Goal: Task Accomplishment & Management: Manage account settings

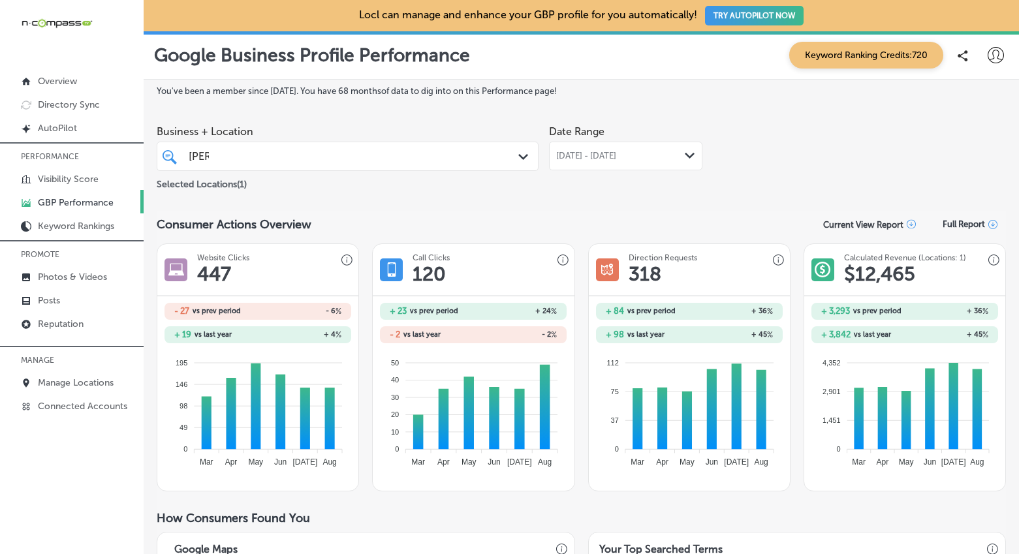
click at [518, 157] on icon "Path Created with Sketch." at bounding box center [523, 157] width 10 height 6
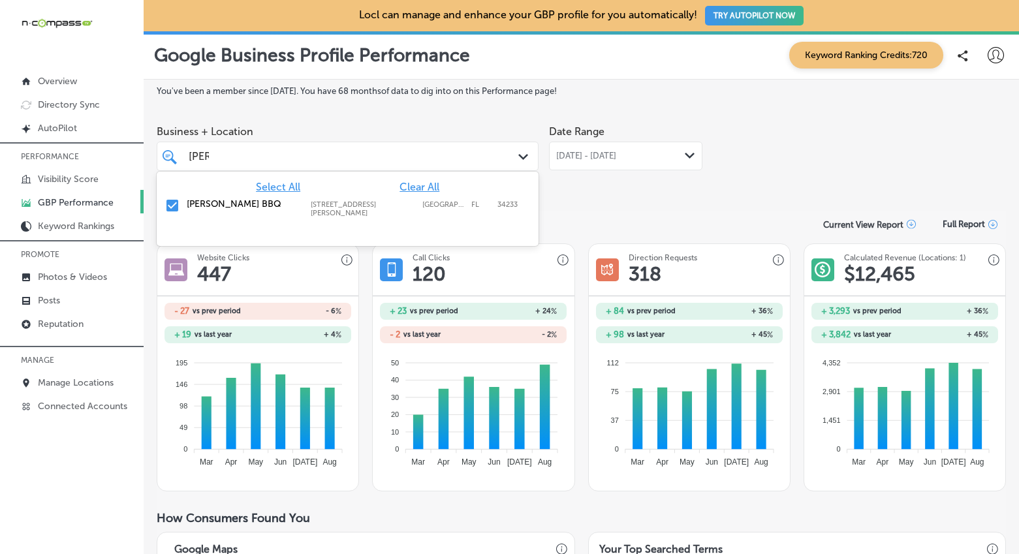
scroll to position [0, 5]
click at [168, 200] on input "checkbox" at bounding box center [173, 206] width 16 height 16
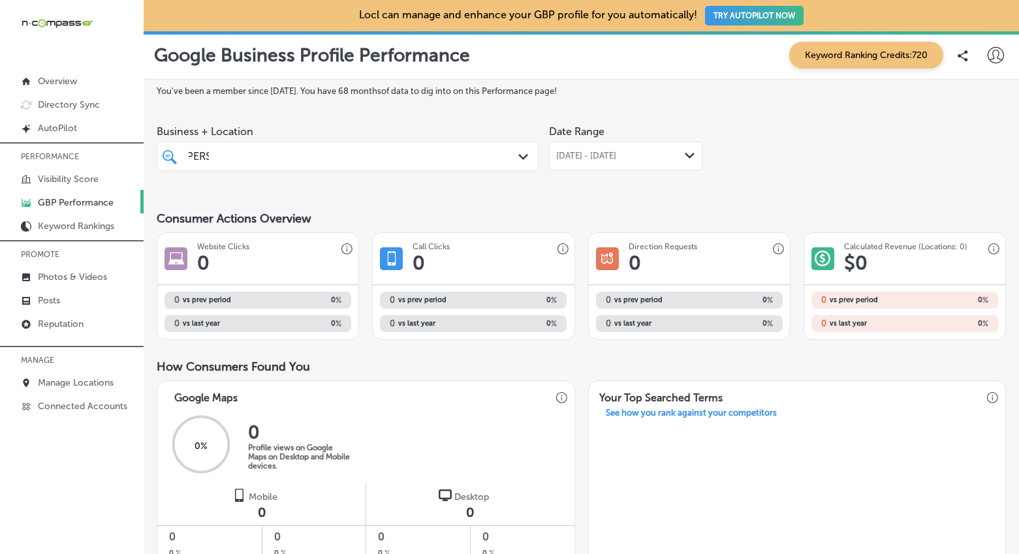
drag, startPoint x: 180, startPoint y: 155, endPoint x: 172, endPoint y: 154, distance: 7.9
click at [172, 154] on div "alday alday Path Created with Sketch." at bounding box center [347, 156] width 381 height 20
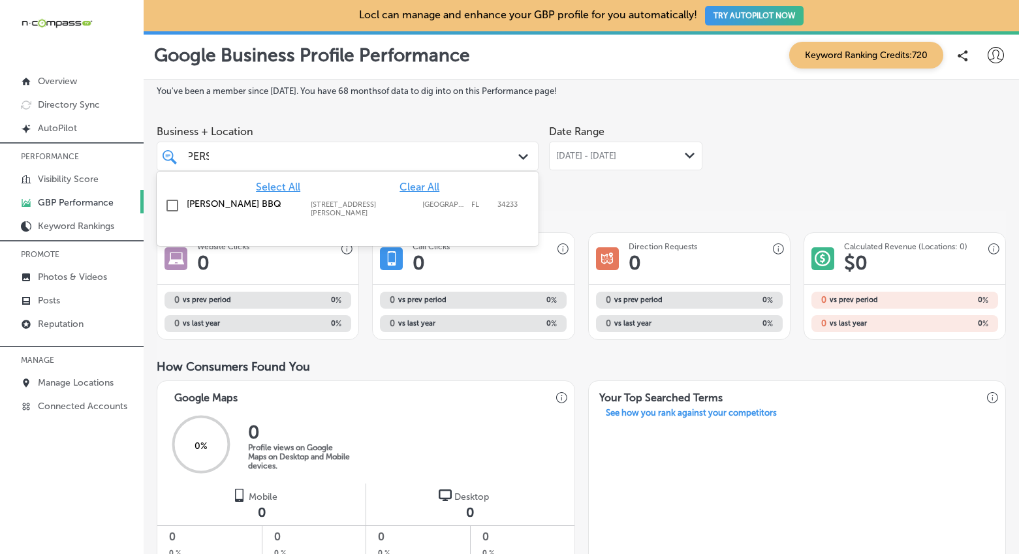
click at [241, 158] on div "alday alday" at bounding box center [331, 157] width 289 height 18
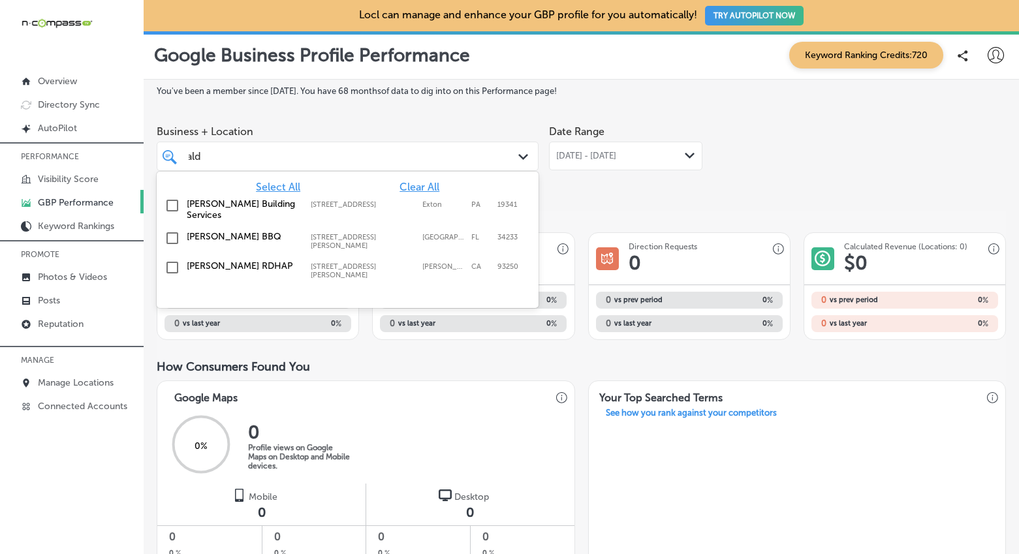
scroll to position [0, 2]
type input "a"
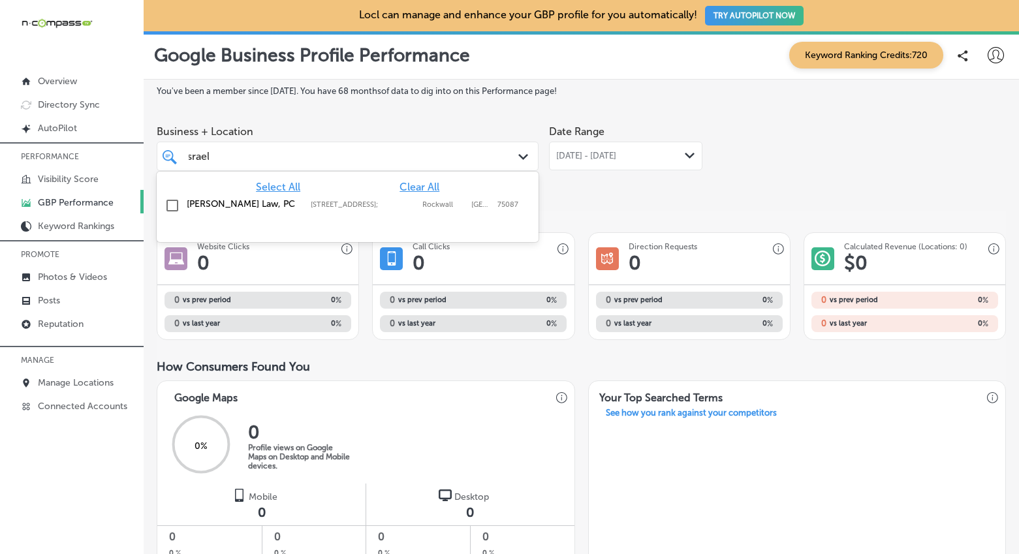
scroll to position [0, 5]
click at [172, 202] on input "checkbox" at bounding box center [173, 206] width 16 height 16
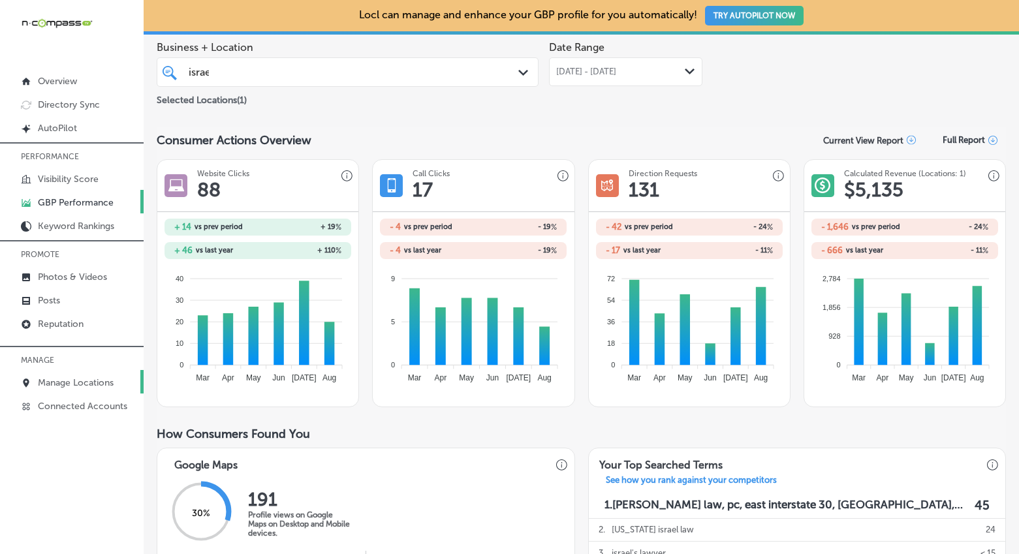
scroll to position [11, 0]
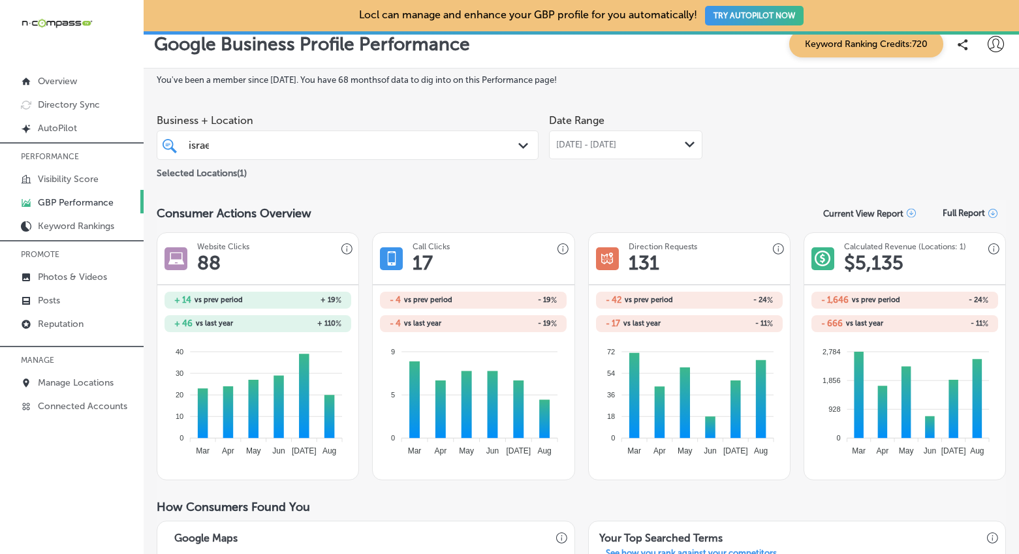
click at [588, 146] on span "[DATE] - [DATE]" at bounding box center [586, 145] width 60 height 10
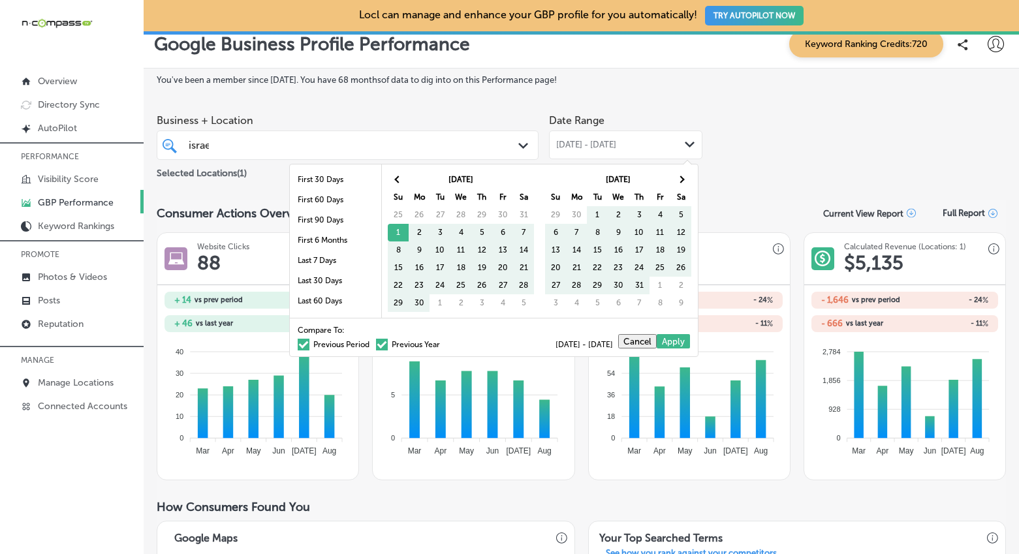
click at [376, 344] on span at bounding box center [382, 345] width 12 height 12
click at [443, 343] on input "Previous Year" at bounding box center [443, 343] width 0 height 0
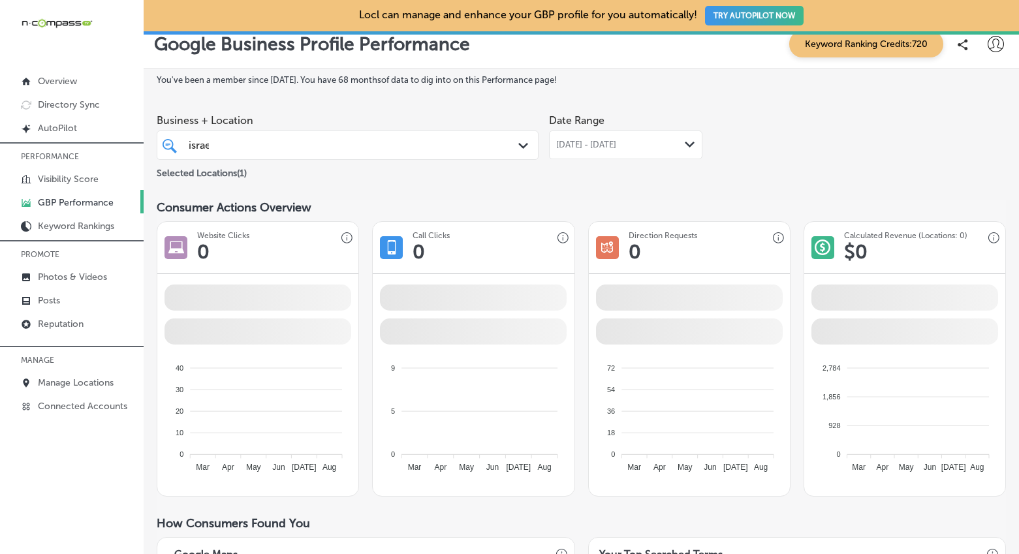
click at [619, 136] on div "[DATE] - [DATE] Path Created with Sketch." at bounding box center [625, 145] width 153 height 29
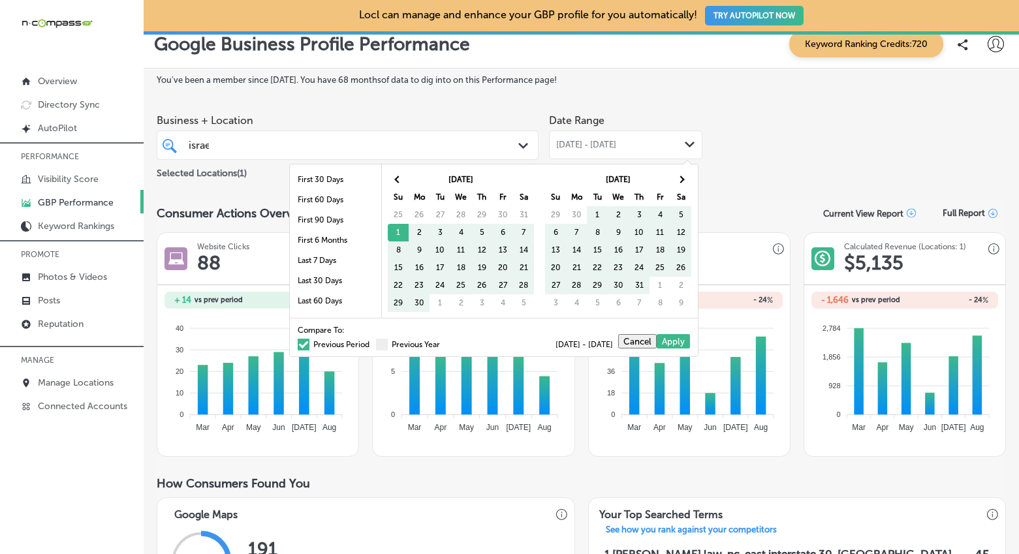
click at [298, 336] on div "Compare To: Previous Period Previous Year" at bounding box center [369, 337] width 142 height 22
click at [298, 343] on span at bounding box center [304, 345] width 12 height 12
click at [372, 343] on input "Previous Period" at bounding box center [372, 343] width 0 height 0
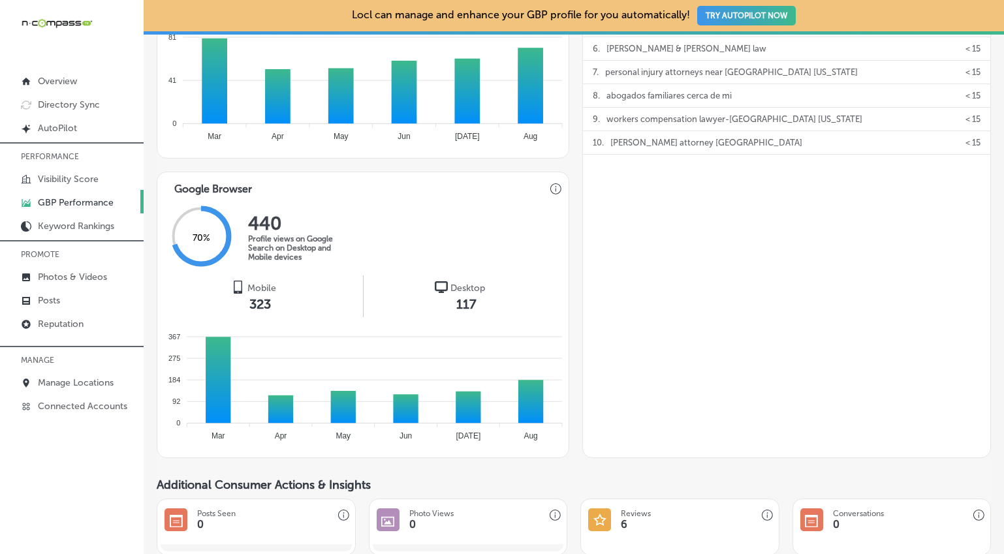
scroll to position [0, 0]
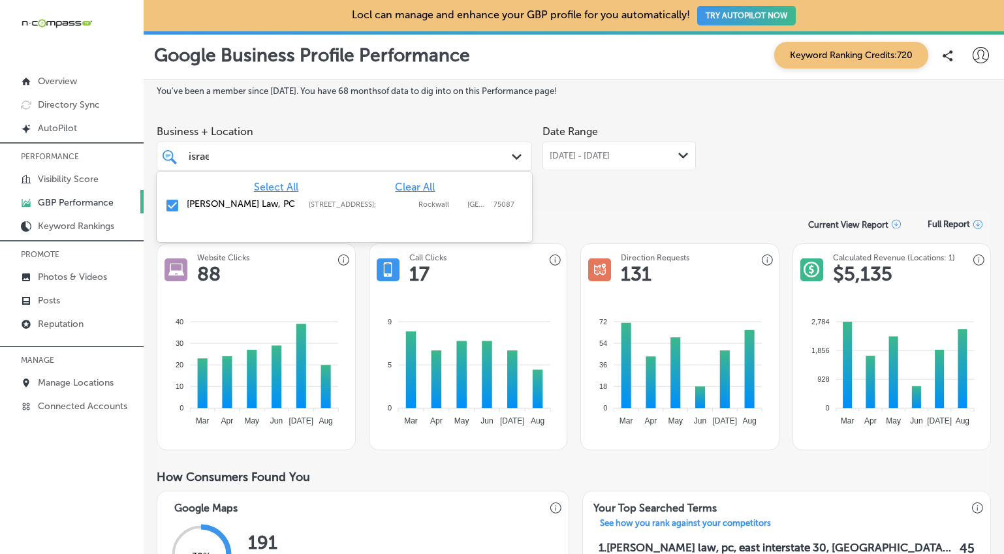
click at [447, 156] on div "israel israel" at bounding box center [328, 157] width 283 height 18
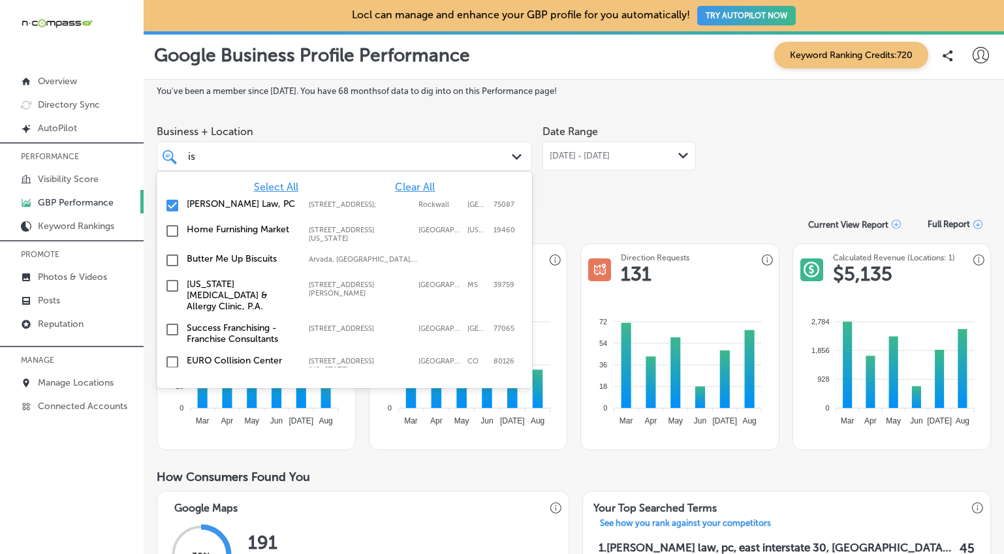
type input "i"
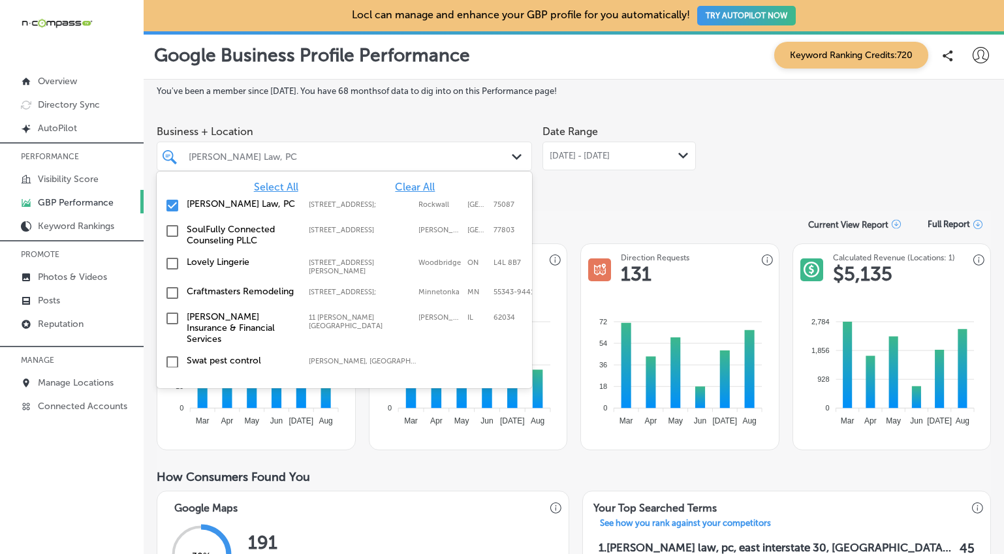
scroll to position [0, 0]
click at [170, 200] on input "checkbox" at bounding box center [173, 206] width 16 height 16
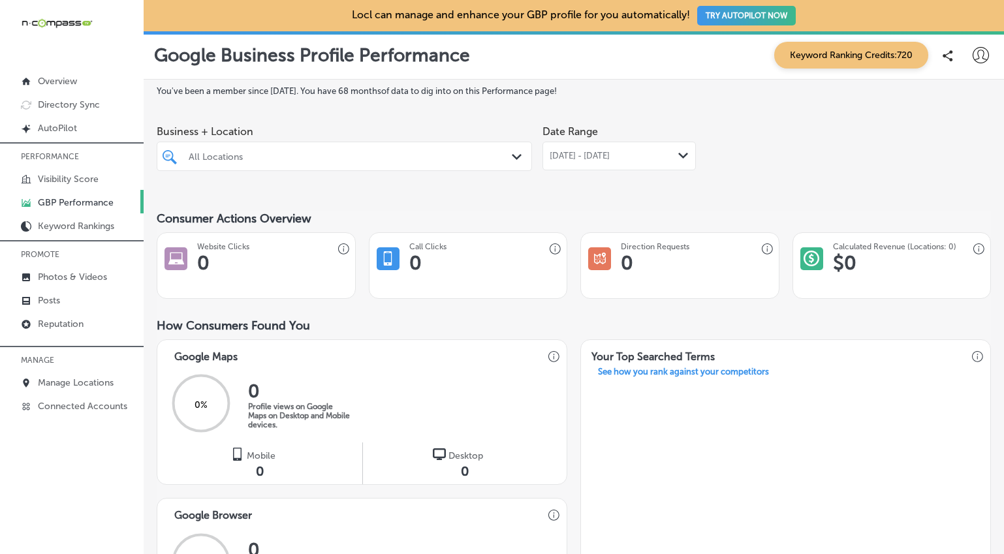
click at [387, 162] on div at bounding box center [328, 157] width 283 height 18
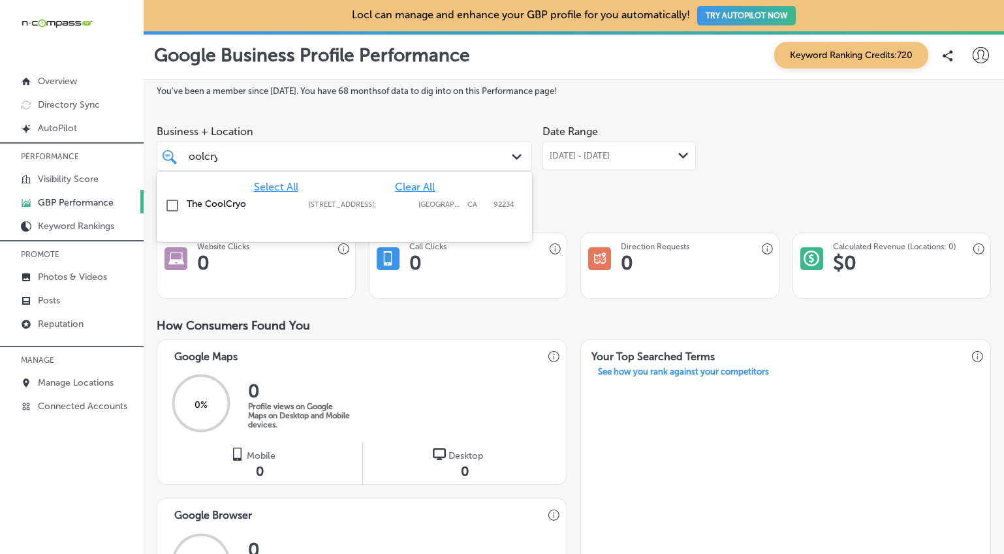
scroll to position [0, 7]
click at [378, 200] on label "[STREET_ADDRESS];" at bounding box center [360, 204] width 103 height 8
click at [665, 199] on div "You've been a member since July, 2021 . You have 68 months of data to dig into …" at bounding box center [574, 534] width 835 height 896
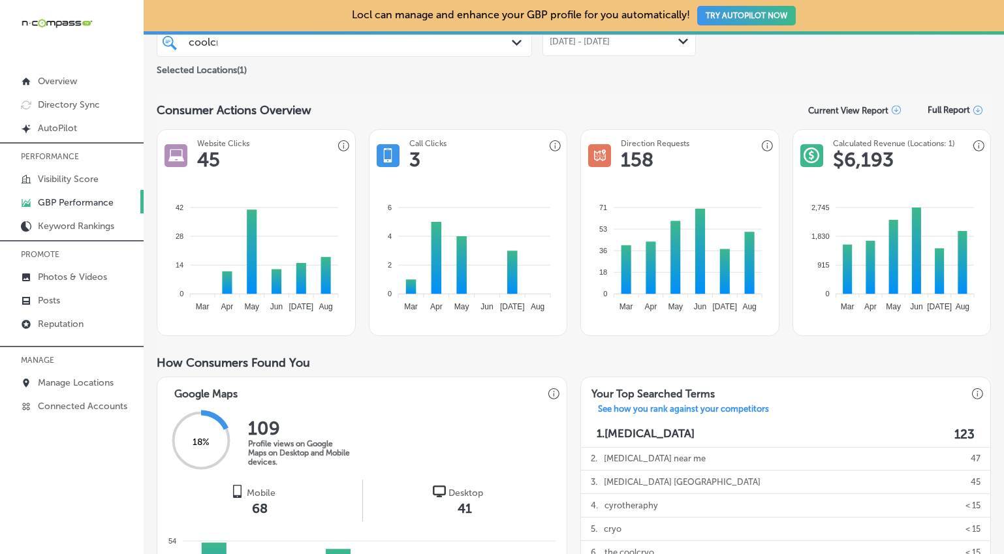
scroll to position [101, 0]
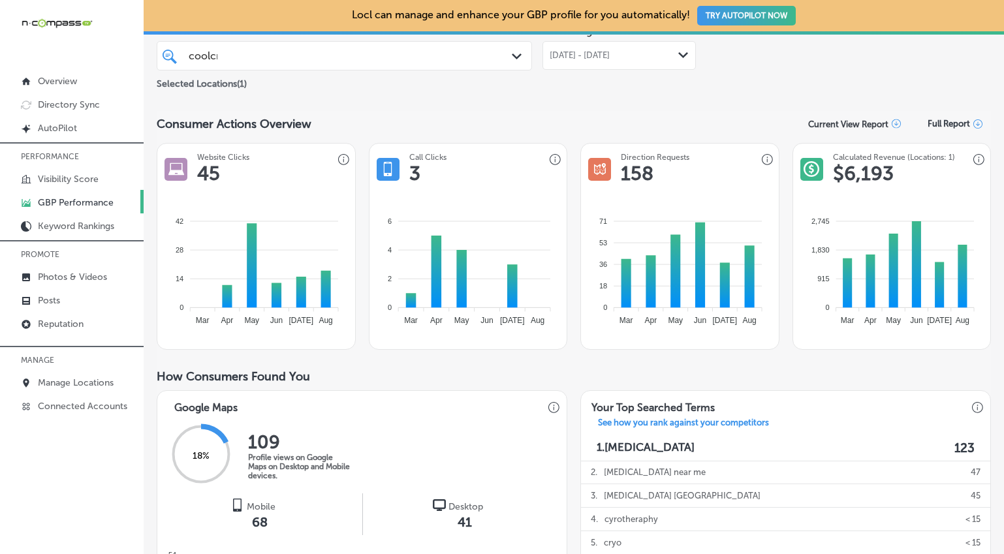
click at [601, 61] on div "[DATE] - [DATE] Path Created with Sketch." at bounding box center [619, 55] width 153 height 29
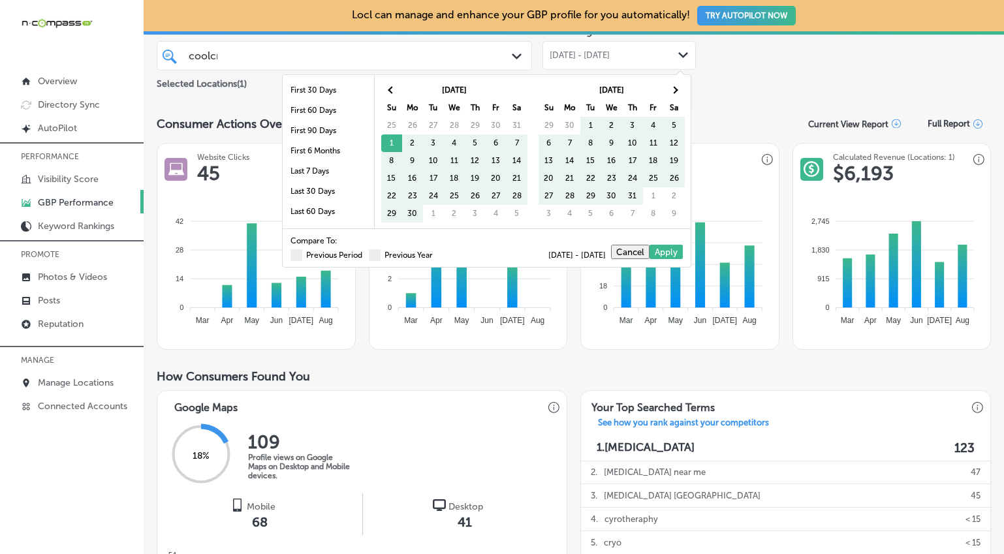
click at [358, 258] on div "Previous Period Previous Year" at bounding box center [362, 255] width 142 height 8
click at [369, 256] on span at bounding box center [375, 255] width 12 height 12
click at [436, 253] on input "Previous Year" at bounding box center [436, 253] width 0 height 0
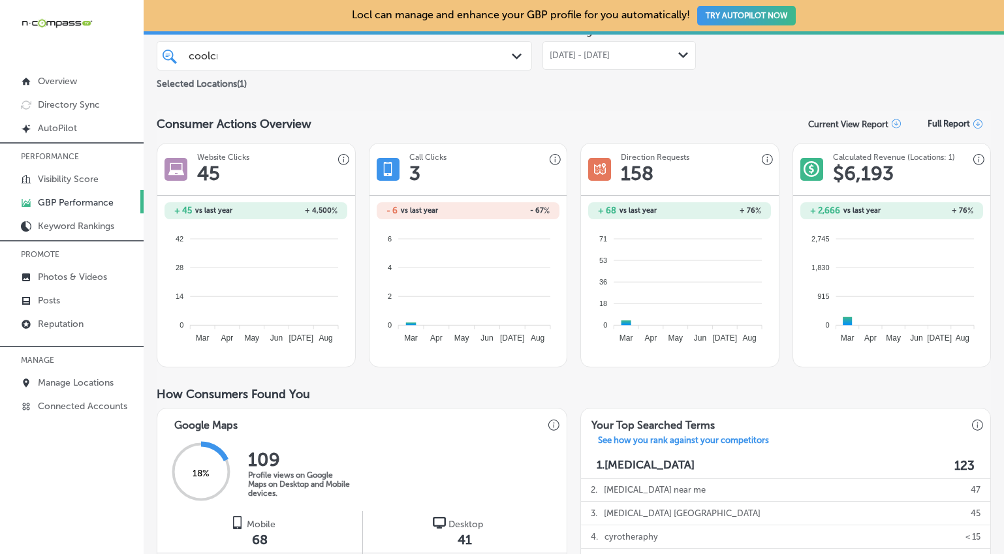
click at [613, 64] on div "[DATE] - [DATE] Path Created with Sketch." at bounding box center [619, 55] width 153 height 29
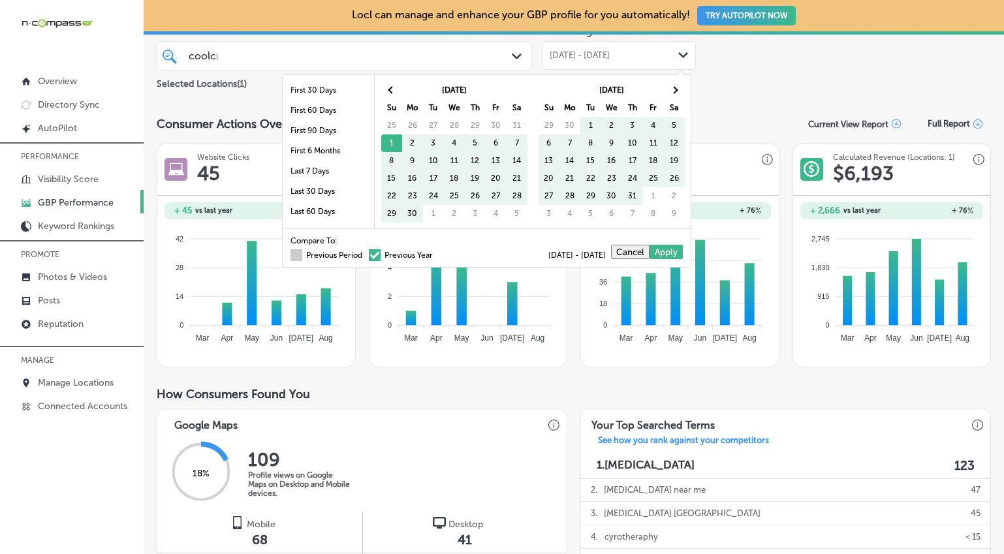
click at [291, 257] on span at bounding box center [297, 255] width 12 height 12
click at [365, 253] on input "Previous Period" at bounding box center [365, 253] width 0 height 0
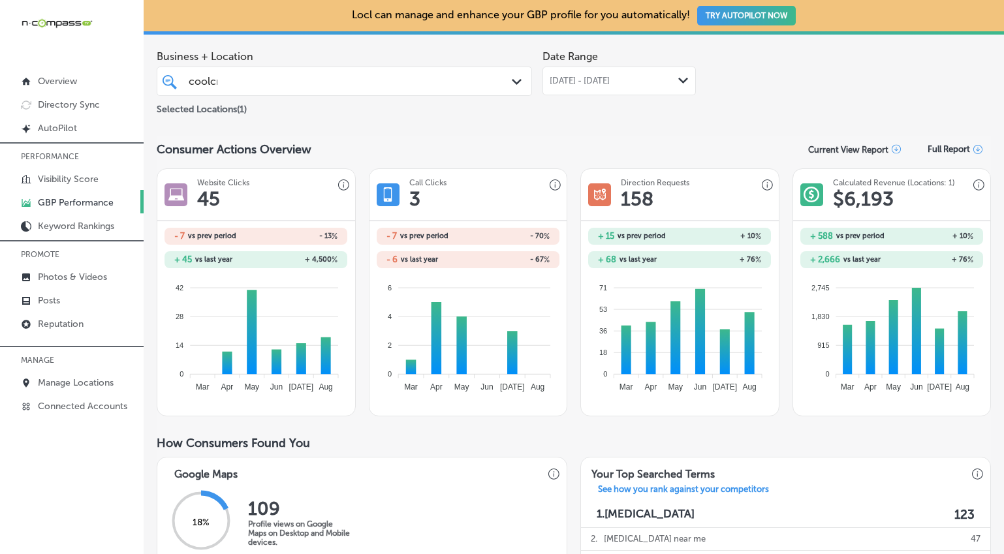
scroll to position [0, 0]
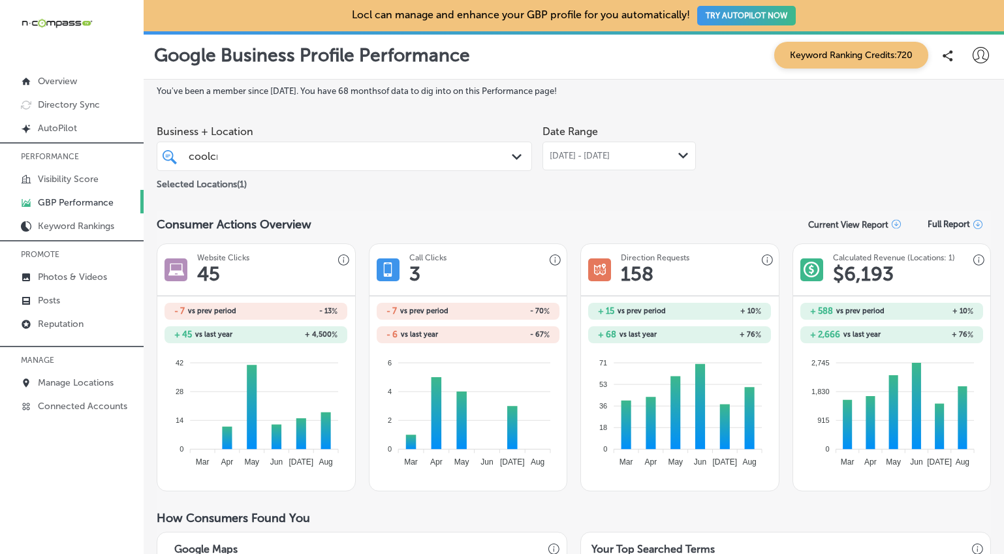
click at [575, 152] on span "[DATE] - [DATE]" at bounding box center [580, 156] width 60 height 10
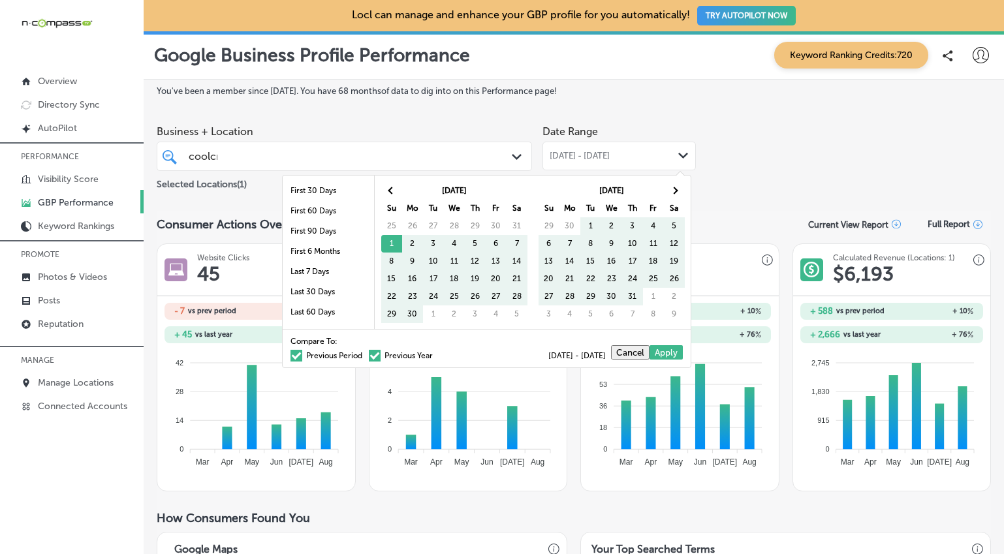
click at [369, 353] on span at bounding box center [375, 356] width 12 height 12
click at [436, 354] on input "Previous Year" at bounding box center [436, 354] width 0 height 0
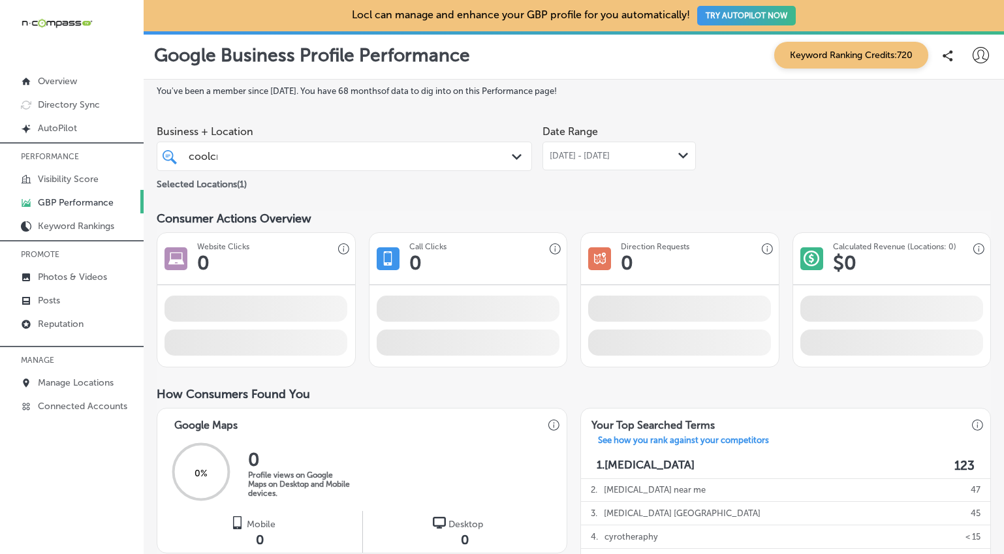
click at [610, 153] on span "[DATE] - [DATE]" at bounding box center [580, 156] width 60 height 10
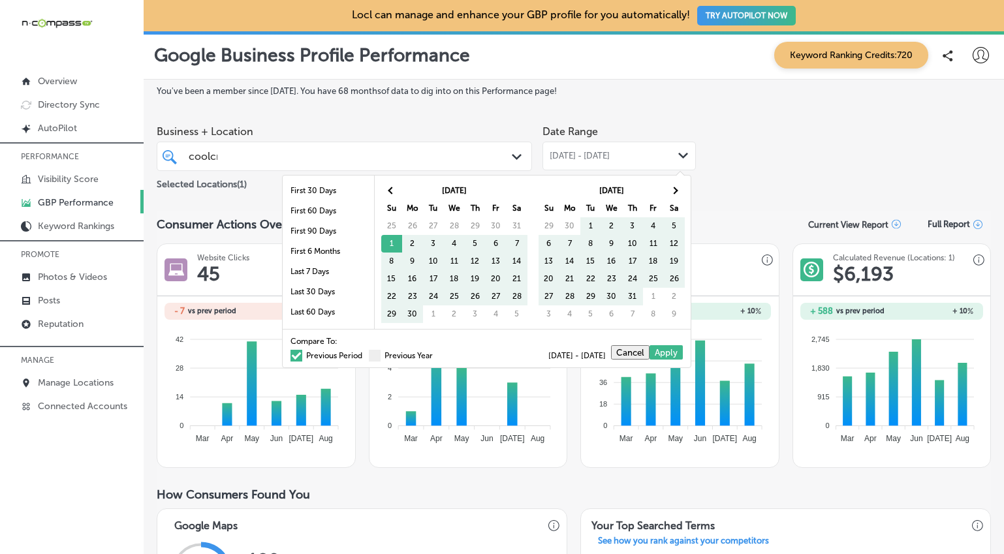
click at [291, 356] on span at bounding box center [297, 356] width 12 height 12
click at [365, 354] on input "Previous Period" at bounding box center [365, 354] width 0 height 0
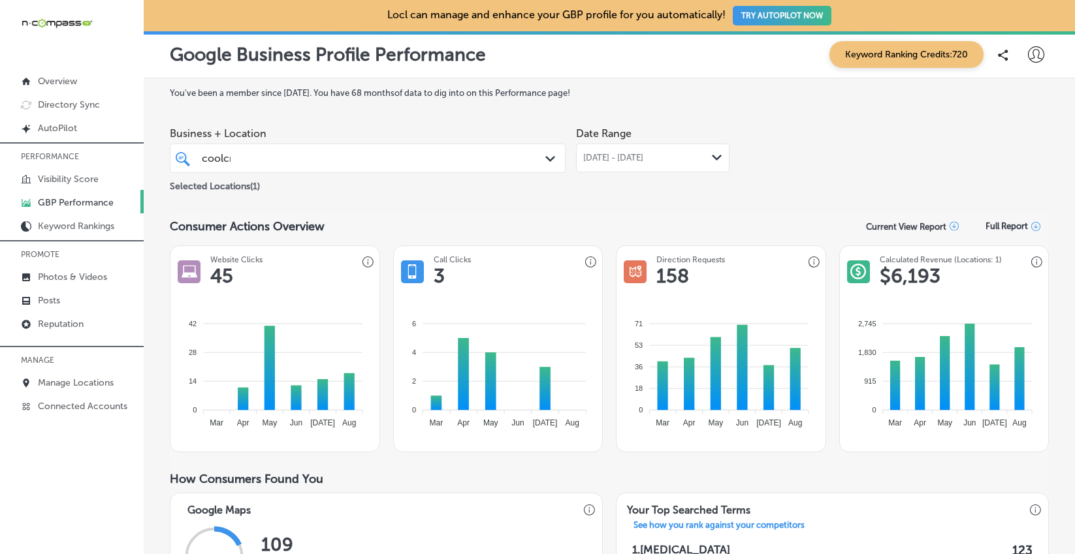
click at [433, 169] on div "coolcry coolcry Path Created with Sketch." at bounding box center [368, 158] width 396 height 29
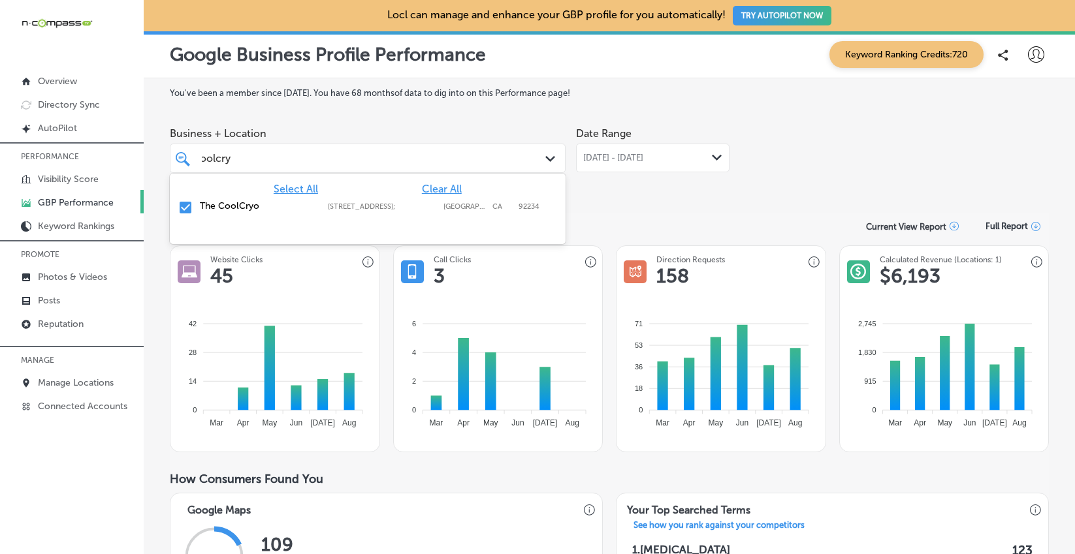
click at [187, 207] on input "checkbox" at bounding box center [186, 208] width 16 height 16
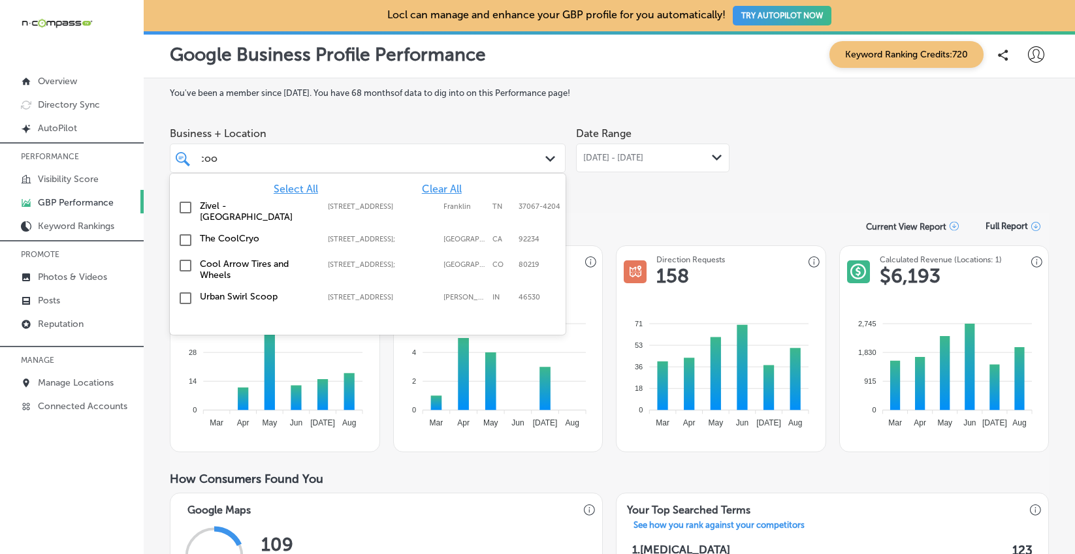
scroll to position [0, 3]
type input "c"
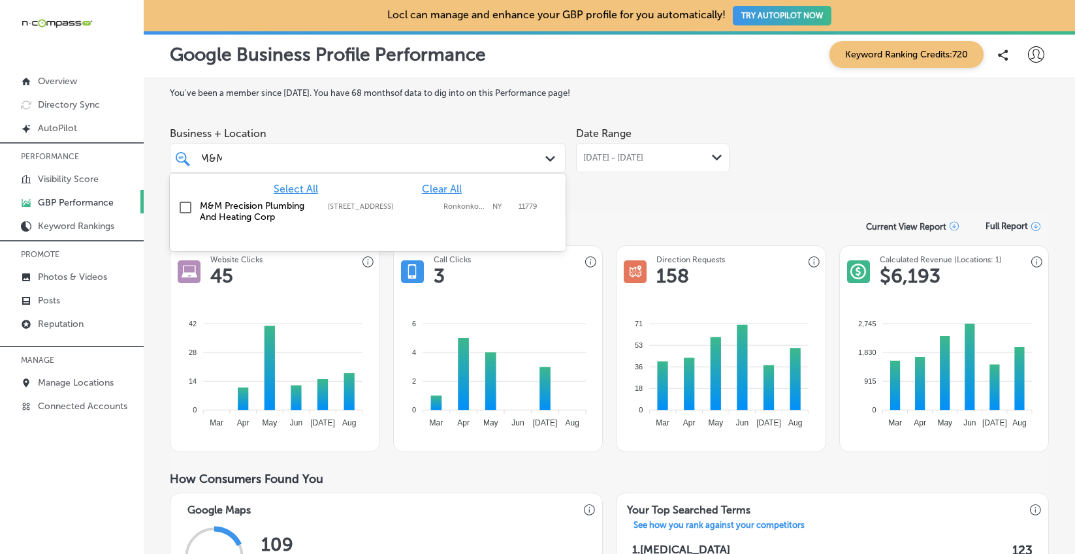
scroll to position [0, 5]
click at [190, 208] on input "checkbox" at bounding box center [186, 208] width 16 height 16
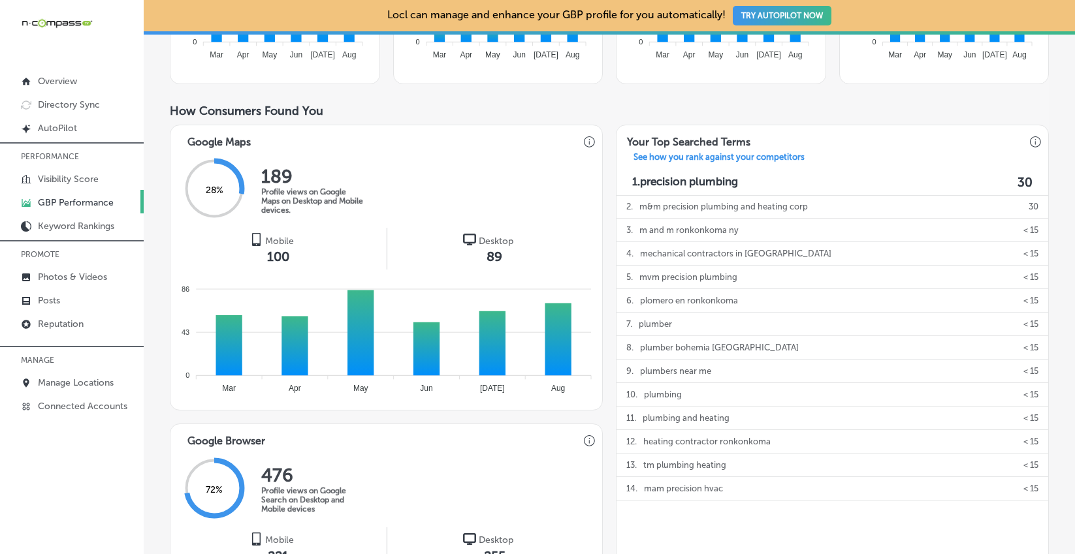
scroll to position [0, 0]
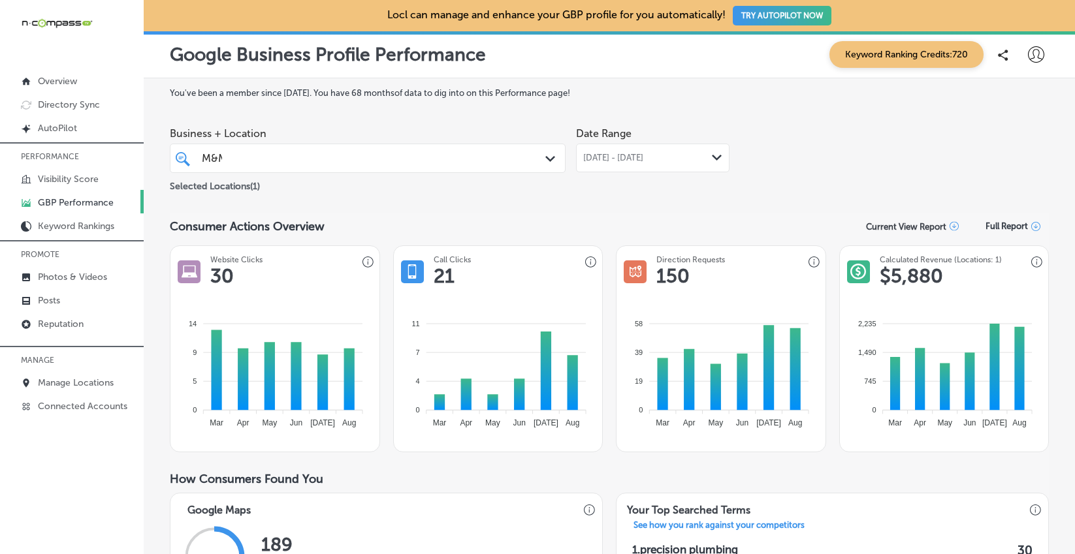
click at [639, 153] on span "[DATE] - [DATE]" at bounding box center [613, 158] width 60 height 10
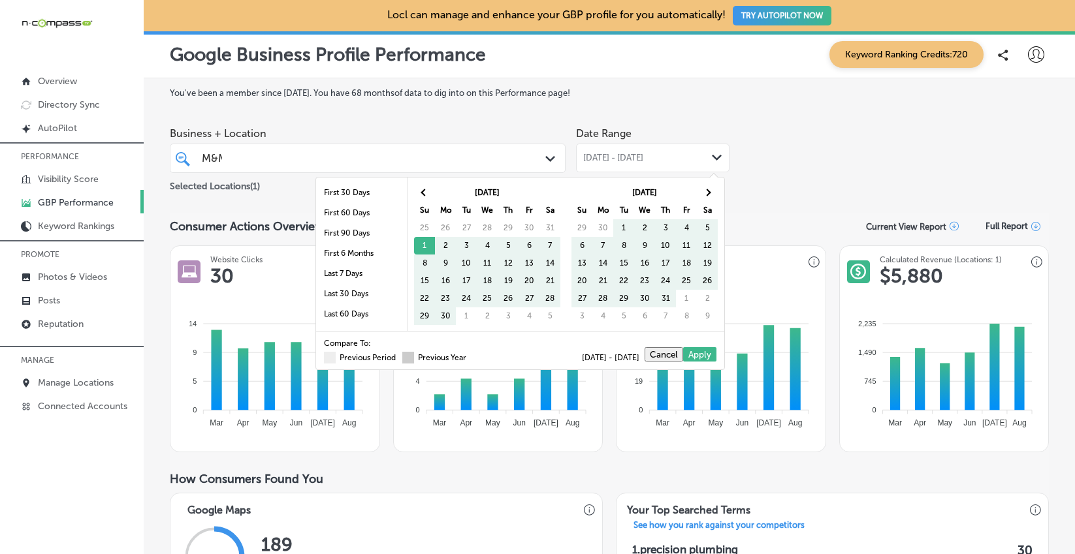
click at [402, 355] on span at bounding box center [408, 358] width 12 height 12
click at [469, 356] on input "Previous Year" at bounding box center [469, 356] width 0 height 0
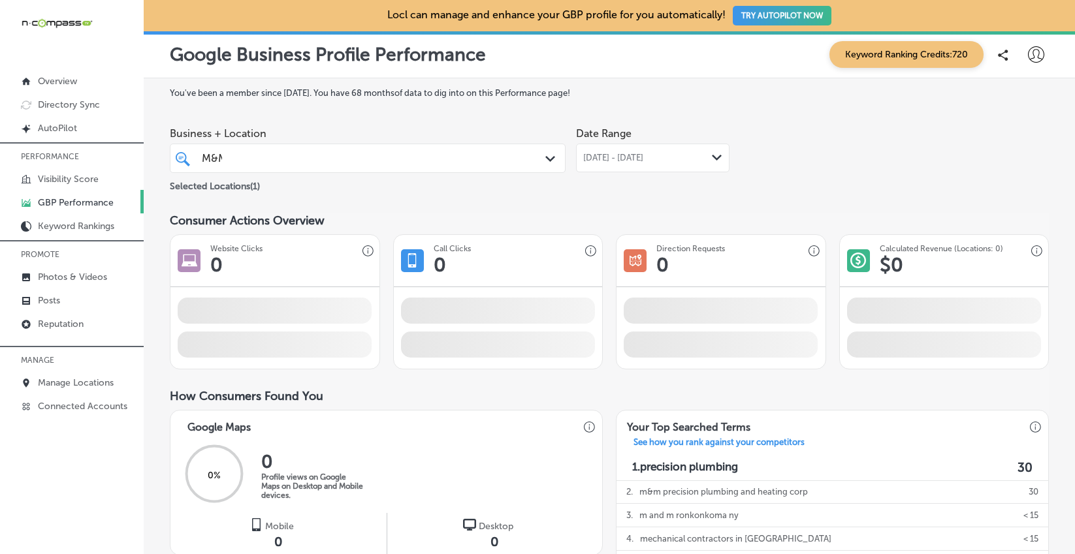
click at [633, 153] on span "[DATE] - [DATE]" at bounding box center [613, 158] width 60 height 10
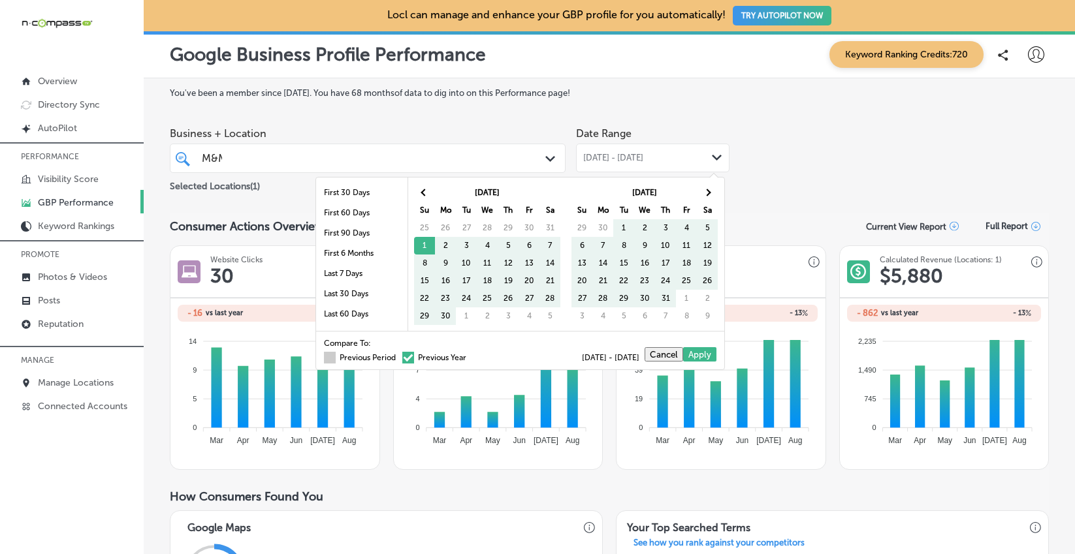
click at [324, 359] on span at bounding box center [330, 358] width 12 height 12
click at [398, 356] on input "Previous Period" at bounding box center [398, 356] width 0 height 0
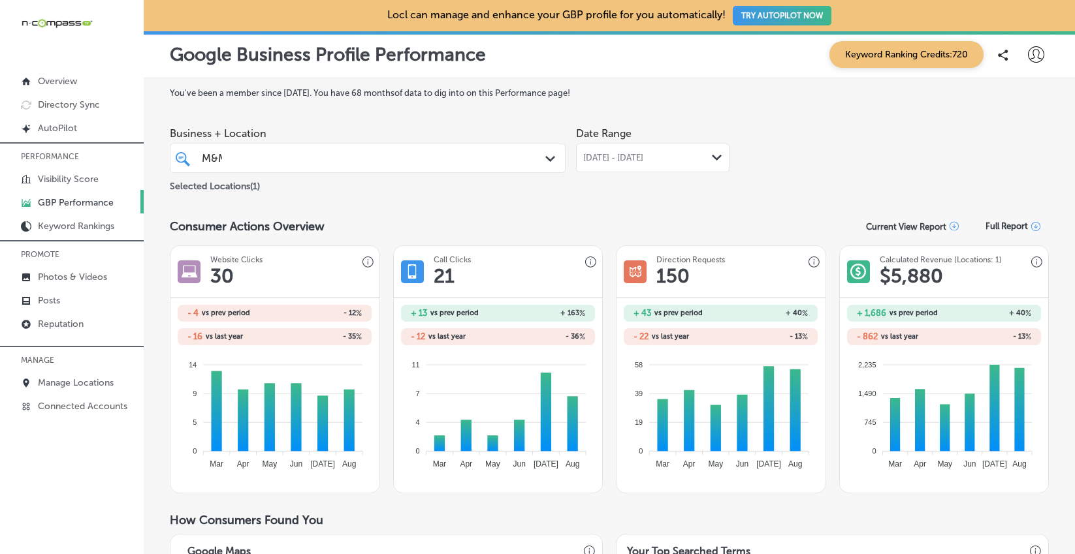
click at [653, 164] on div "[DATE] - [DATE] Path Created with Sketch." at bounding box center [652, 158] width 153 height 29
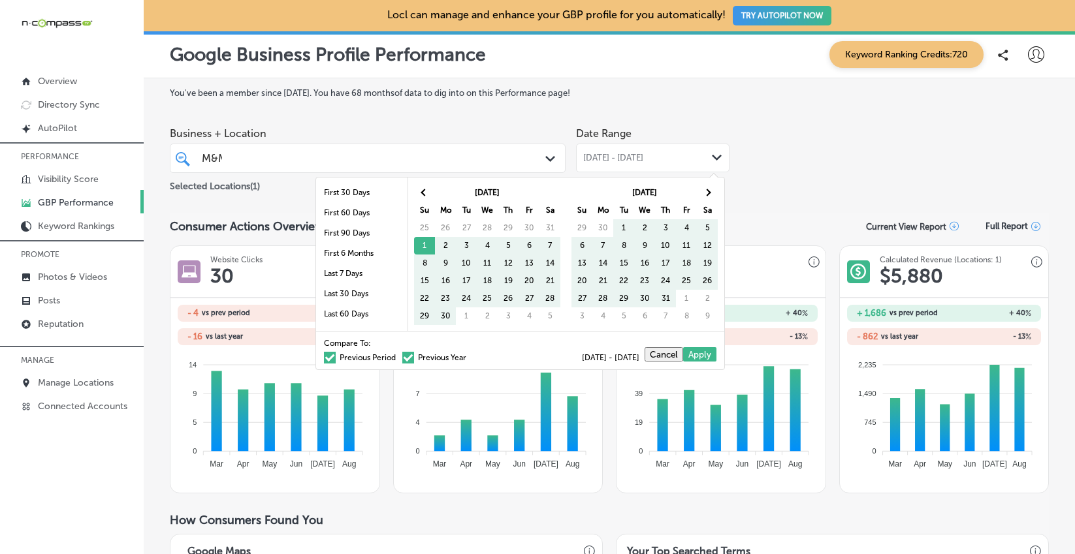
click at [324, 358] on span at bounding box center [330, 358] width 12 height 12
click at [398, 356] on input "Previous Period" at bounding box center [398, 356] width 0 height 0
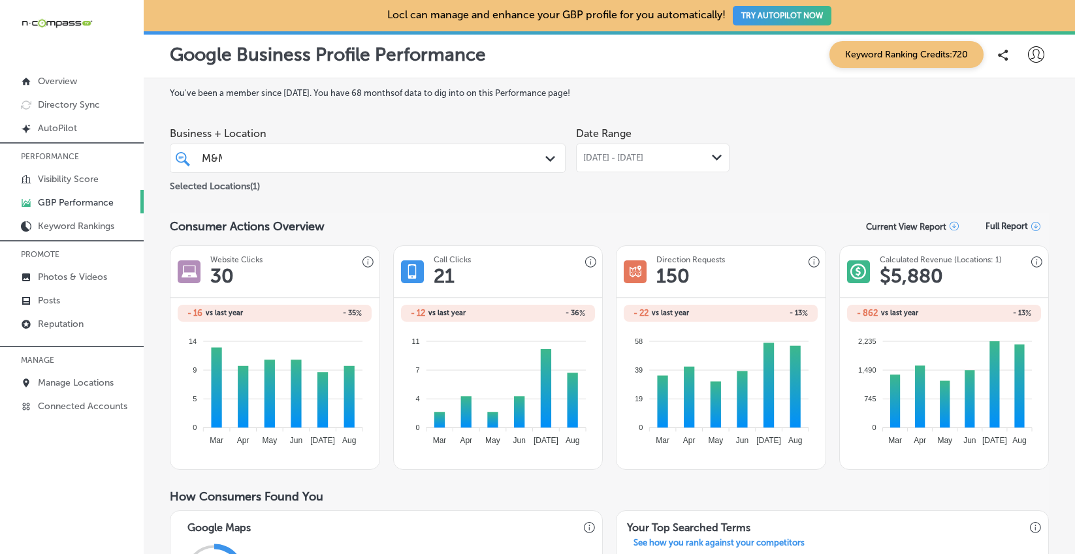
click at [389, 169] on div "M&M M&M Path Created with Sketch." at bounding box center [368, 158] width 396 height 29
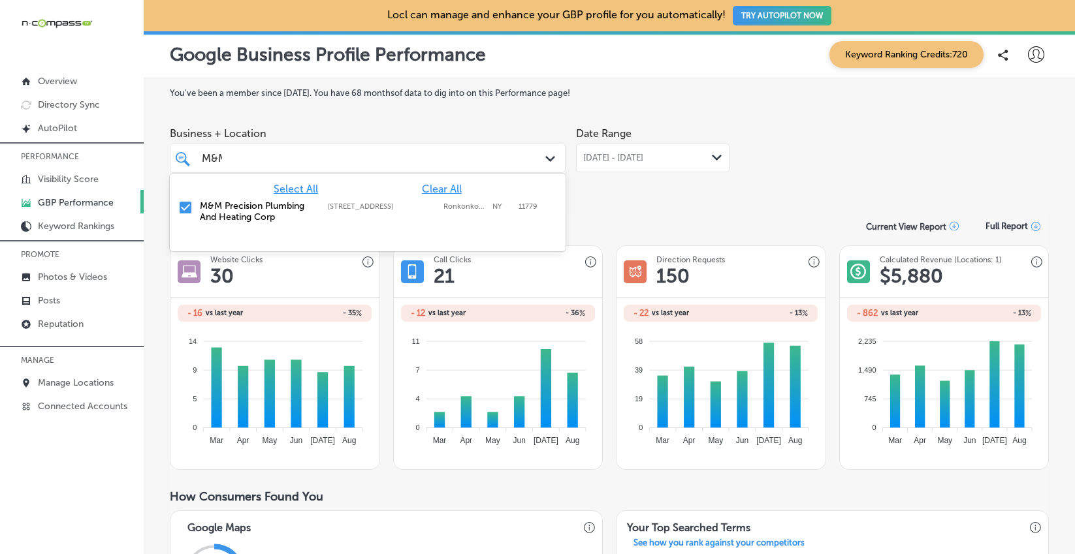
scroll to position [0, 5]
click at [182, 206] on input "checkbox" at bounding box center [186, 208] width 16 height 16
type input "M"
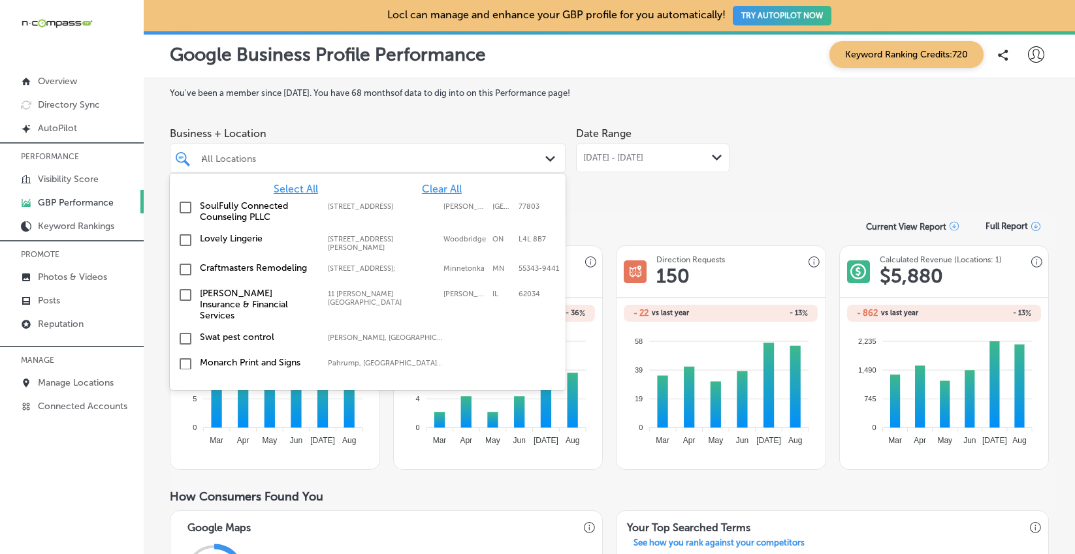
scroll to position [0, 8]
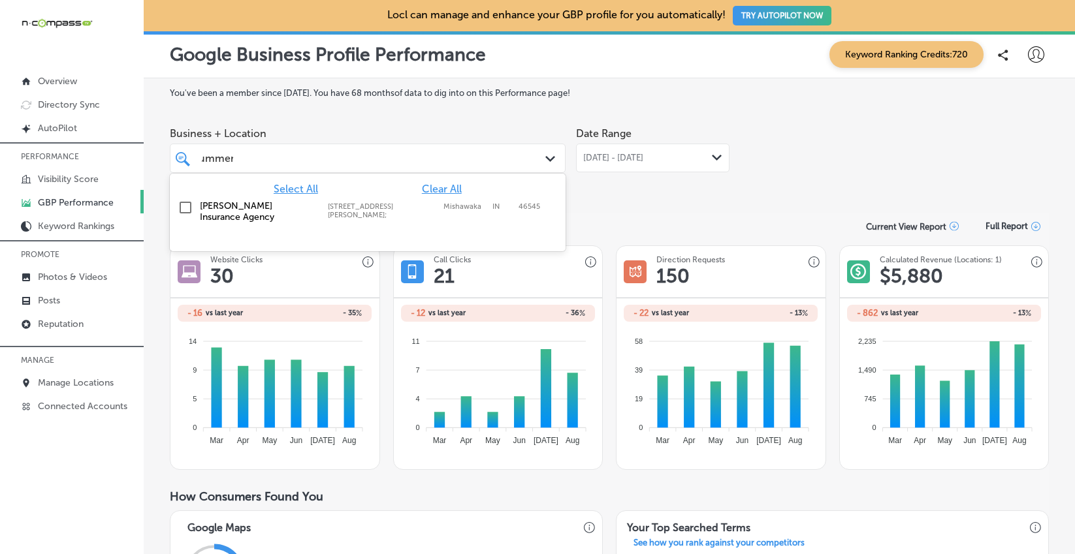
click at [185, 208] on input "checkbox" at bounding box center [186, 208] width 16 height 16
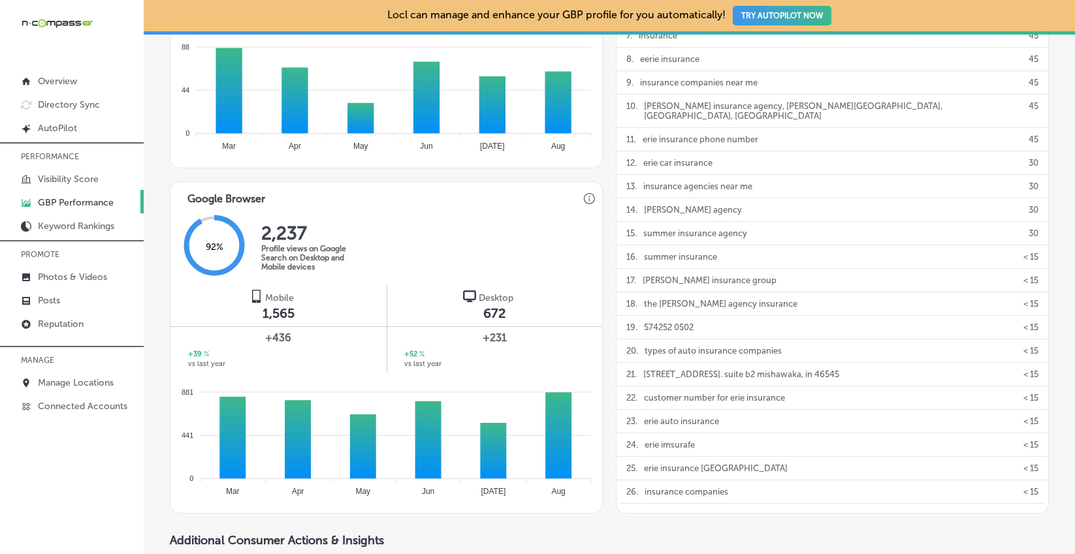
scroll to position [41, 0]
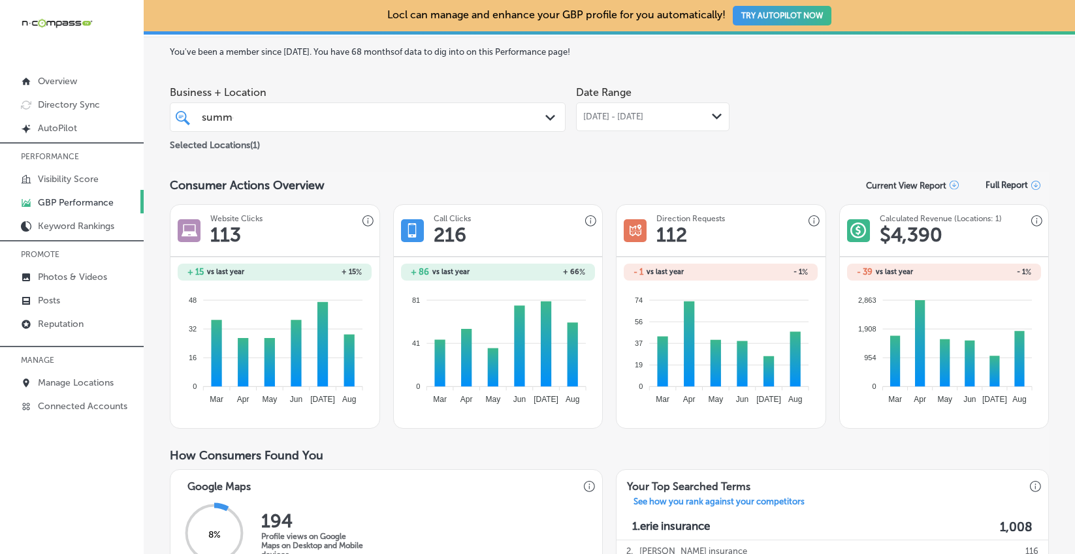
click at [643, 117] on span "[DATE] - [DATE]" at bounding box center [613, 117] width 60 height 10
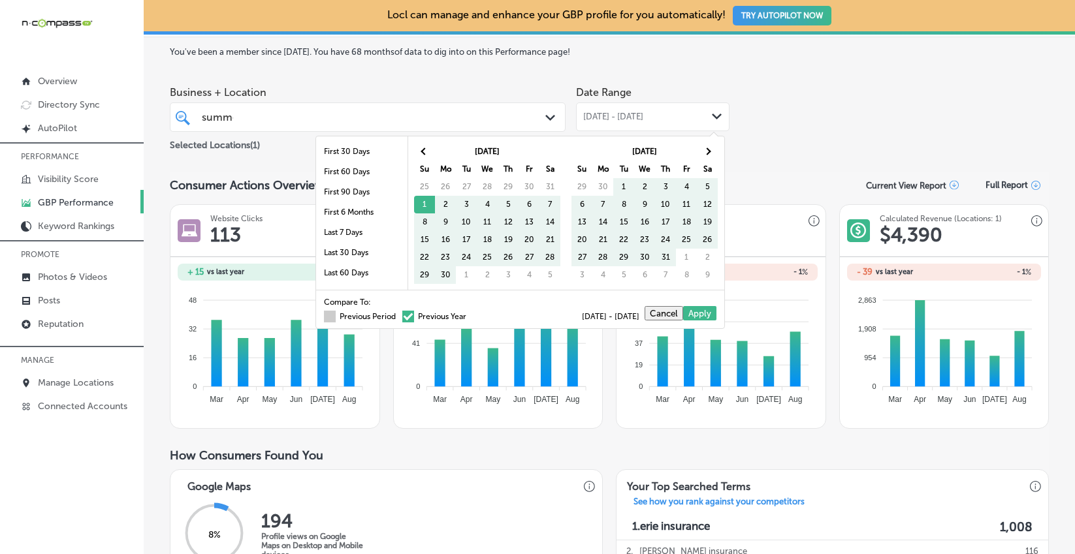
click at [324, 317] on span at bounding box center [330, 317] width 12 height 12
click at [398, 315] on input "Previous Period" at bounding box center [398, 315] width 0 height 0
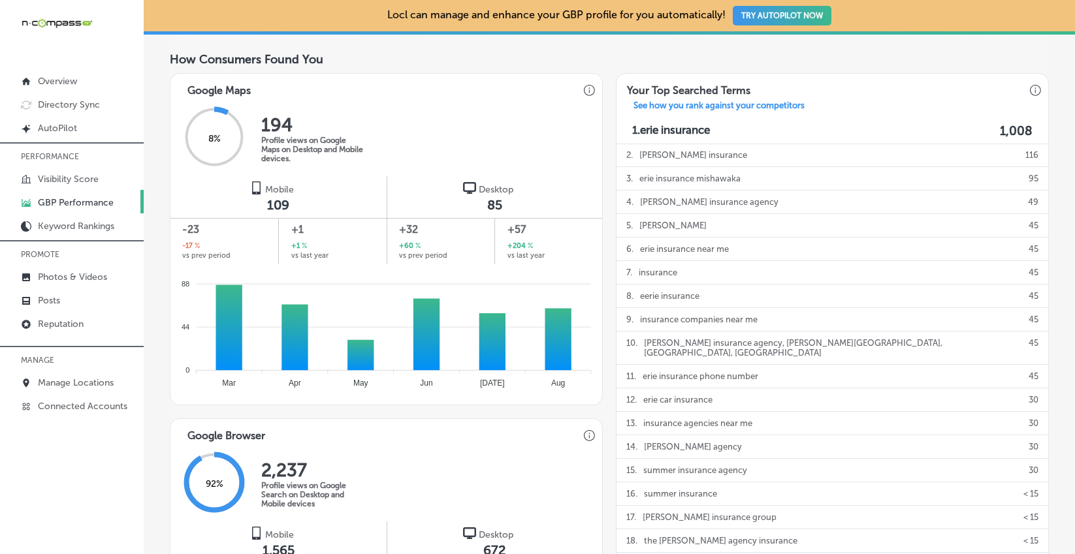
scroll to position [0, 0]
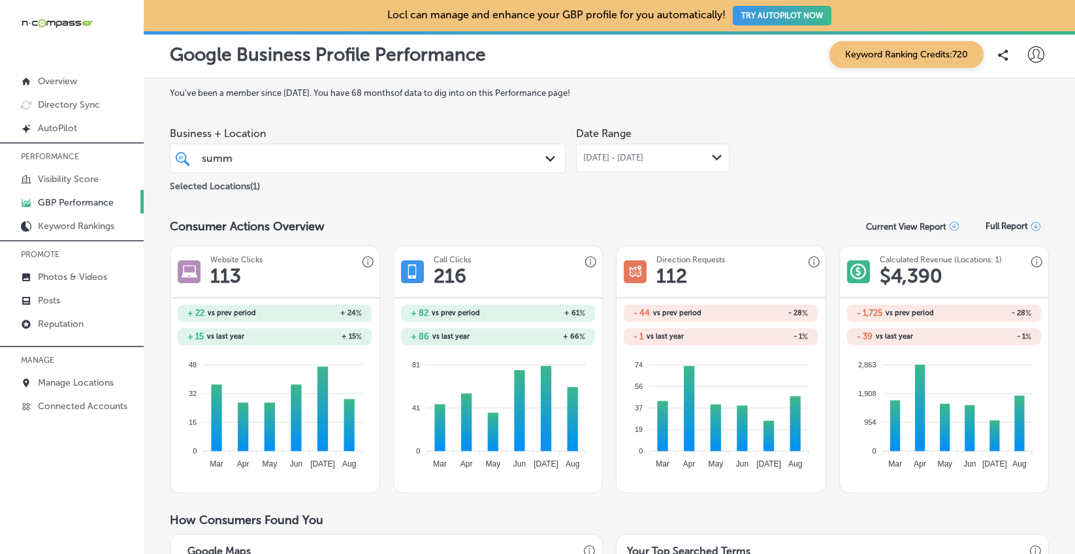
click at [613, 155] on span "[DATE] - [DATE]" at bounding box center [613, 158] width 60 height 10
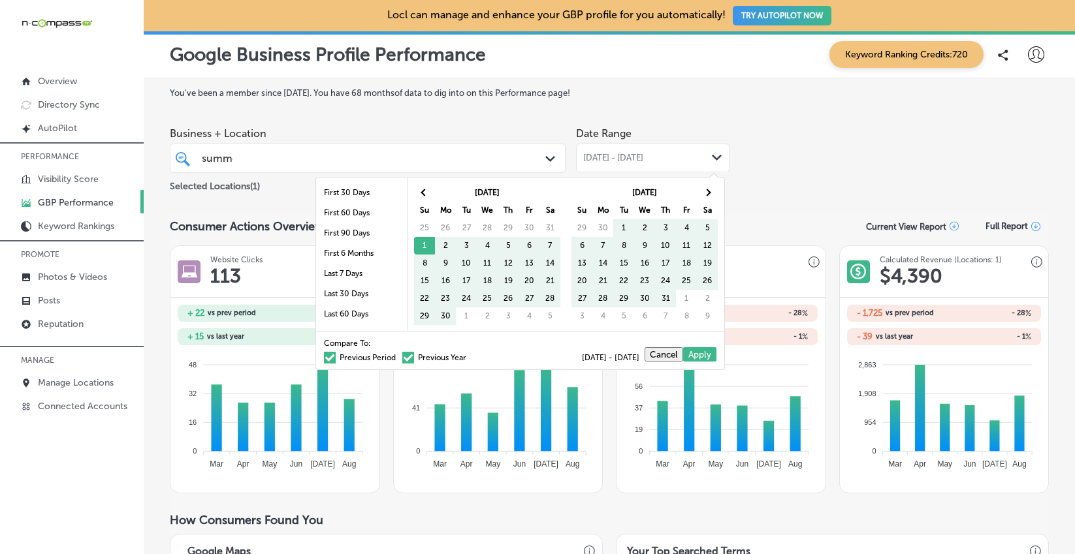
click at [324, 358] on span at bounding box center [330, 358] width 12 height 12
click at [398, 356] on input "Previous Period" at bounding box center [398, 356] width 0 height 0
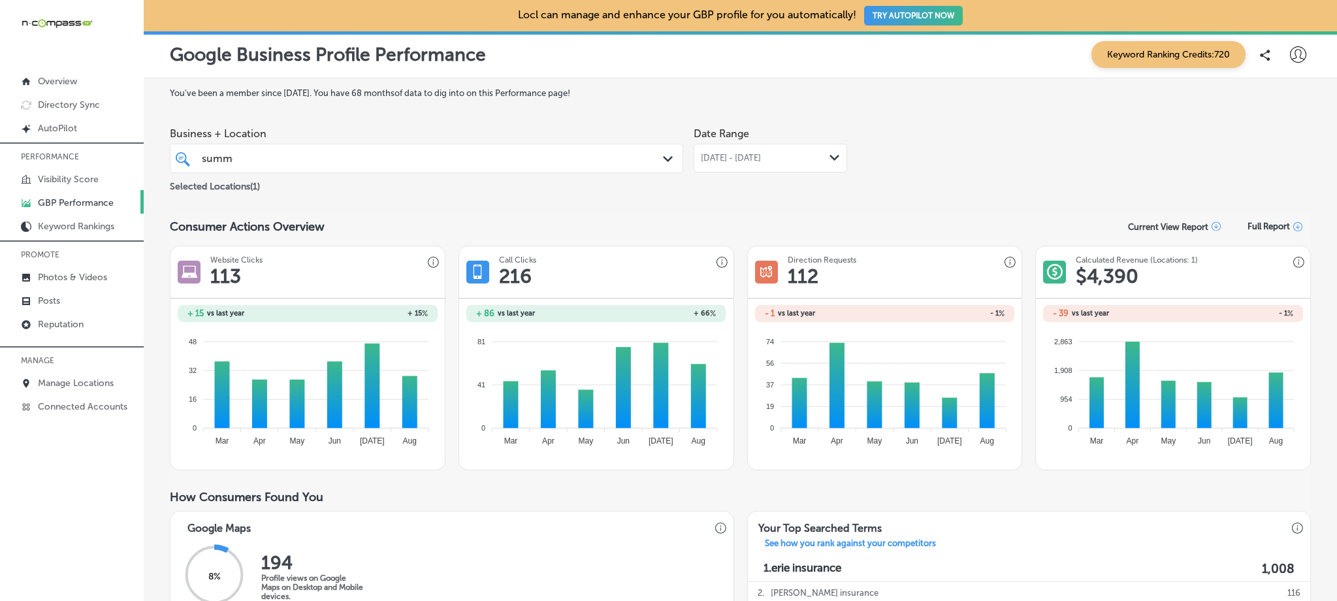
click at [385, 161] on div "summer summer" at bounding box center [403, 159] width 407 height 18
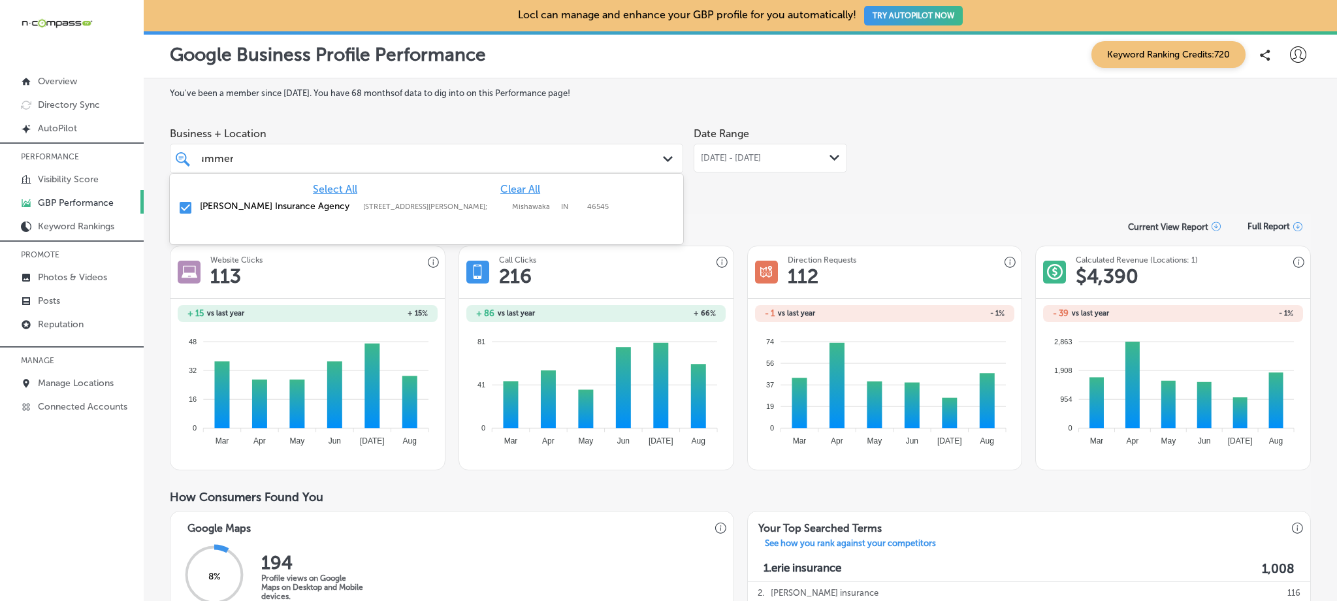
click at [181, 209] on input "checkbox" at bounding box center [186, 208] width 16 height 16
type input "s"
click at [201, 232] on label "Boston Cleaners" at bounding box center [275, 231] width 150 height 11
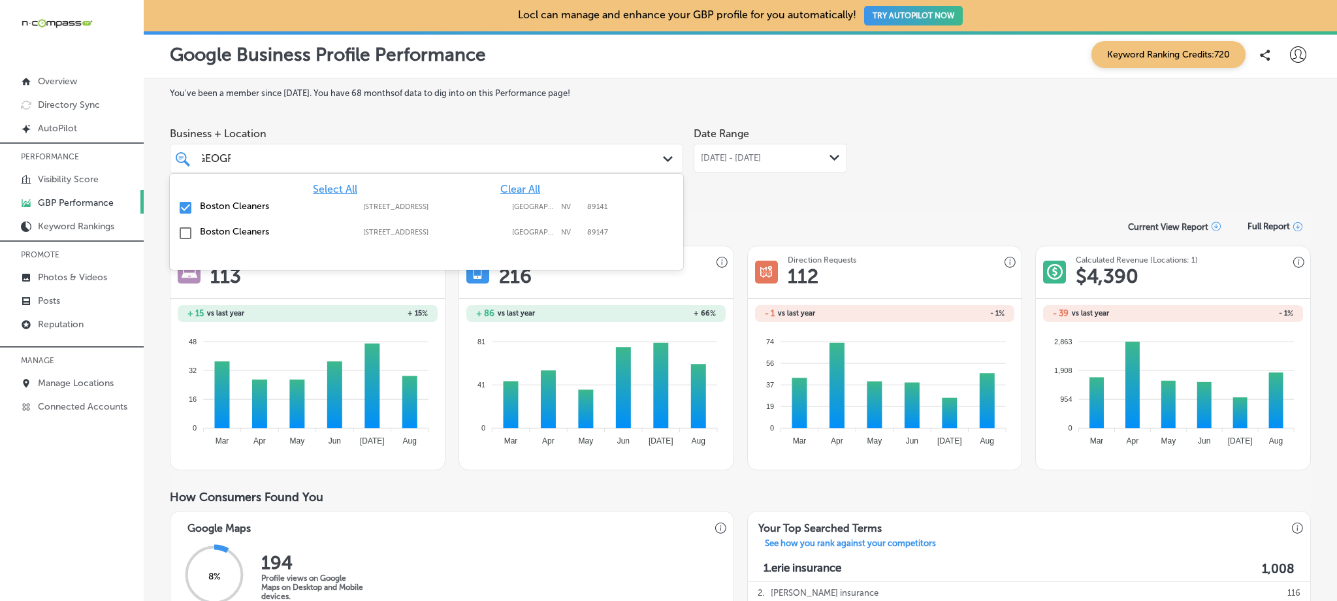
type input "[GEOGRAPHIC_DATA]"
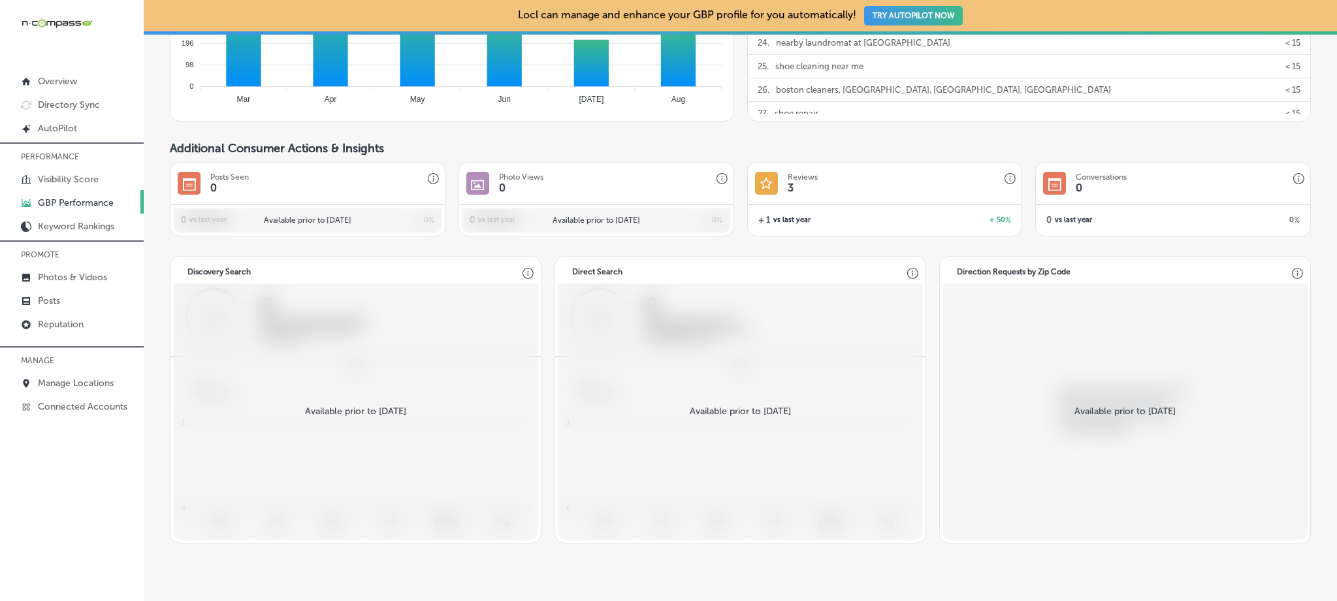
scroll to position [1098, 0]
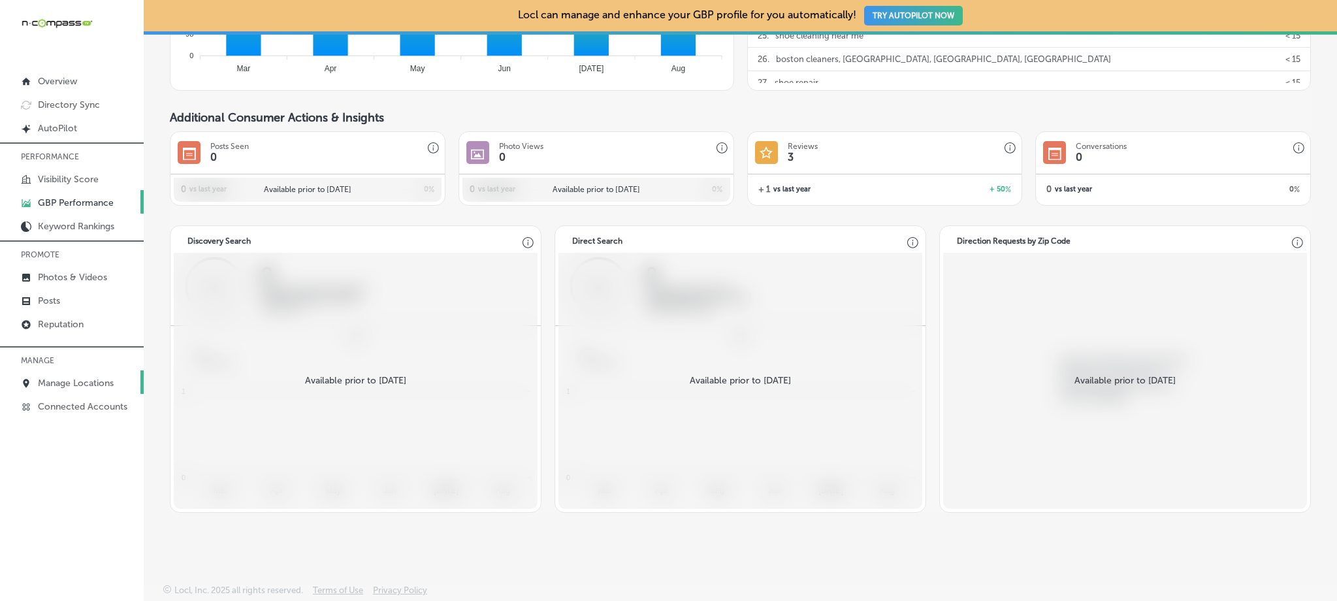
click at [39, 371] on link "Manage Locations" at bounding box center [72, 382] width 144 height 24
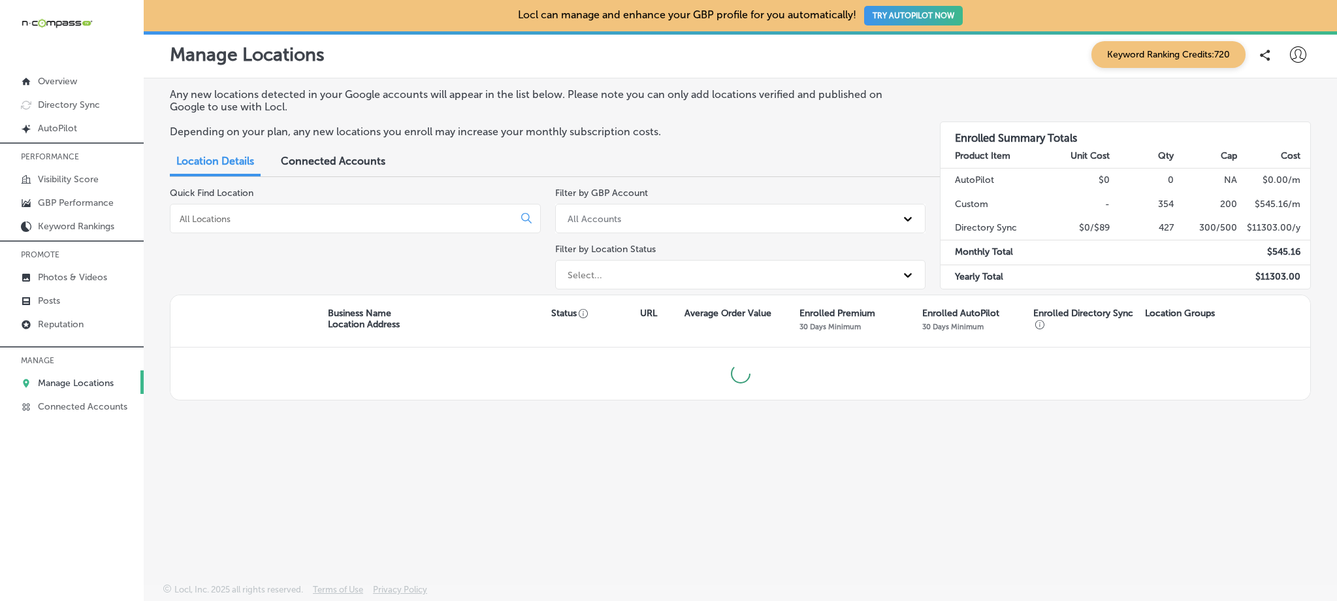
click at [322, 221] on input at bounding box center [344, 219] width 332 height 12
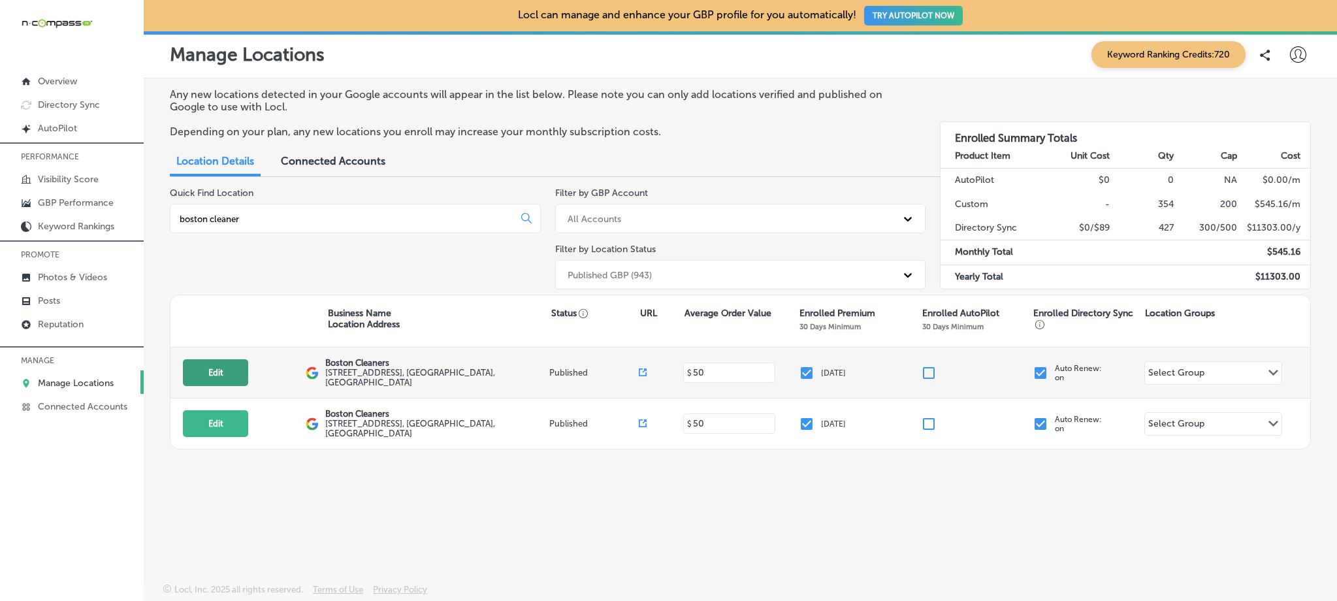
type input "boston cleaner"
click at [223, 365] on button "Edit" at bounding box center [215, 372] width 65 height 27
select select "US"
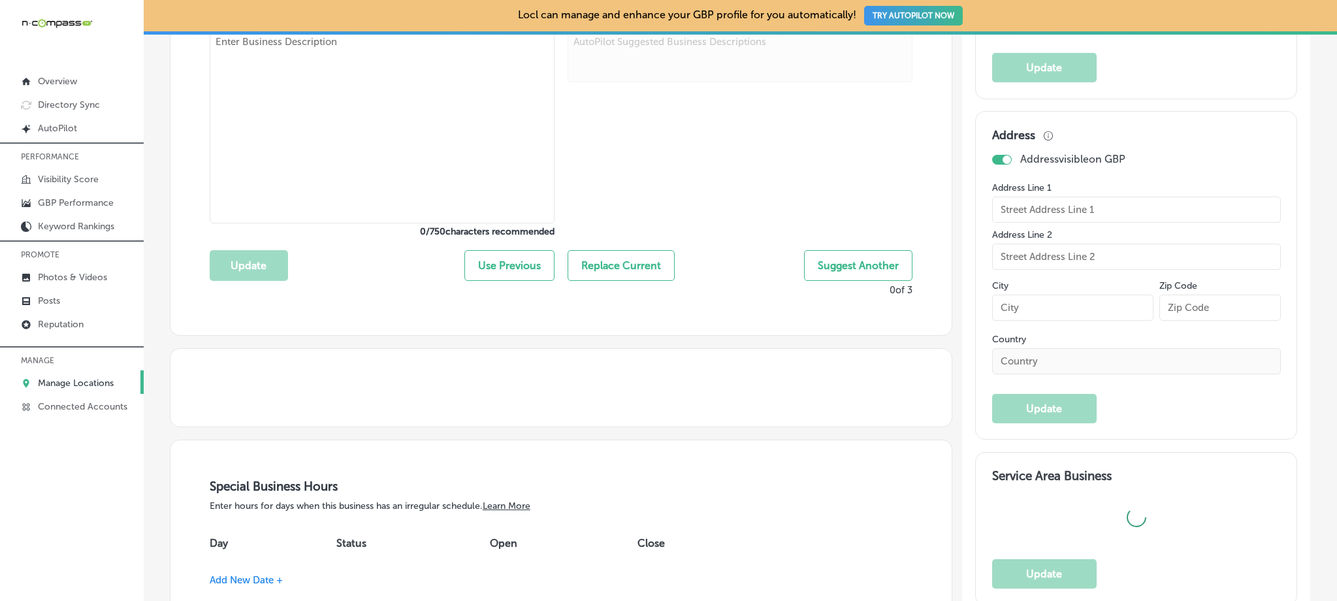
type input "Boston Cleaners"
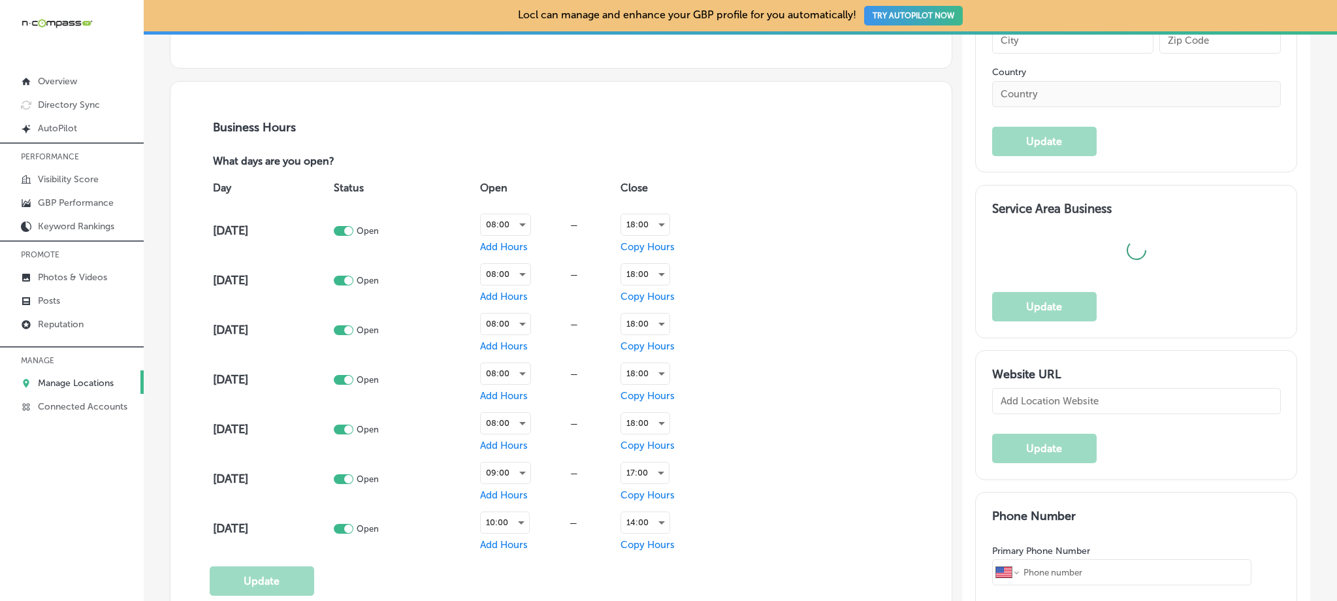
type input "[STREET_ADDRESS]"
type input "[GEOGRAPHIC_DATA]"
type input "89141"
type input "US"
type input "http://www.bostoncleanerslasvegas.com/"
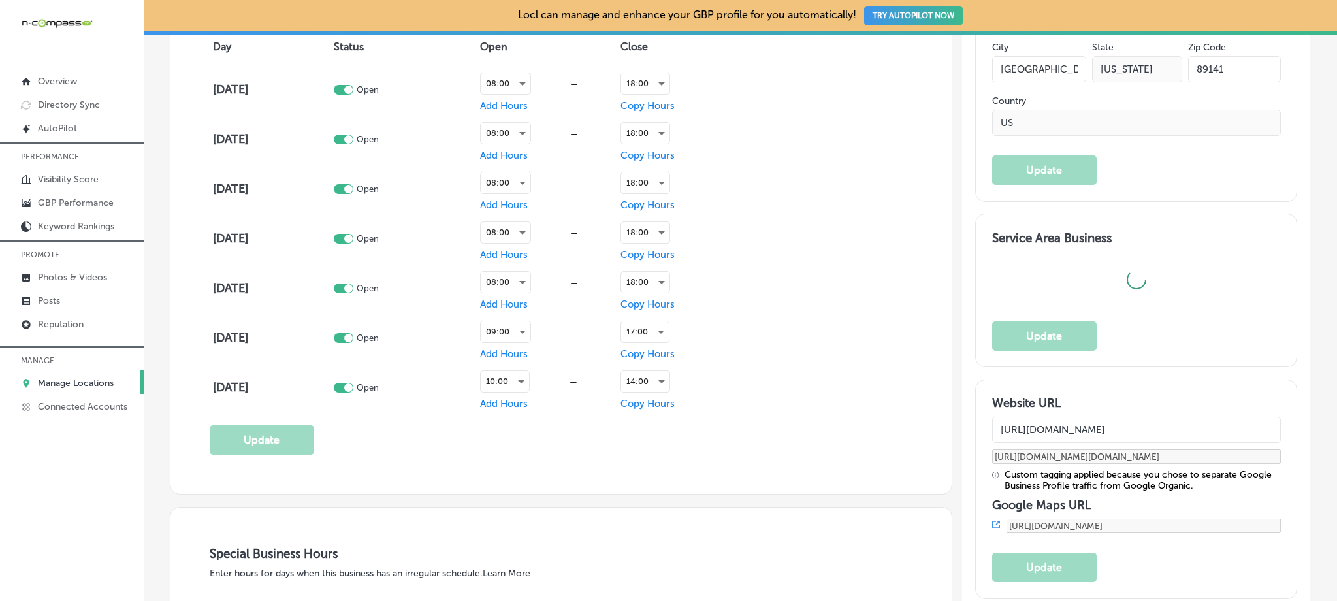
checkbox input "true"
type textarea "Boston Cleaners has been Las Vegas’s trusted name in luxury dry cleaning for ov…"
type input "+1 702 914 6708"
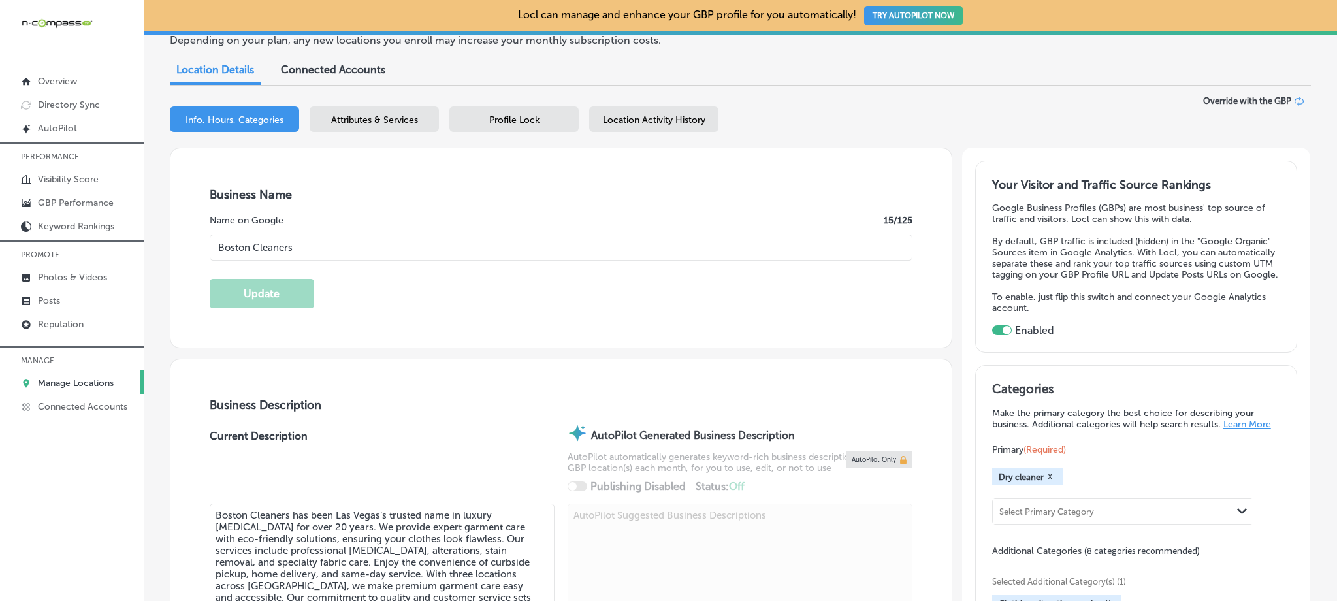
scroll to position [100, 0]
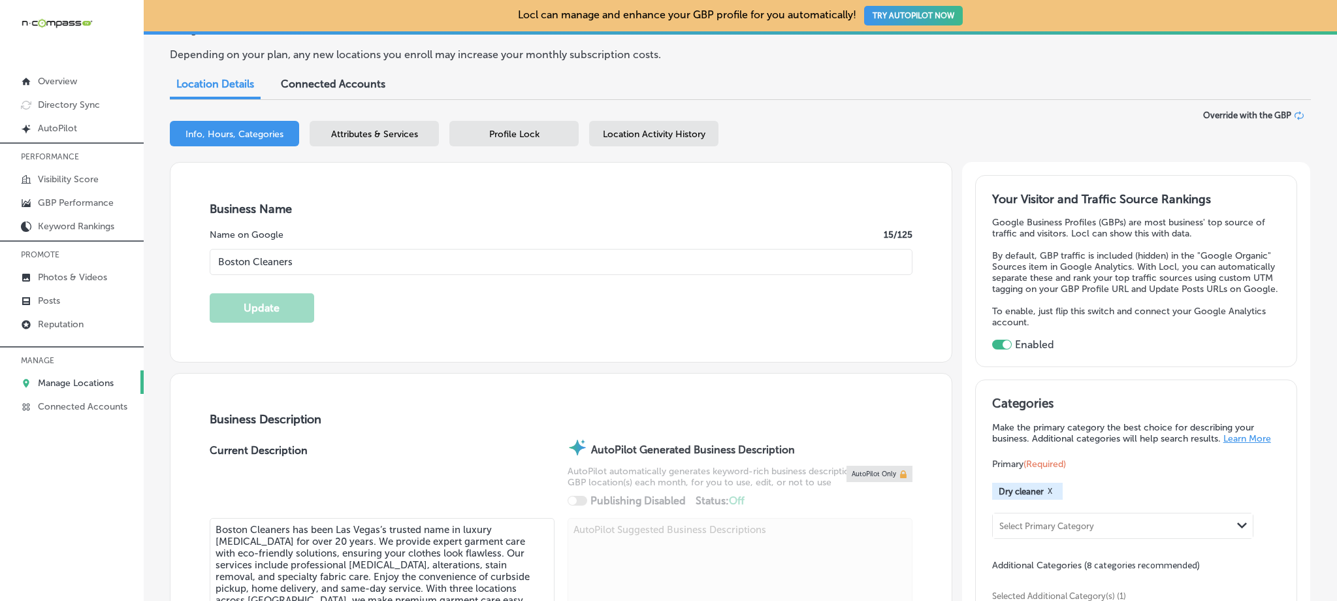
click at [381, 127] on div "Attributes & Services" at bounding box center [374, 133] width 129 height 25
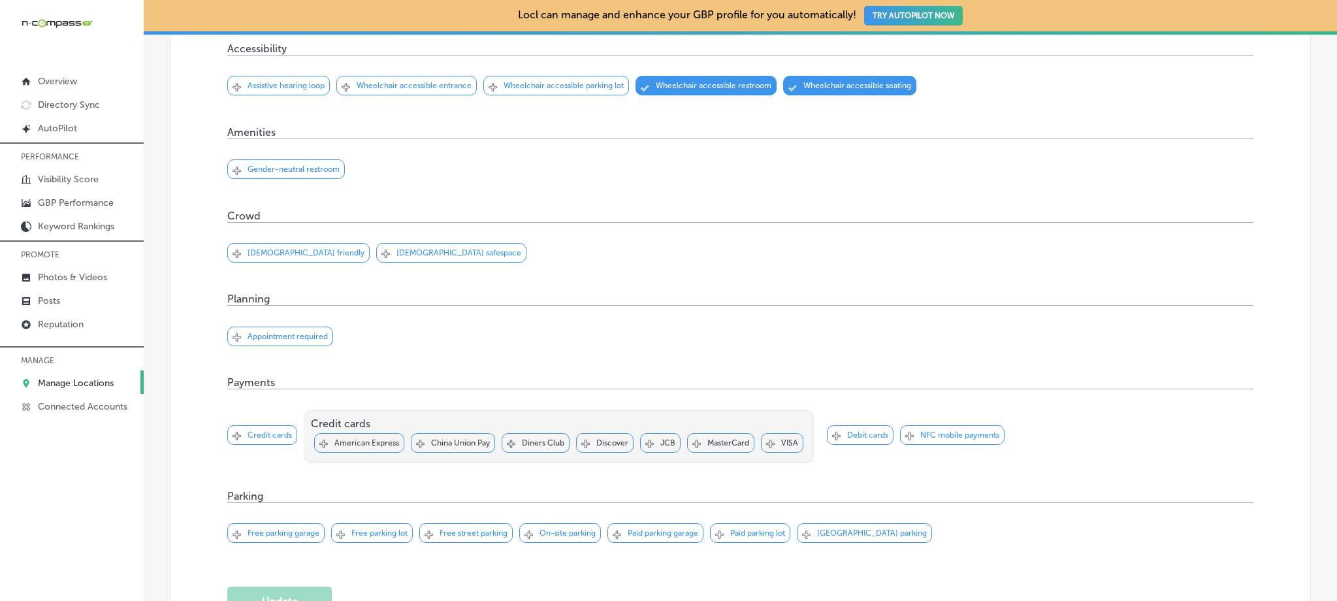
scroll to position [18, 0]
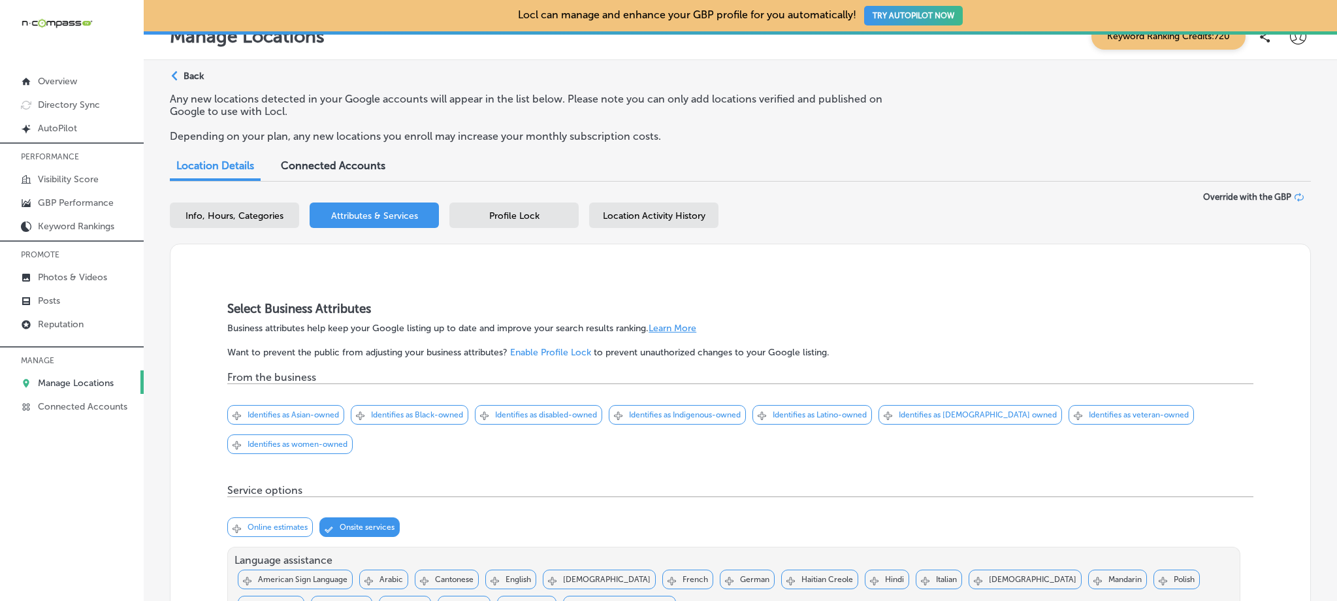
click at [236, 219] on span "Info, Hours, Categories" at bounding box center [234, 215] width 98 height 11
select select "US"
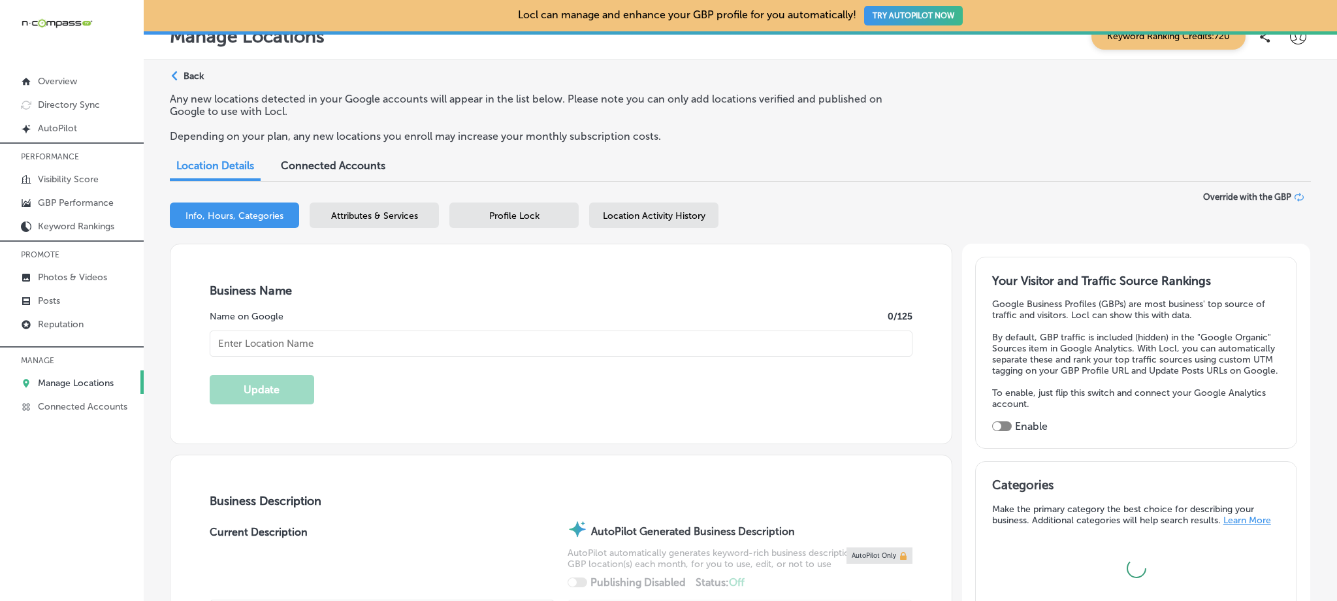
type input "Boston Cleaners"
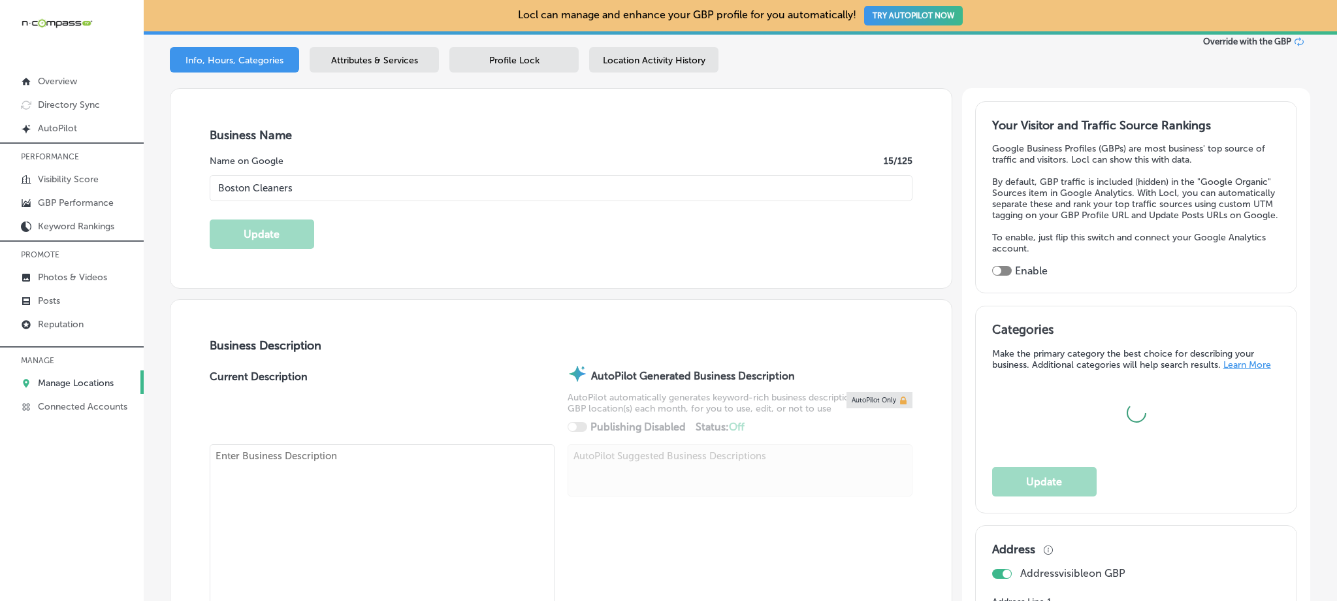
type input "[STREET_ADDRESS]"
type input "[GEOGRAPHIC_DATA]"
type input "89141"
type input "US"
type input "http://www.bostoncleanerslasvegas.com/"
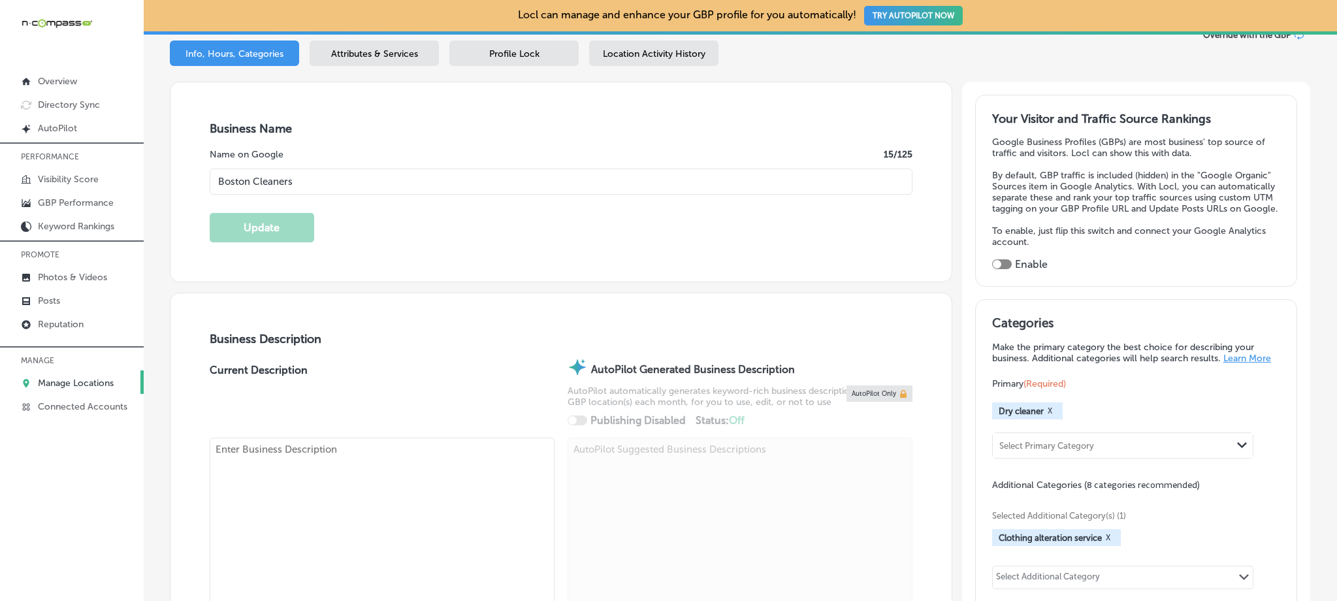
checkbox input "true"
type textarea "Boston Cleaners has been Las Vegas’s trusted name in luxury dry cleaning for ov…"
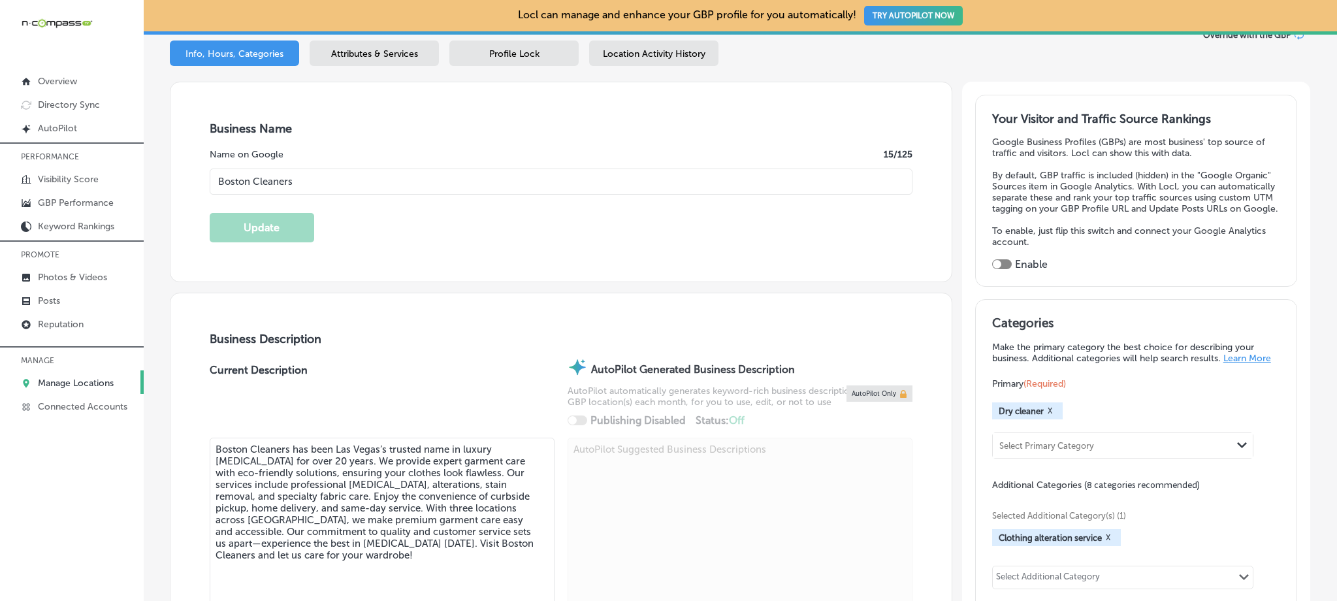
type input "+1 702 914 6708"
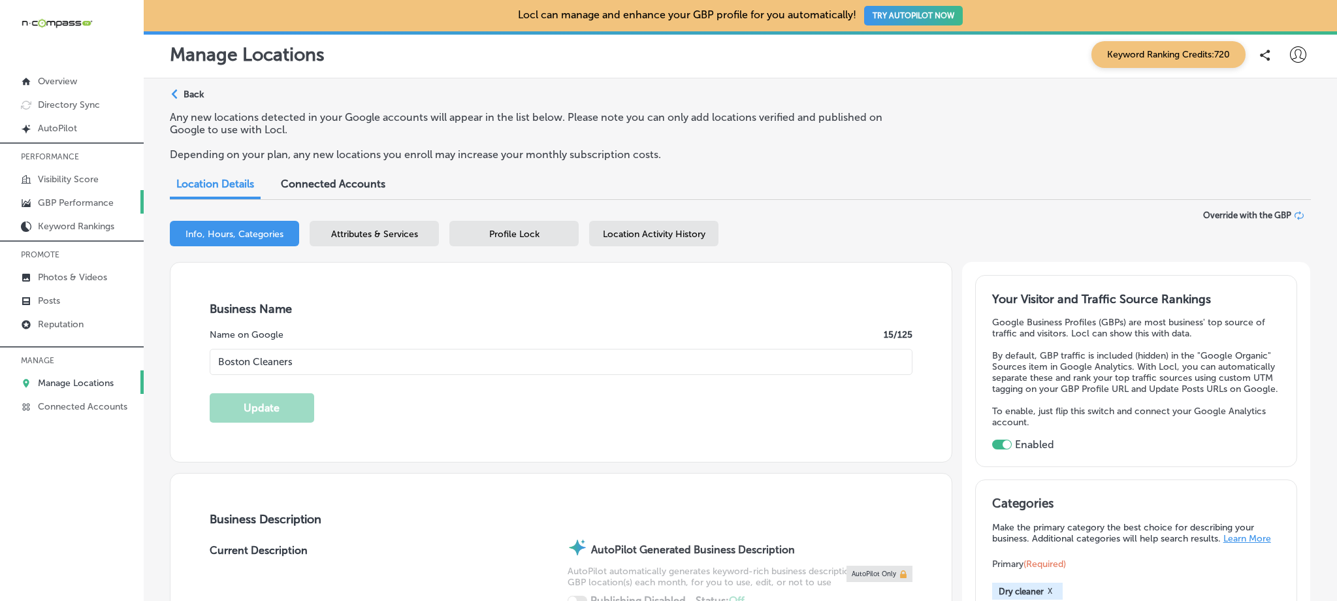
click at [42, 197] on p "GBP Performance" at bounding box center [76, 202] width 76 height 11
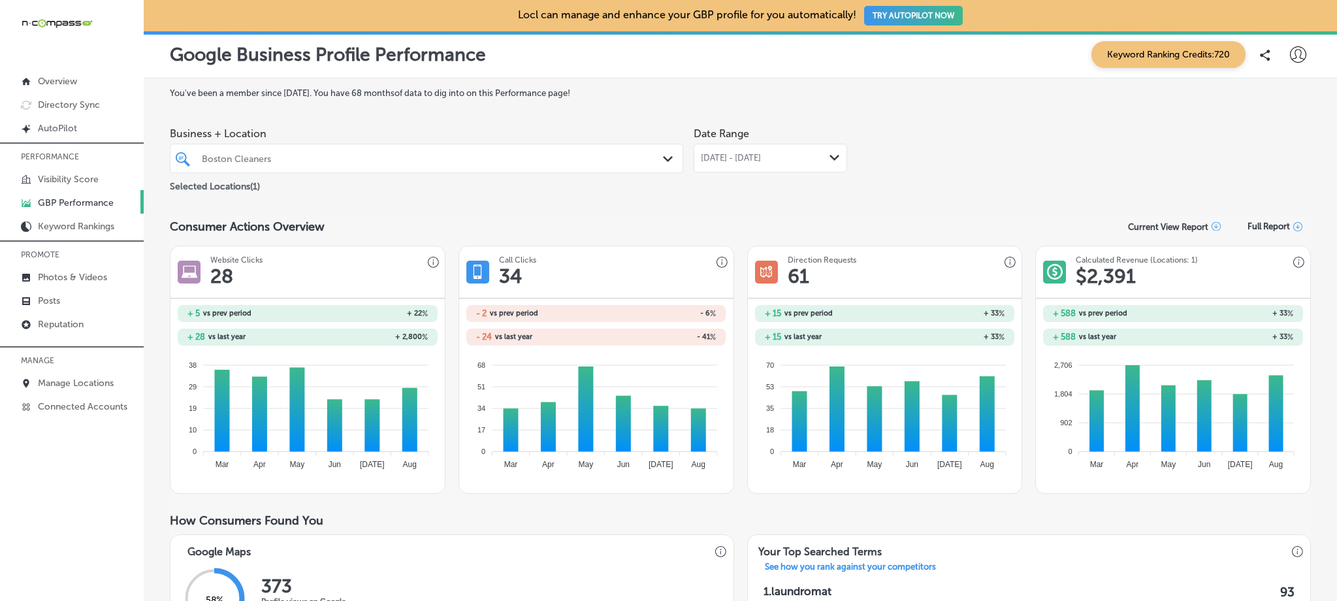
click at [351, 161] on div "Boston Cleaners" at bounding box center [433, 158] width 462 height 11
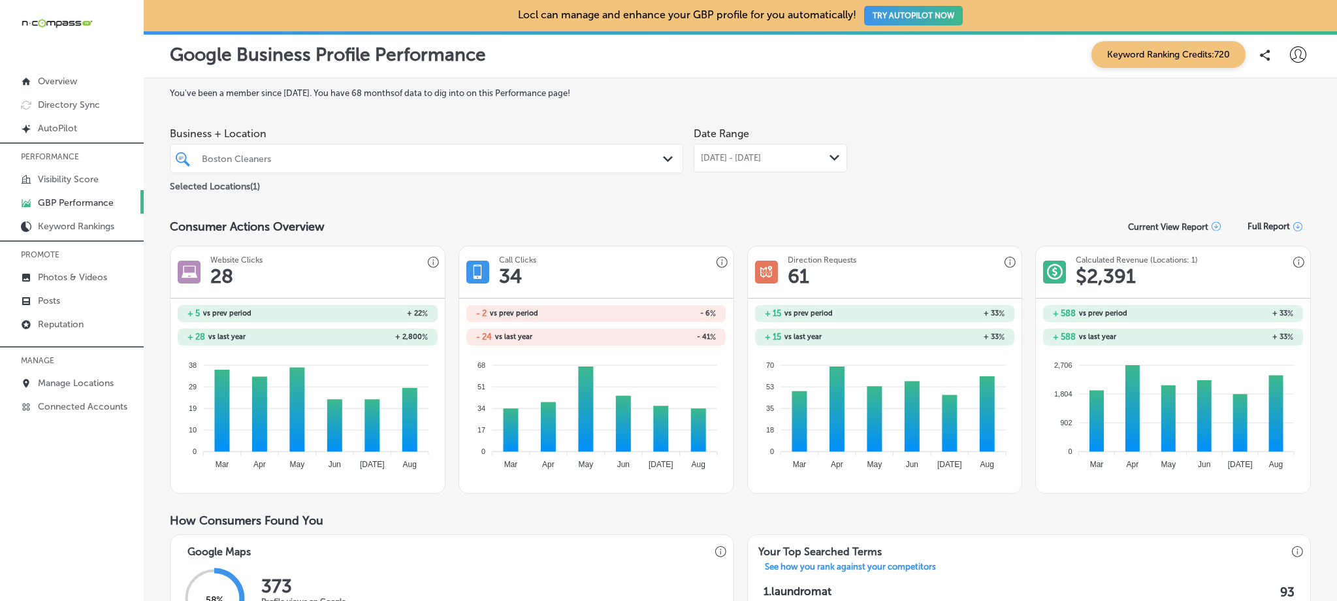
click at [313, 162] on div "Boston Cleaners" at bounding box center [433, 158] width 462 height 11
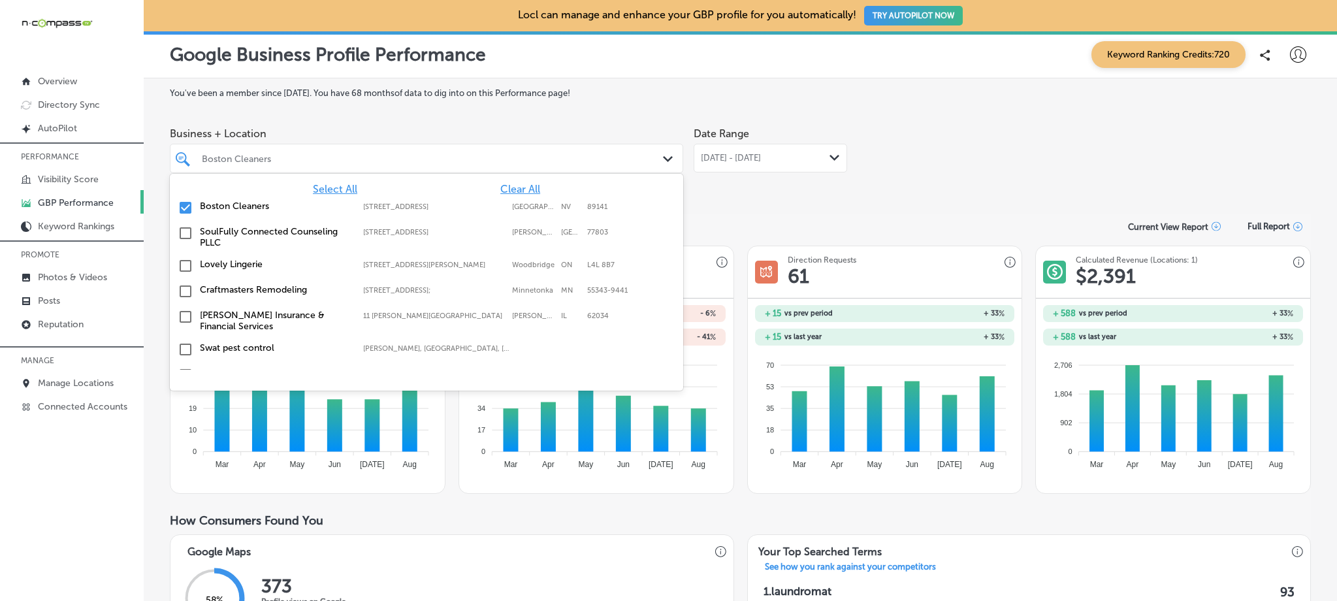
click at [187, 206] on input "checkbox" at bounding box center [186, 208] width 16 height 16
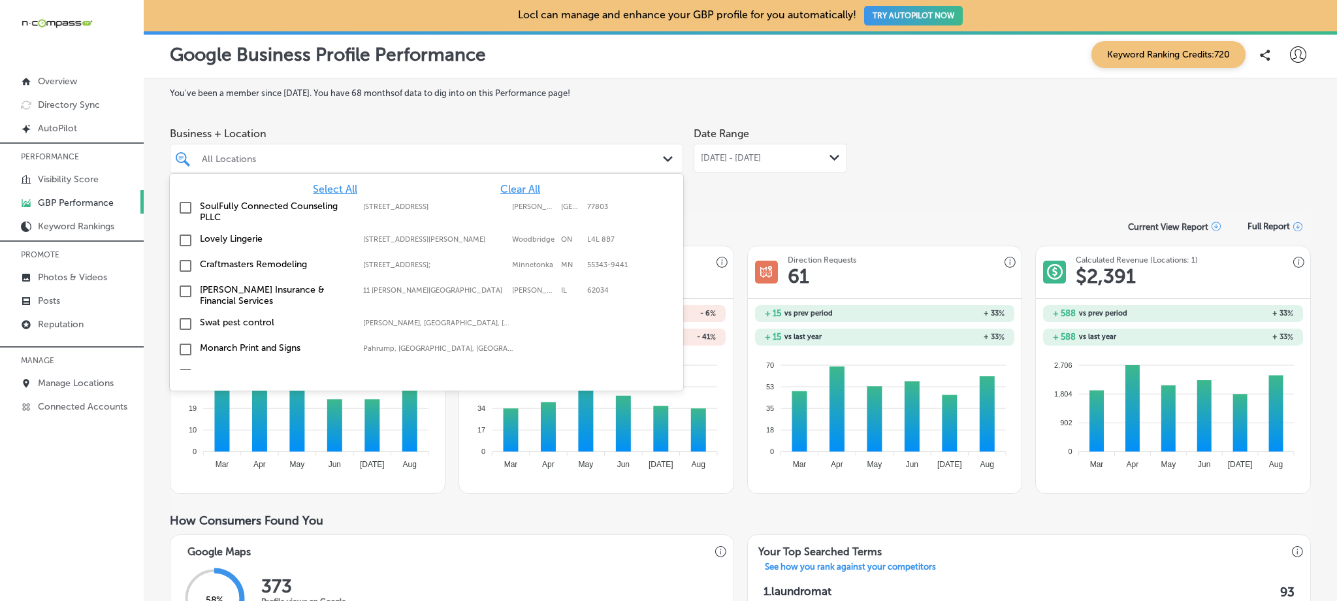
type input "o"
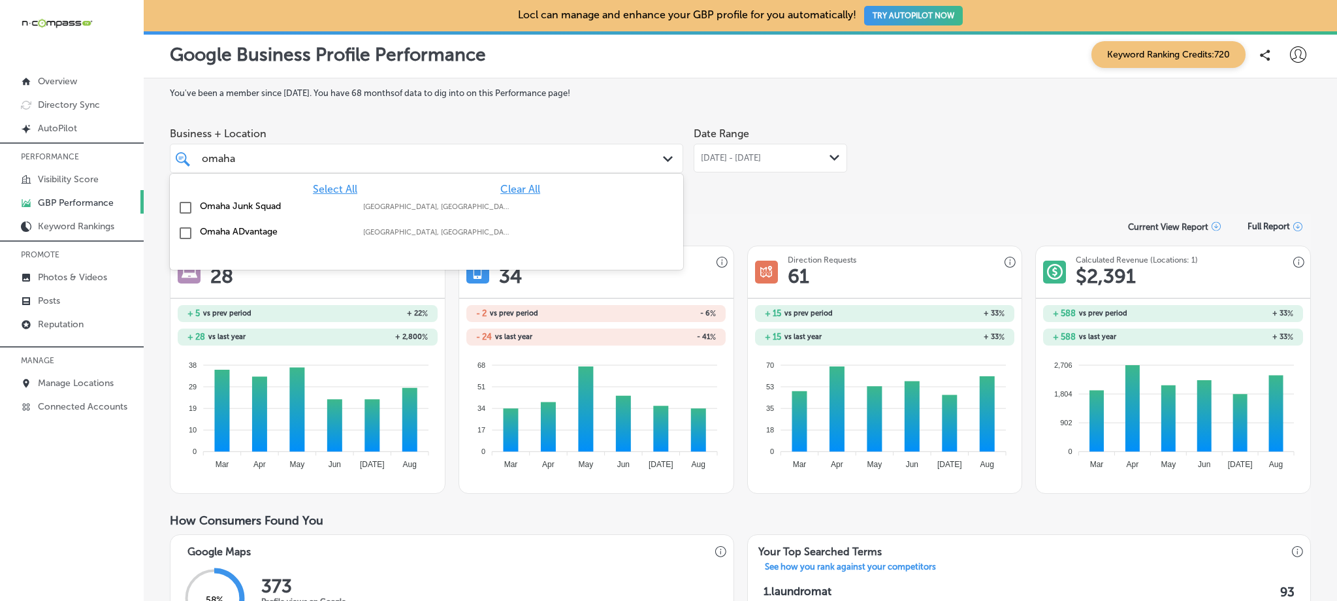
click at [210, 230] on label "Omaha ADvantage" at bounding box center [275, 231] width 150 height 11
type input "omaha"
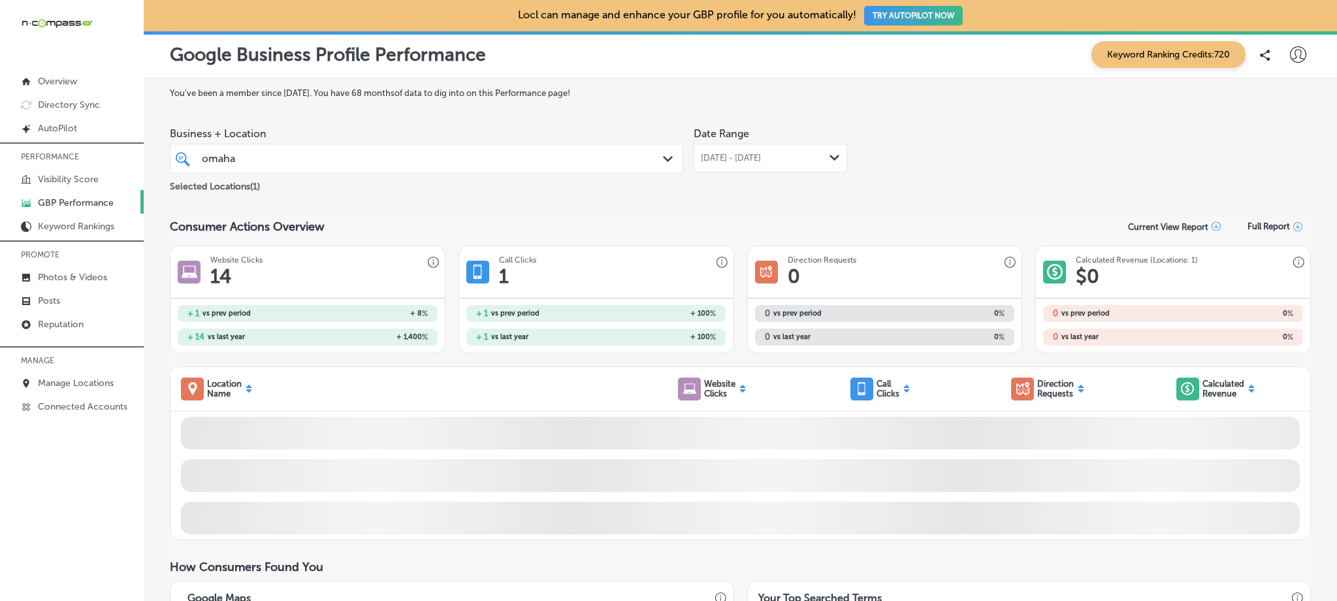
click at [761, 160] on span "Aug 01, 2025 - Aug 31, 2025" at bounding box center [731, 158] width 60 height 10
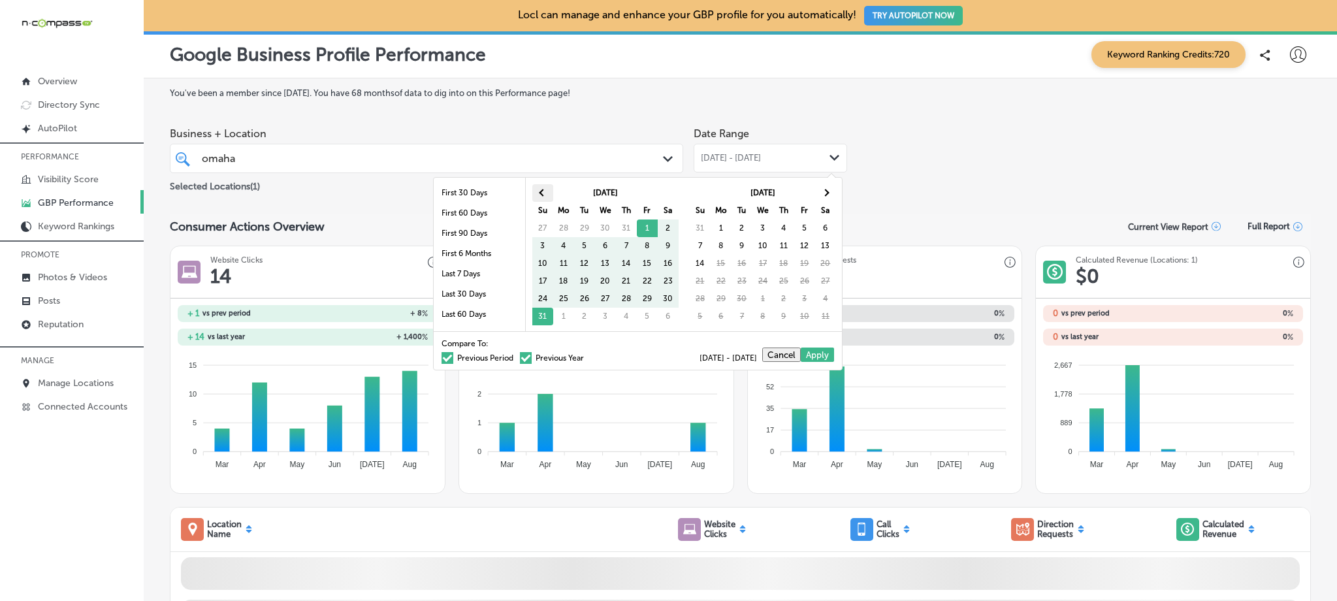
click at [540, 196] on th at bounding box center [542, 193] width 21 height 18
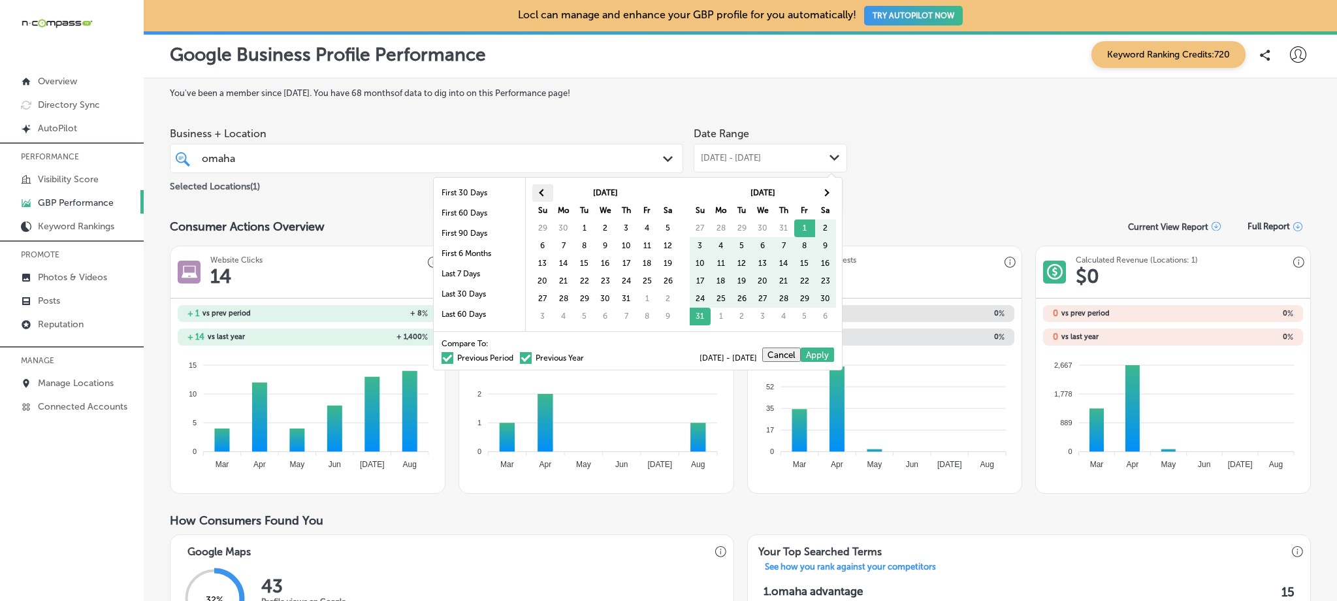
click at [540, 196] on th at bounding box center [542, 193] width 21 height 18
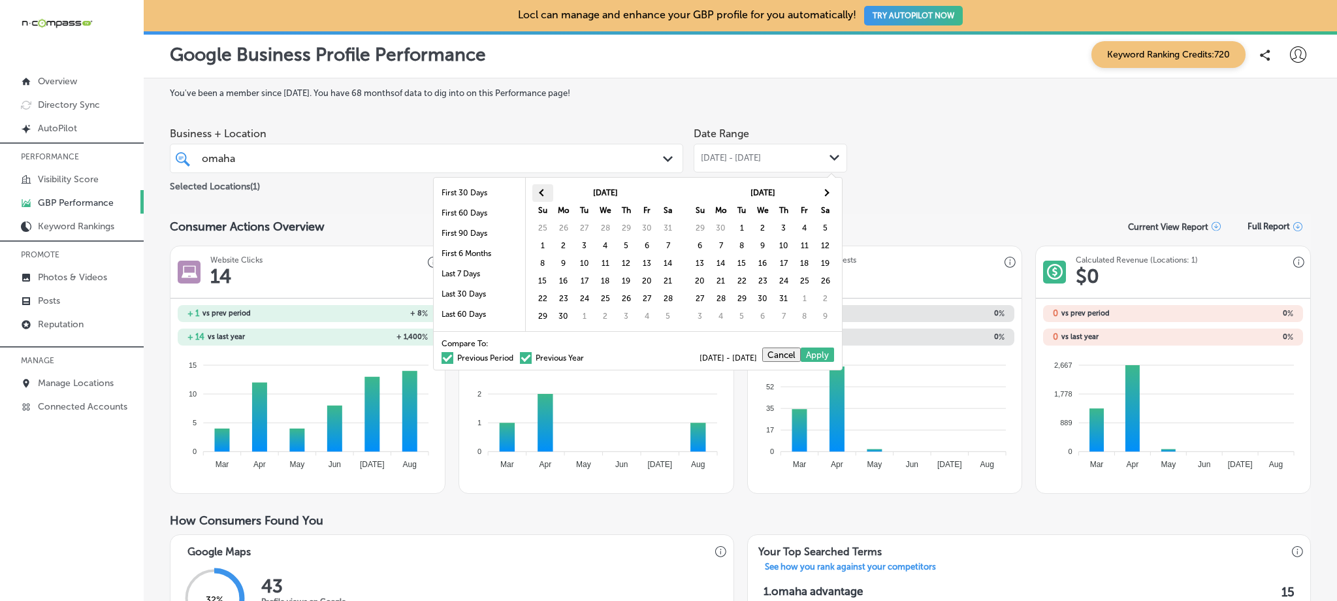
click at [542, 192] on span at bounding box center [542, 192] width 7 height 7
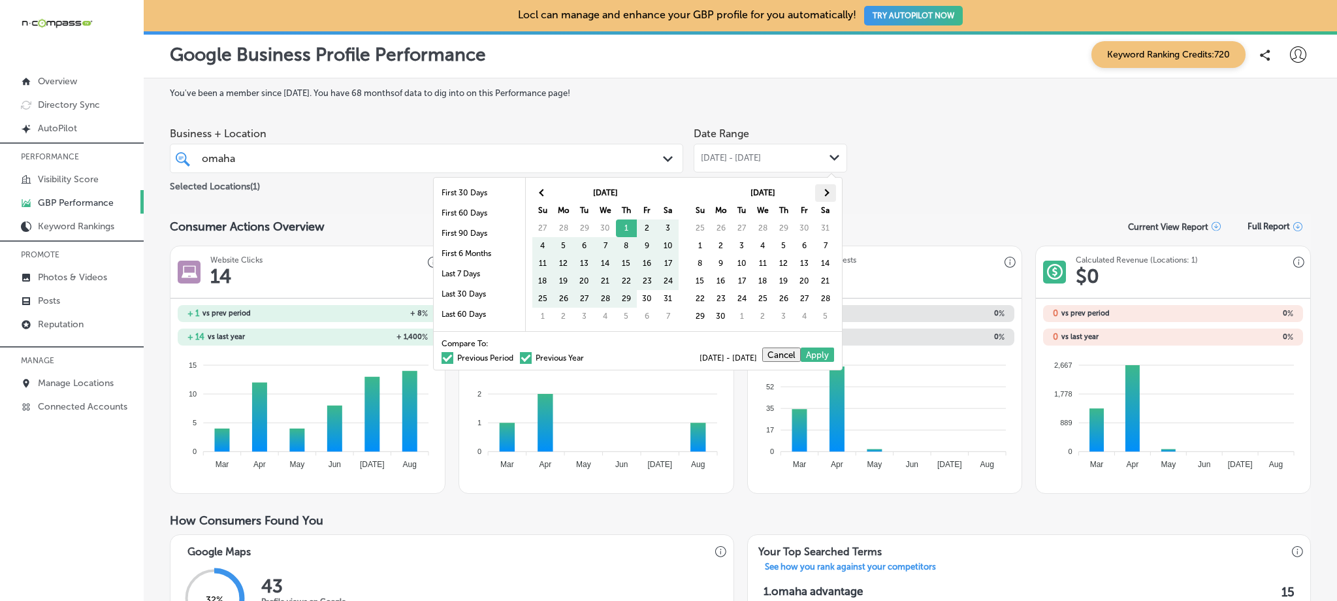
click at [822, 194] on th at bounding box center [825, 193] width 21 height 18
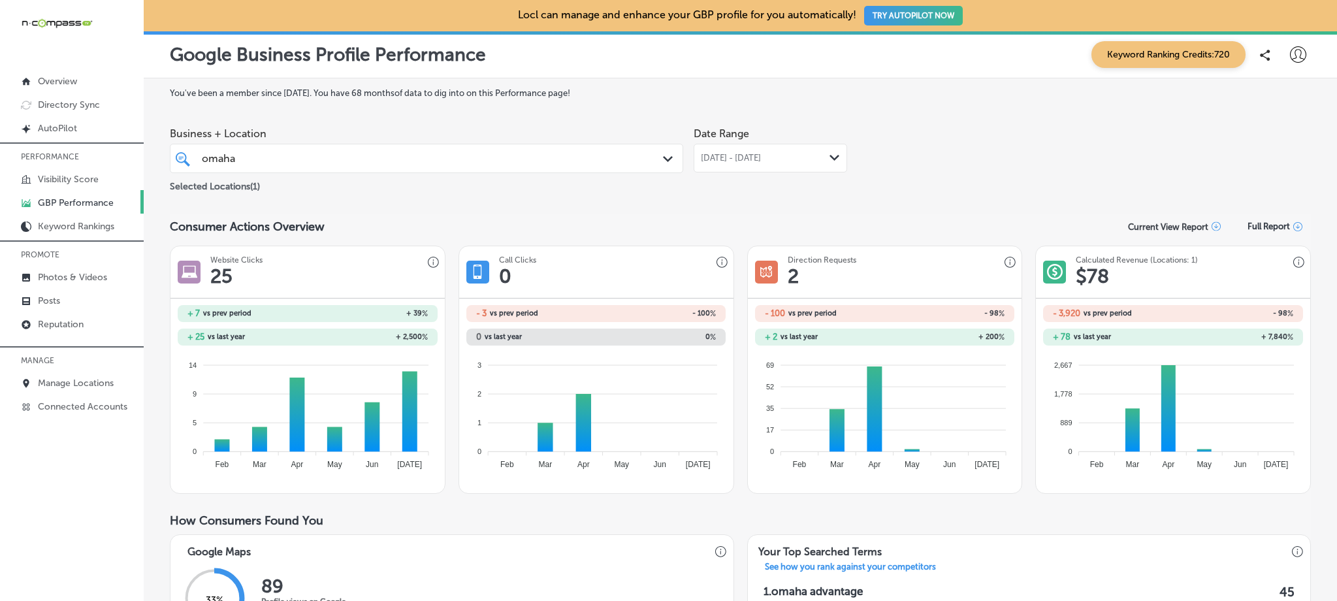
click at [746, 164] on div "May 01, 2025 - Jul 31, 2025 Path Created with Sketch." at bounding box center [769, 158] width 153 height 29
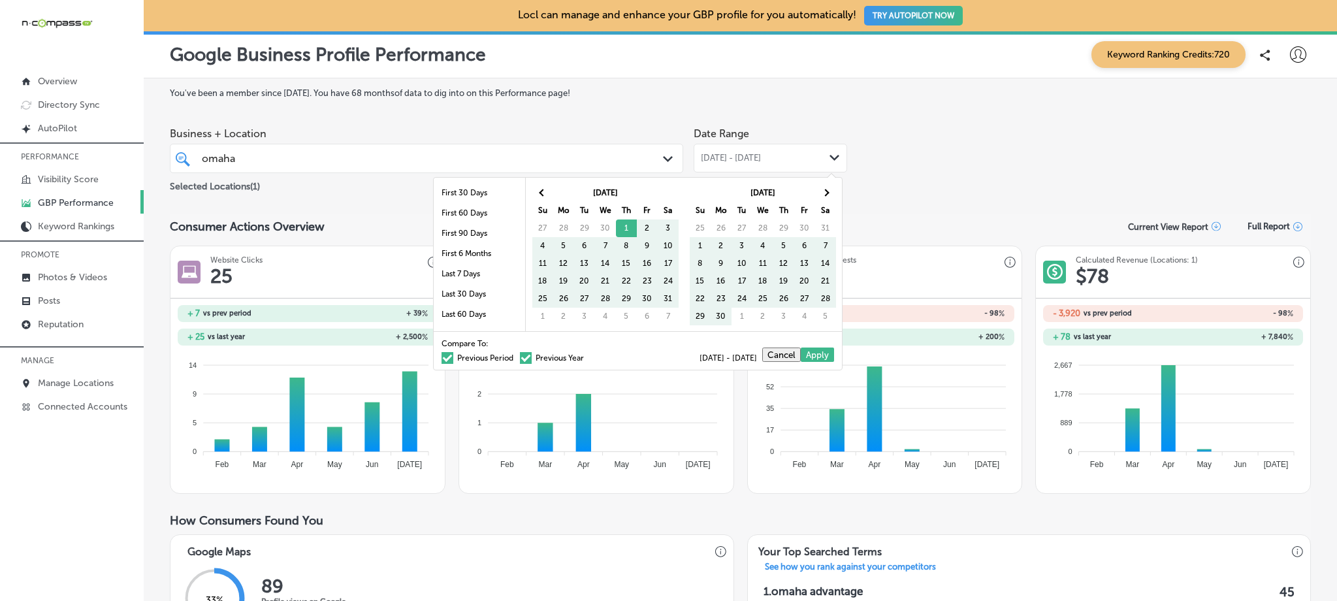
click at [441, 357] on span at bounding box center [447, 358] width 12 height 12
click at [516, 356] on input "Previous Period" at bounding box center [516, 356] width 0 height 0
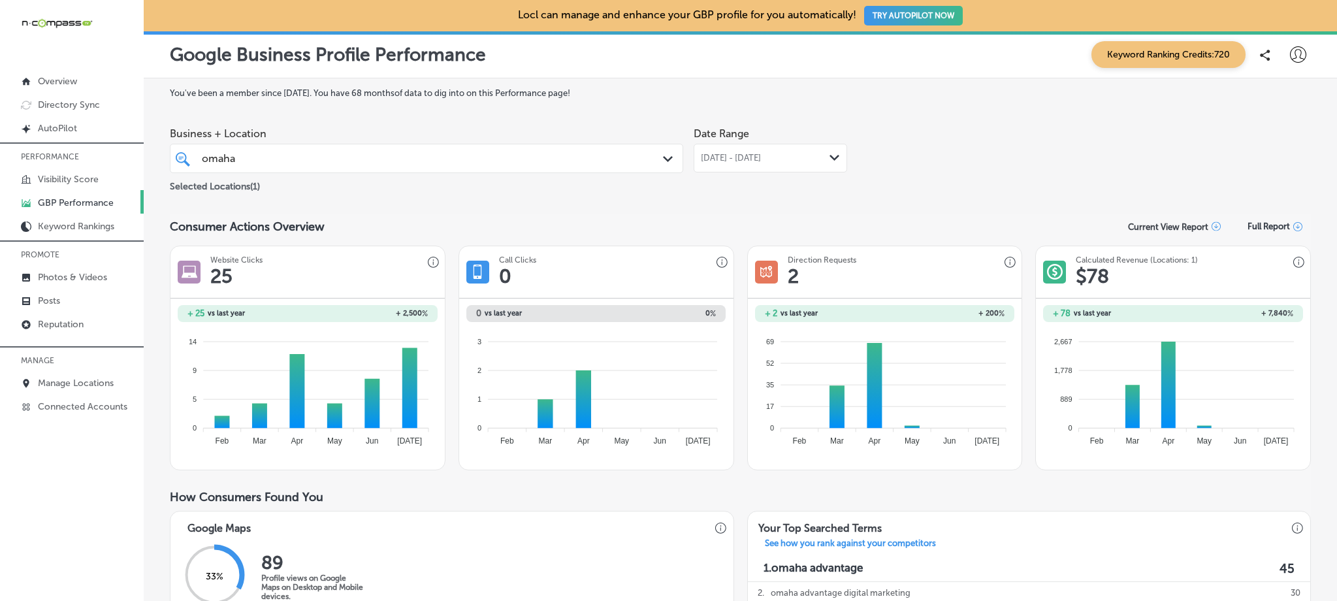
click at [310, 153] on div "omaha omaha" at bounding box center [403, 159] width 407 height 18
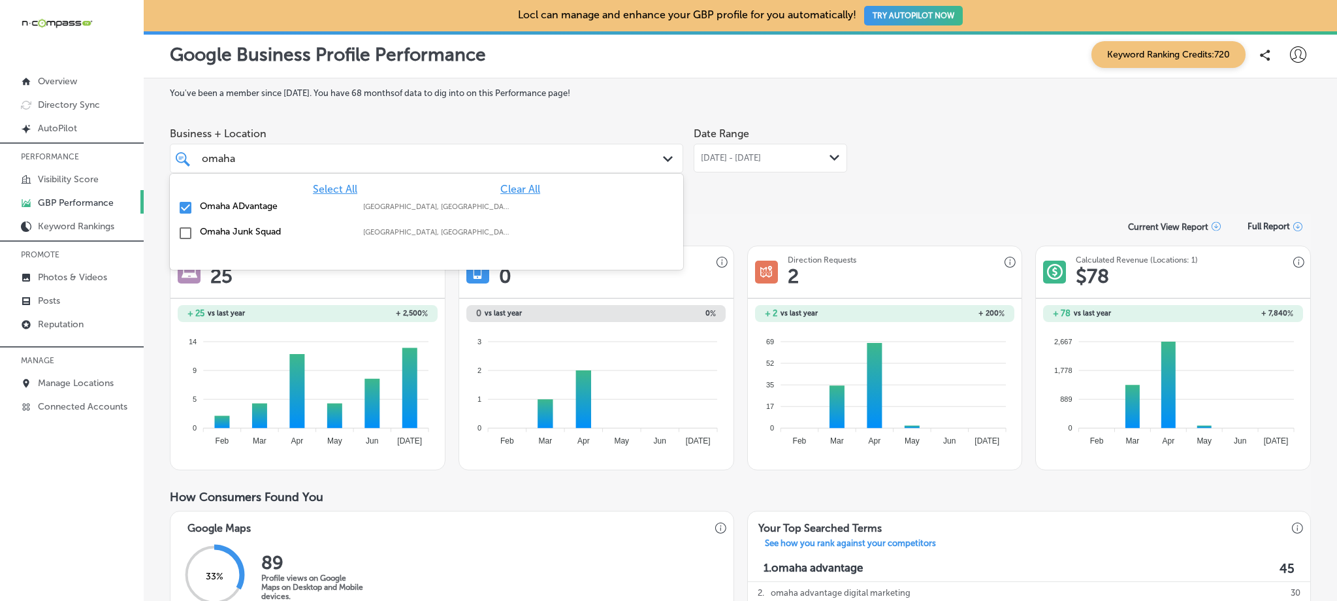
click at [188, 205] on input "checkbox" at bounding box center [186, 208] width 16 height 16
type input "o"
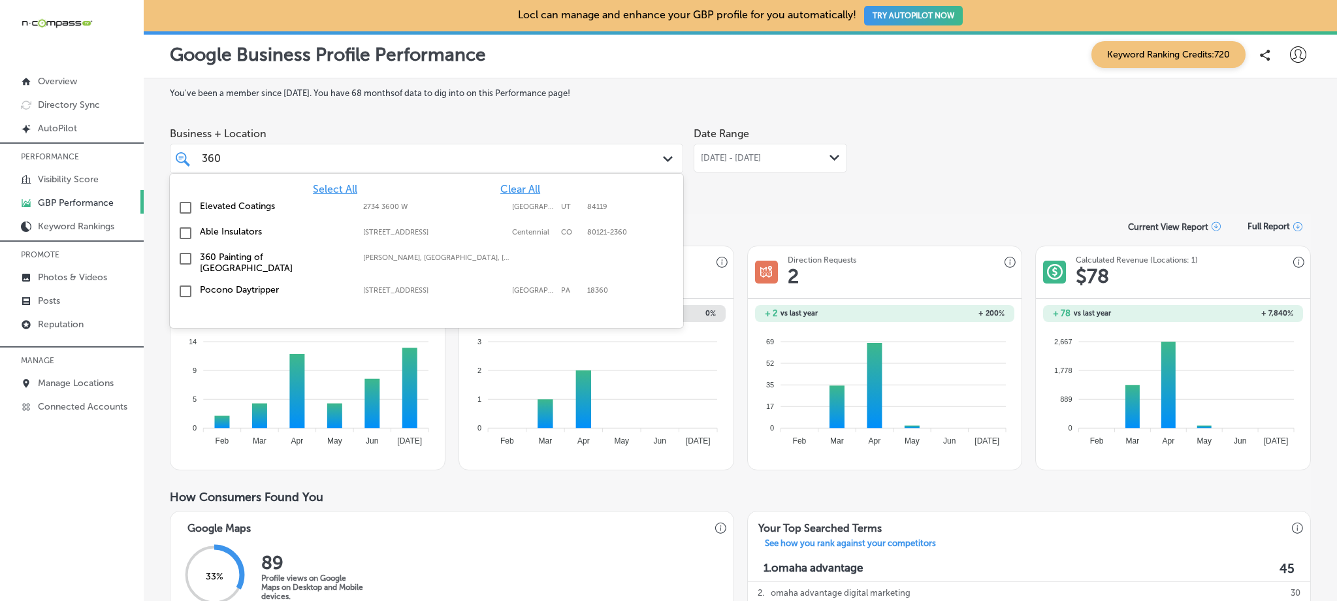
click at [188, 255] on input "checkbox" at bounding box center [186, 259] width 16 height 16
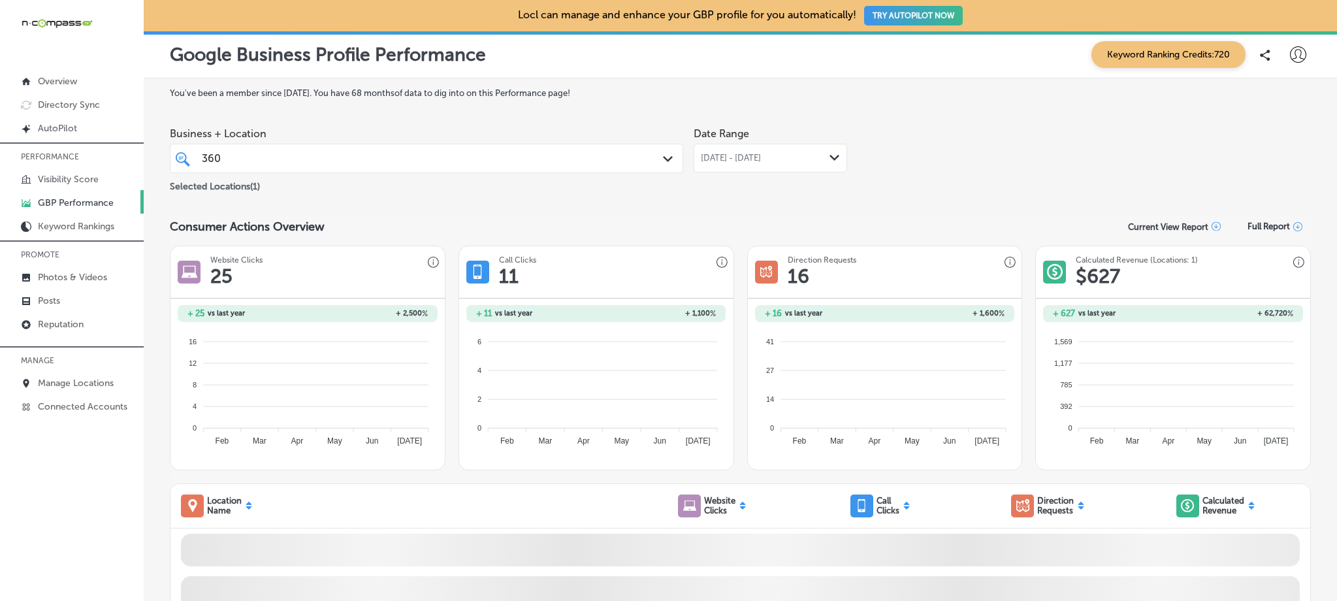
click at [761, 158] on span "[DATE] - [DATE]" at bounding box center [731, 158] width 60 height 10
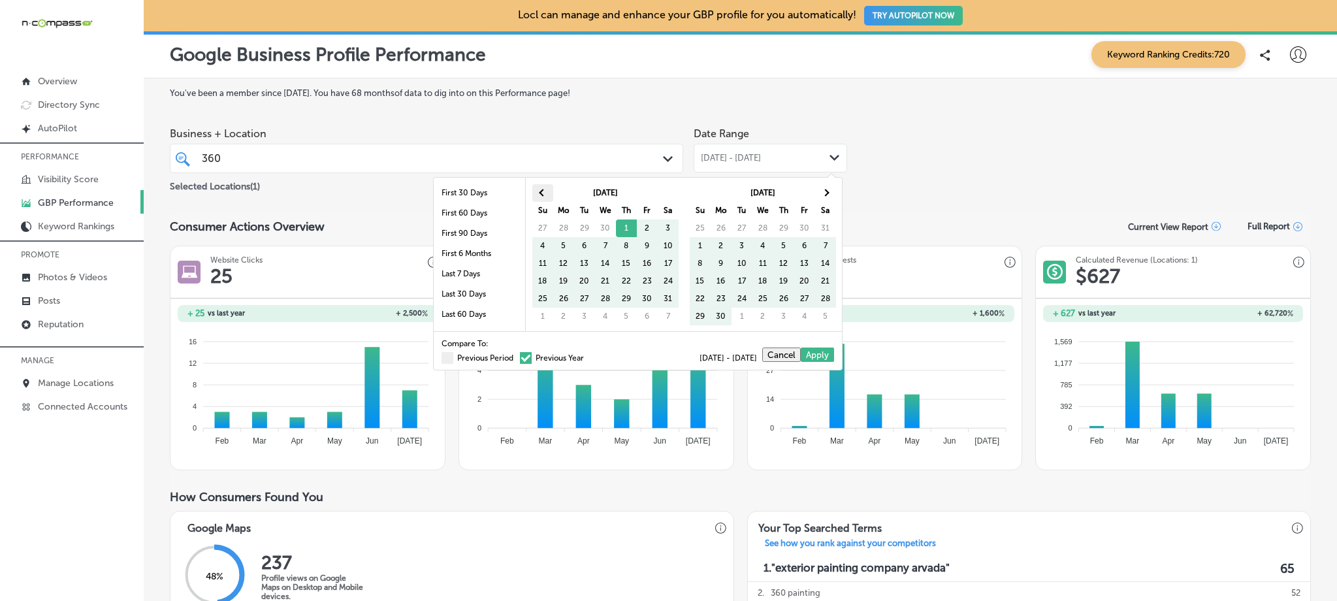
click at [542, 191] on span at bounding box center [542, 192] width 7 height 7
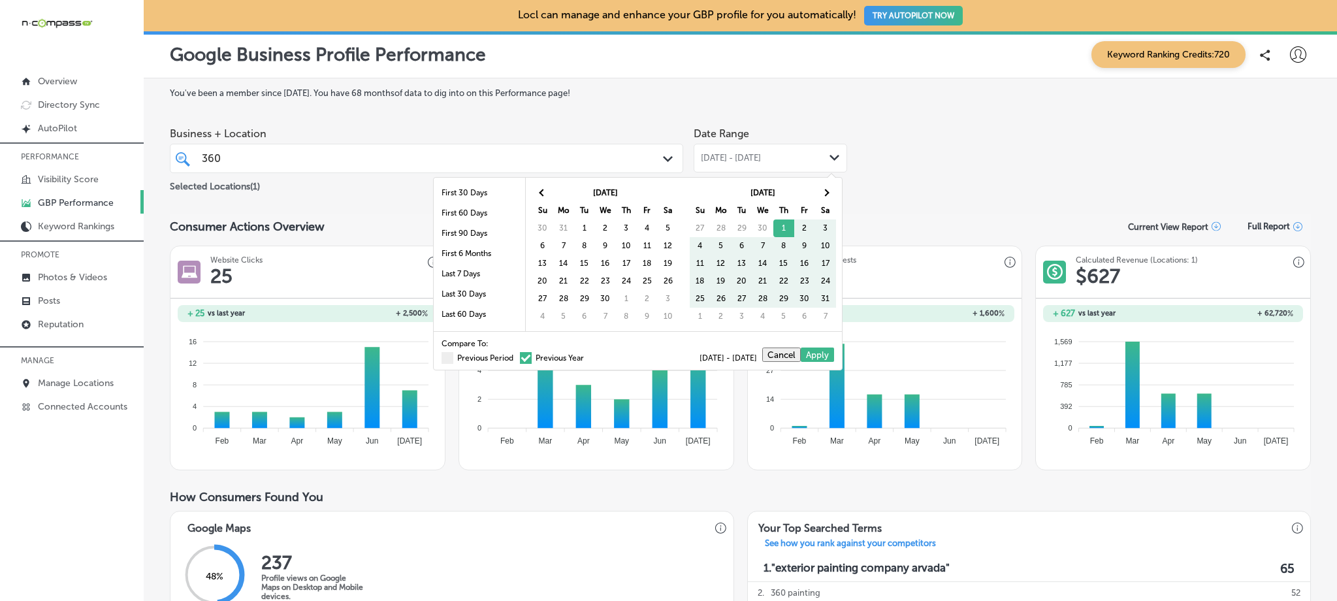
click at [542, 191] on span at bounding box center [542, 192] width 7 height 7
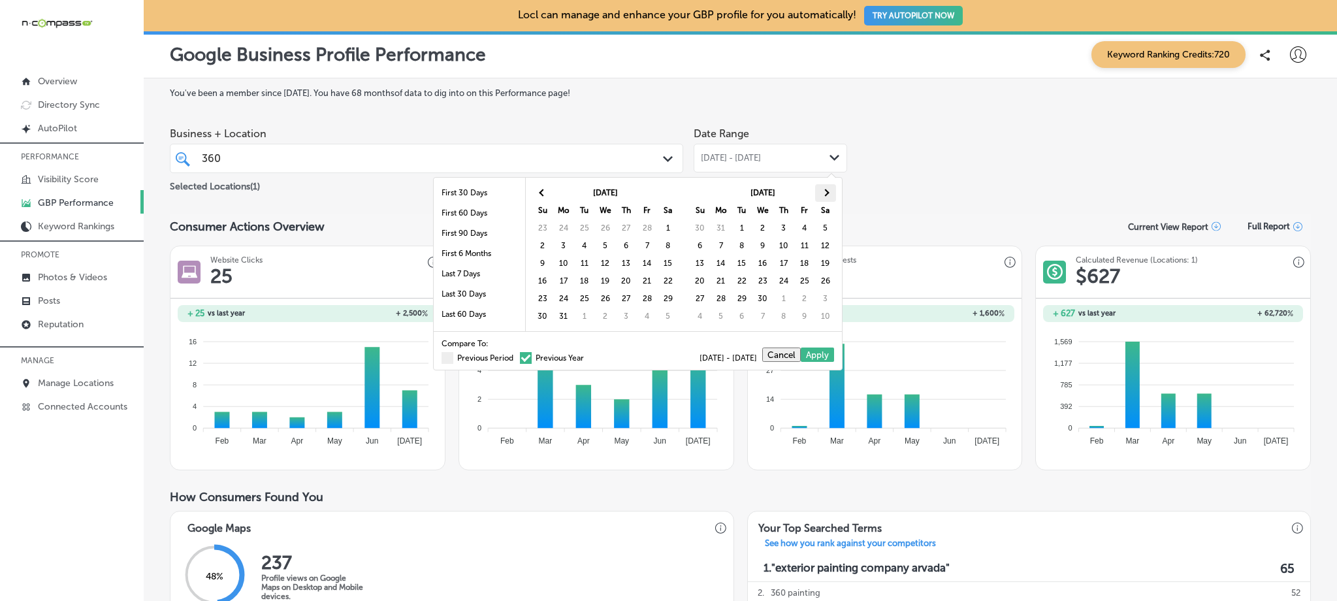
click at [826, 191] on span at bounding box center [824, 192] width 7 height 7
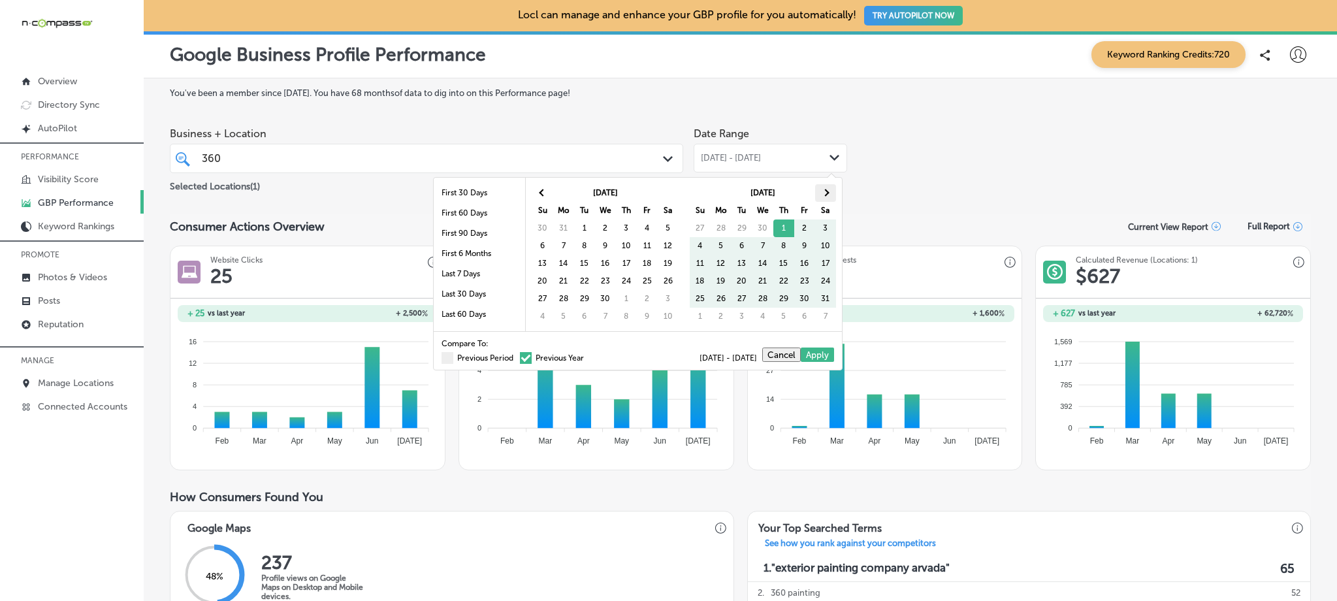
click at [823, 189] on th at bounding box center [825, 193] width 21 height 18
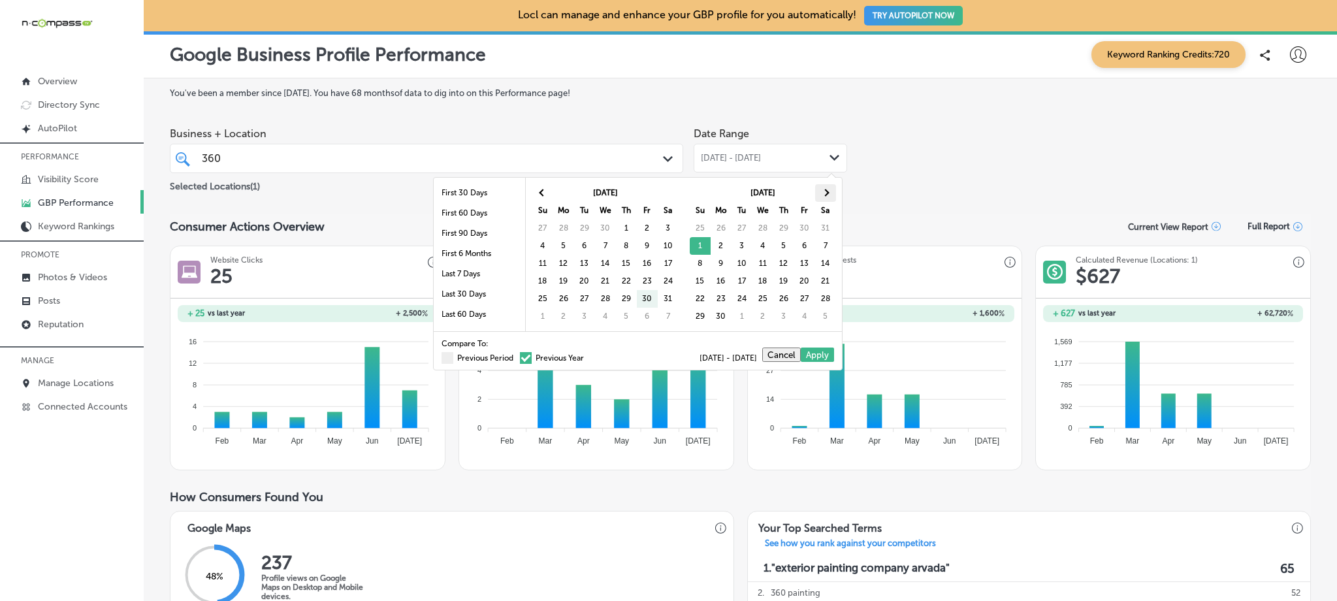
click at [818, 188] on th at bounding box center [825, 193] width 21 height 18
click at [820, 189] on th at bounding box center [825, 193] width 21 height 18
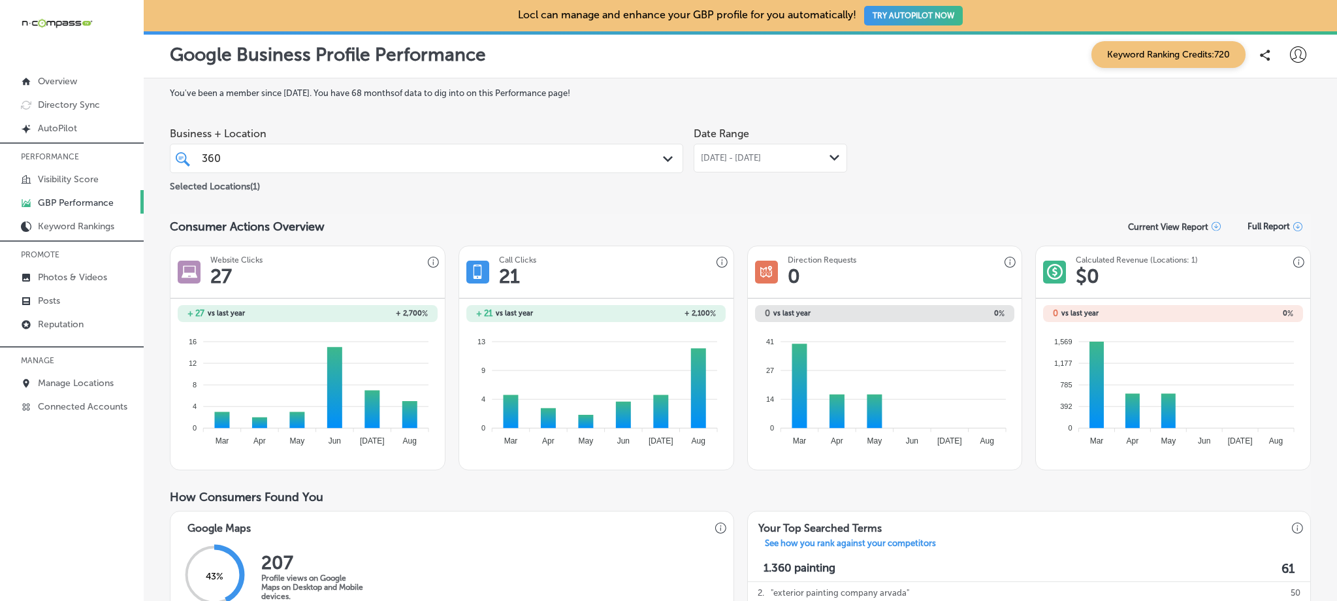
click at [716, 167] on div "[DATE] - [DATE] Path Created with Sketch." at bounding box center [769, 158] width 153 height 29
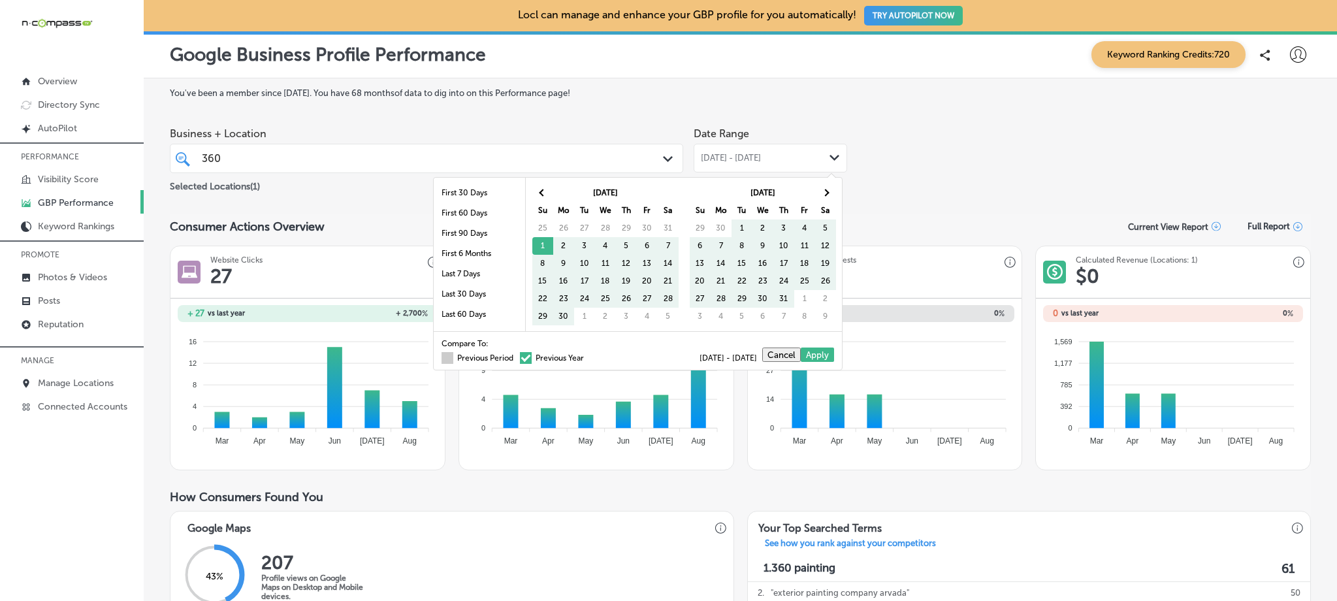
click at [441, 358] on span at bounding box center [447, 358] width 12 height 12
click at [516, 356] on input "Previous Period" at bounding box center [516, 356] width 0 height 0
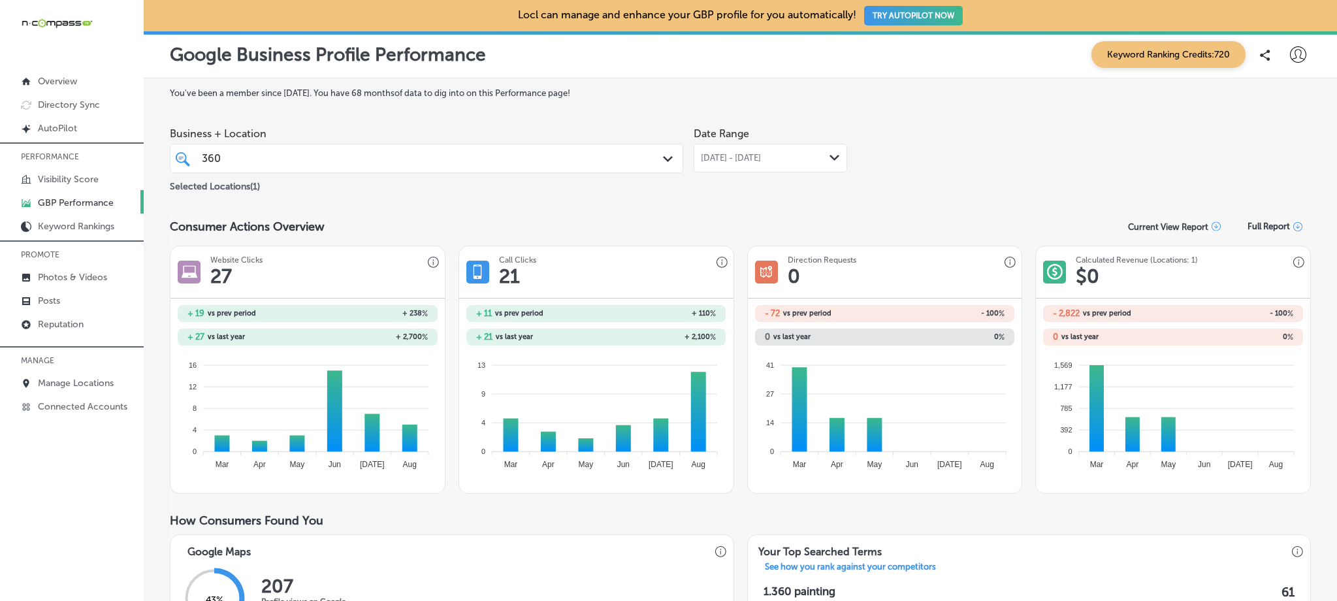
click at [733, 152] on div "[DATE] - [DATE] Path Created with Sketch." at bounding box center [769, 158] width 153 height 29
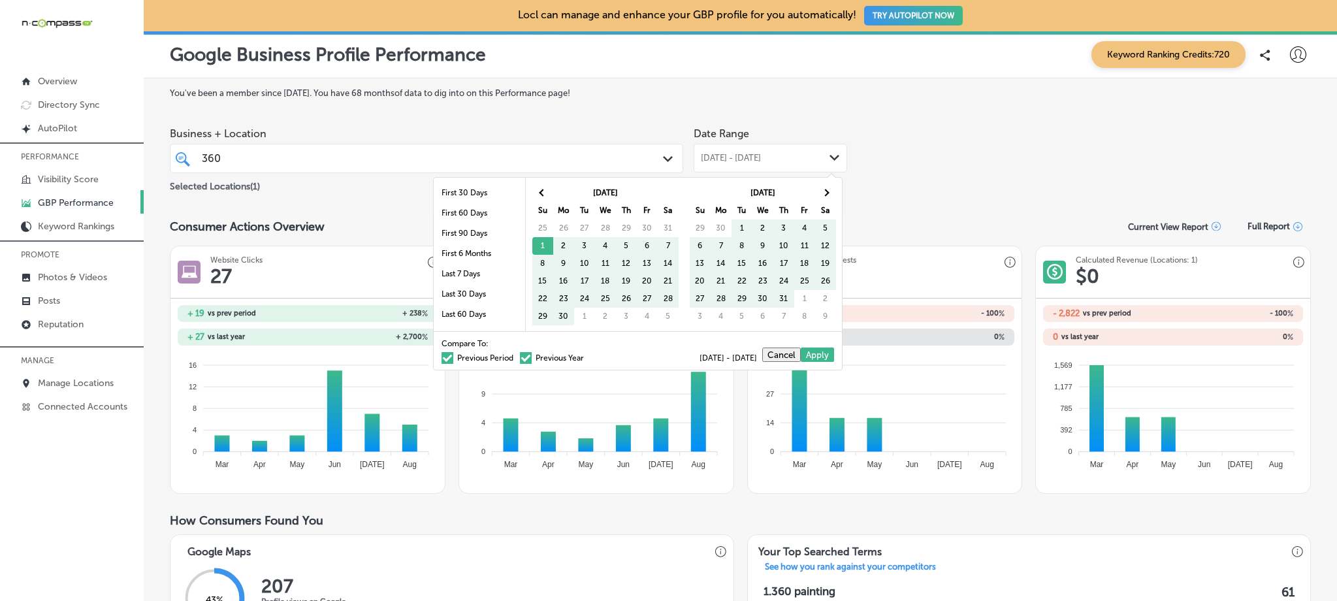
click at [441, 356] on span at bounding box center [447, 358] width 12 height 12
click at [516, 356] on input "Previous Period" at bounding box center [516, 356] width 0 height 0
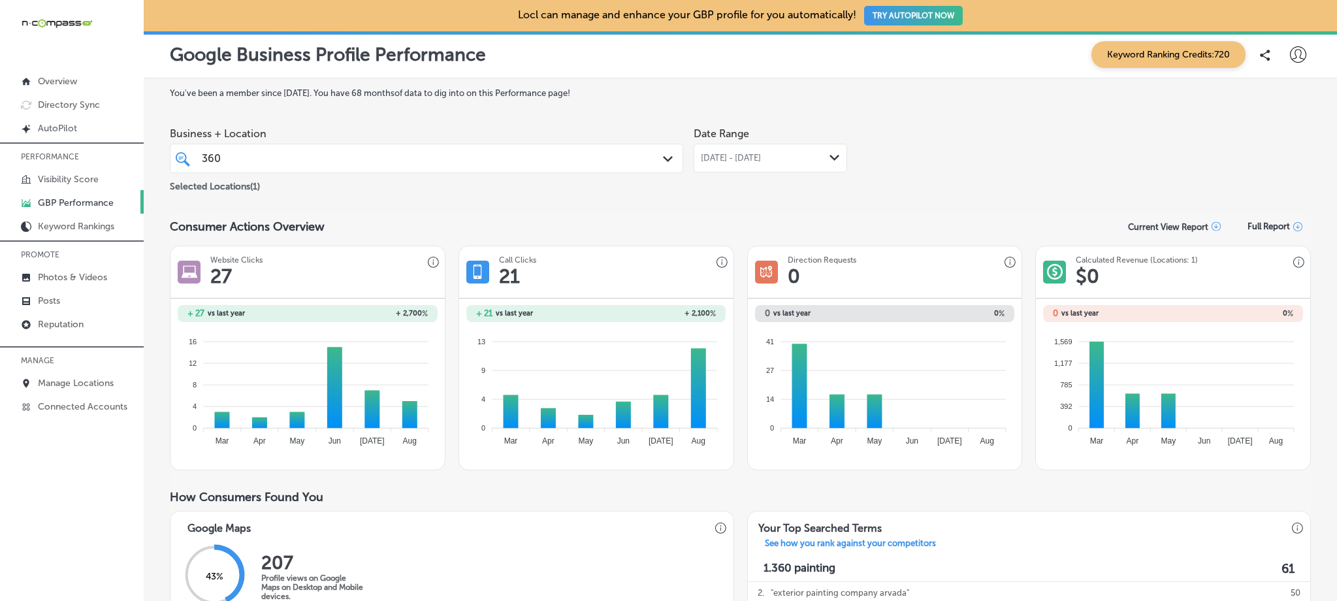
click at [319, 159] on div "360 360" at bounding box center [403, 159] width 407 height 18
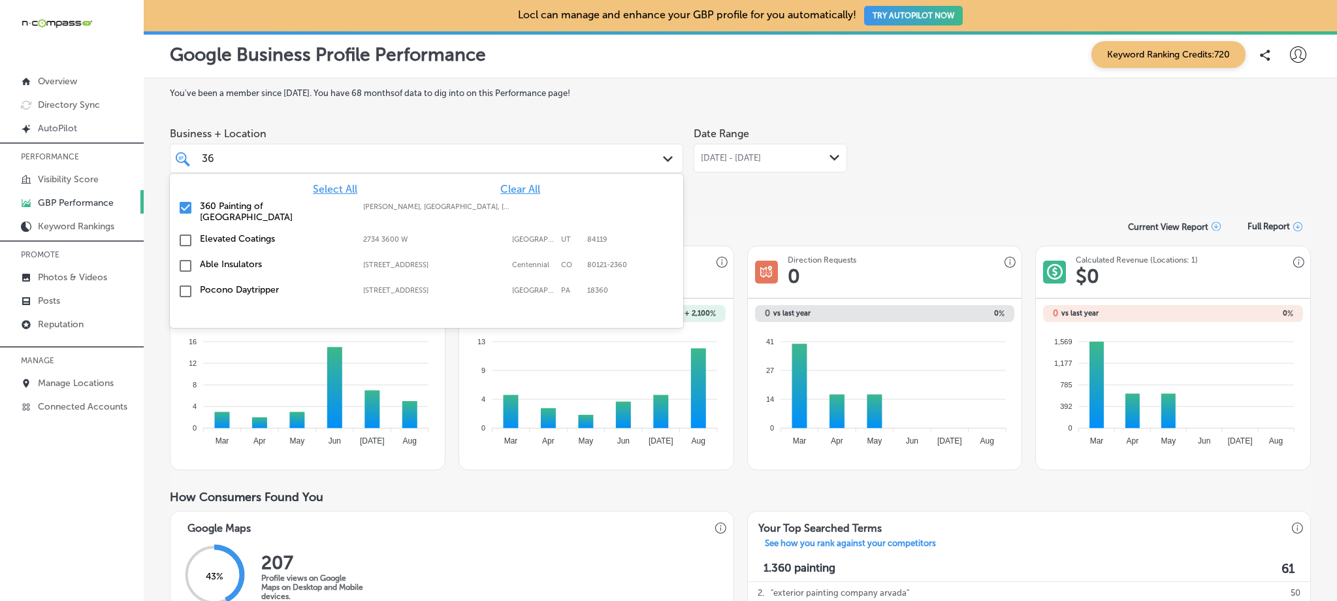
type input "3"
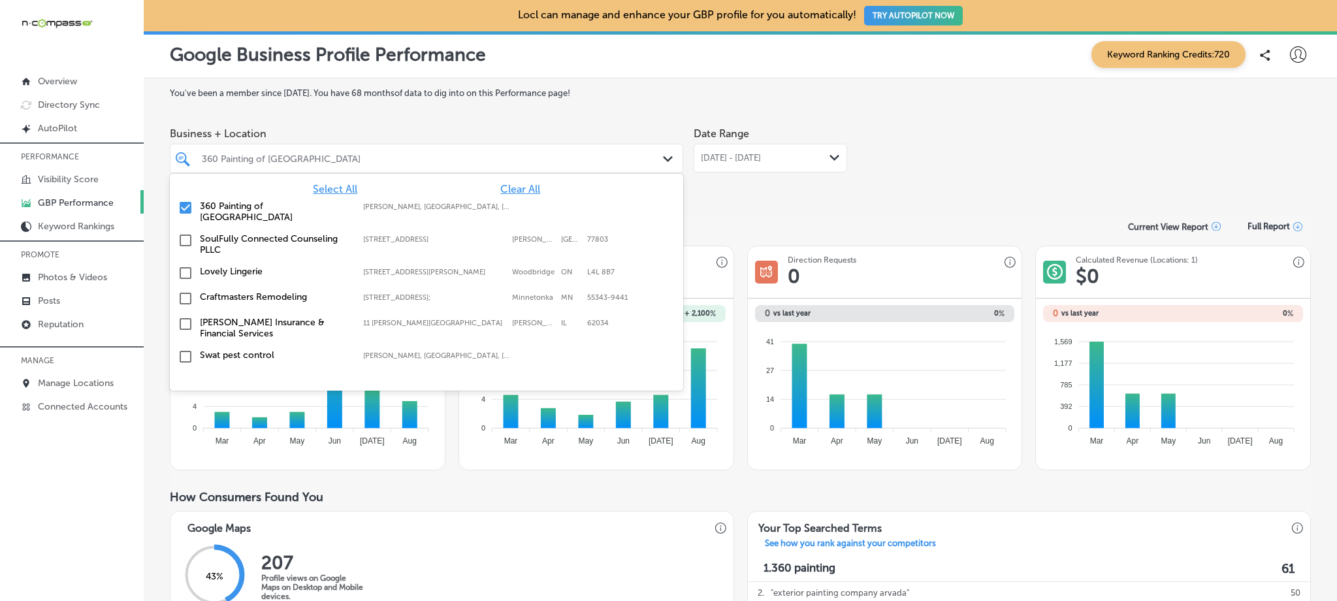
click at [182, 208] on input "checkbox" at bounding box center [186, 208] width 16 height 16
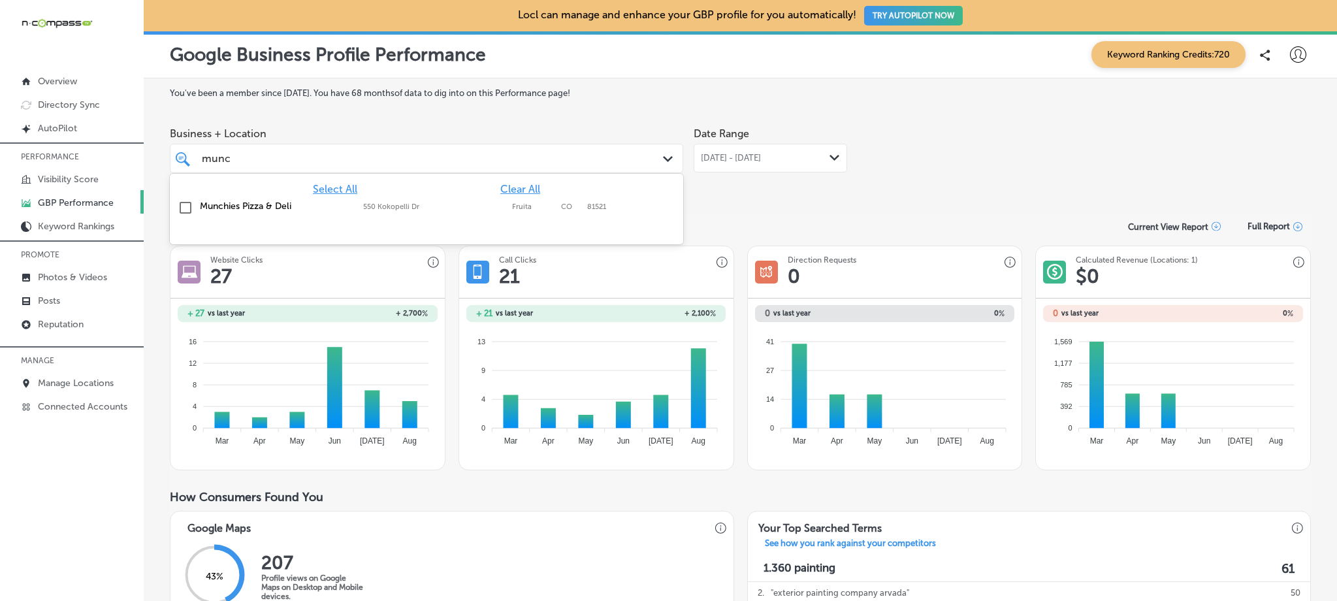
click at [189, 208] on input "checkbox" at bounding box center [186, 208] width 16 height 16
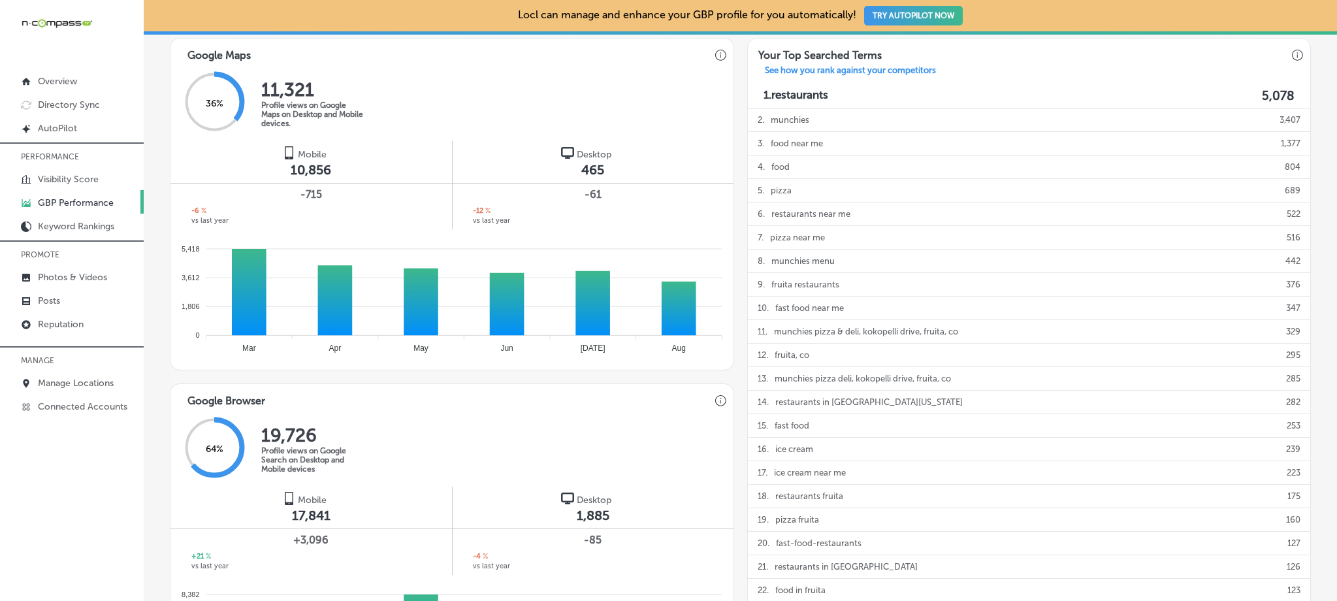
scroll to position [94, 0]
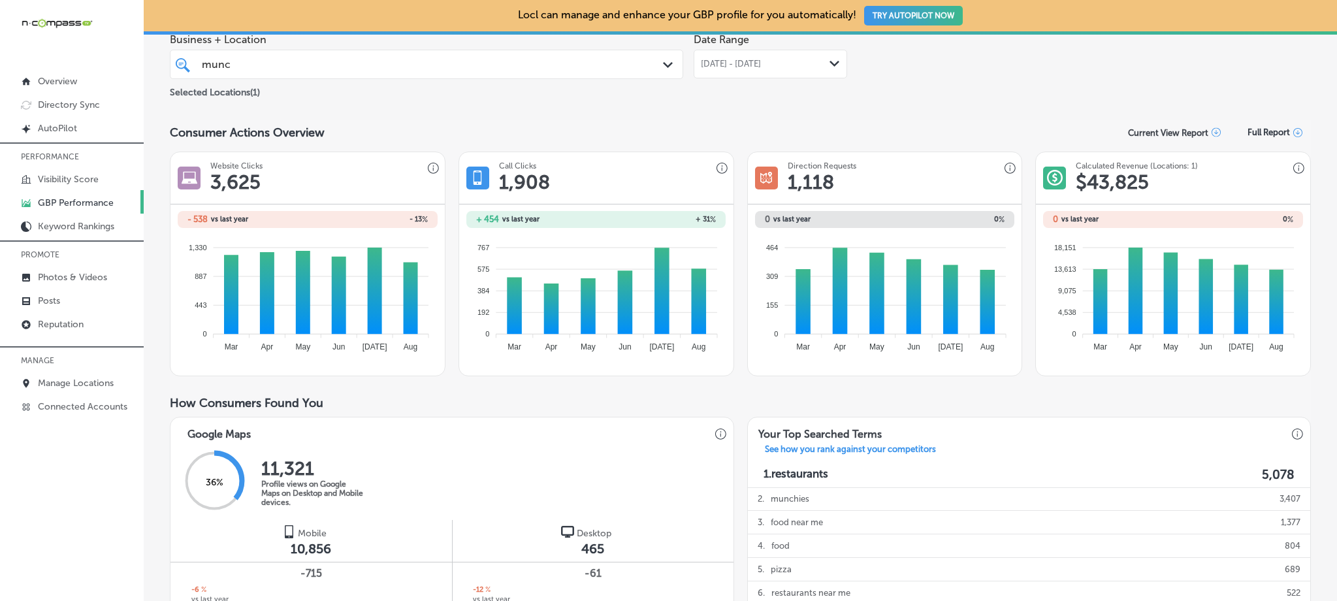
click at [734, 65] on span "[DATE] - [DATE]" at bounding box center [731, 64] width 60 height 10
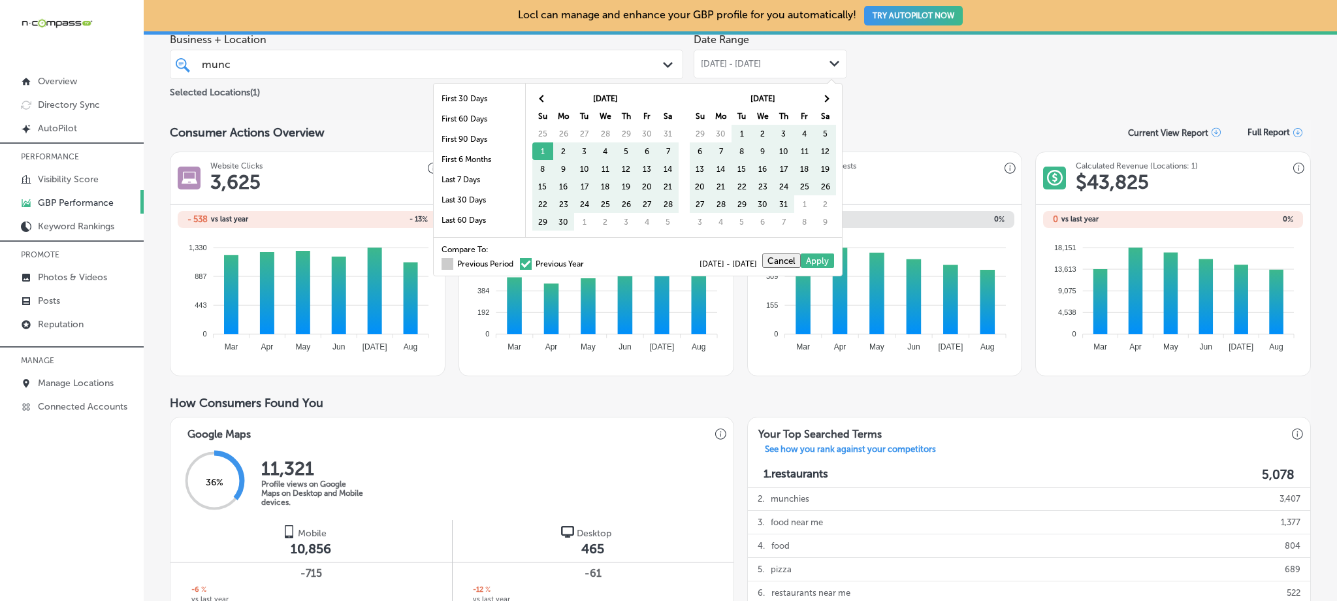
click at [446, 262] on label "Previous Period" at bounding box center [477, 264] width 72 height 8
click at [516, 262] on input "Previous Period" at bounding box center [516, 262] width 0 height 0
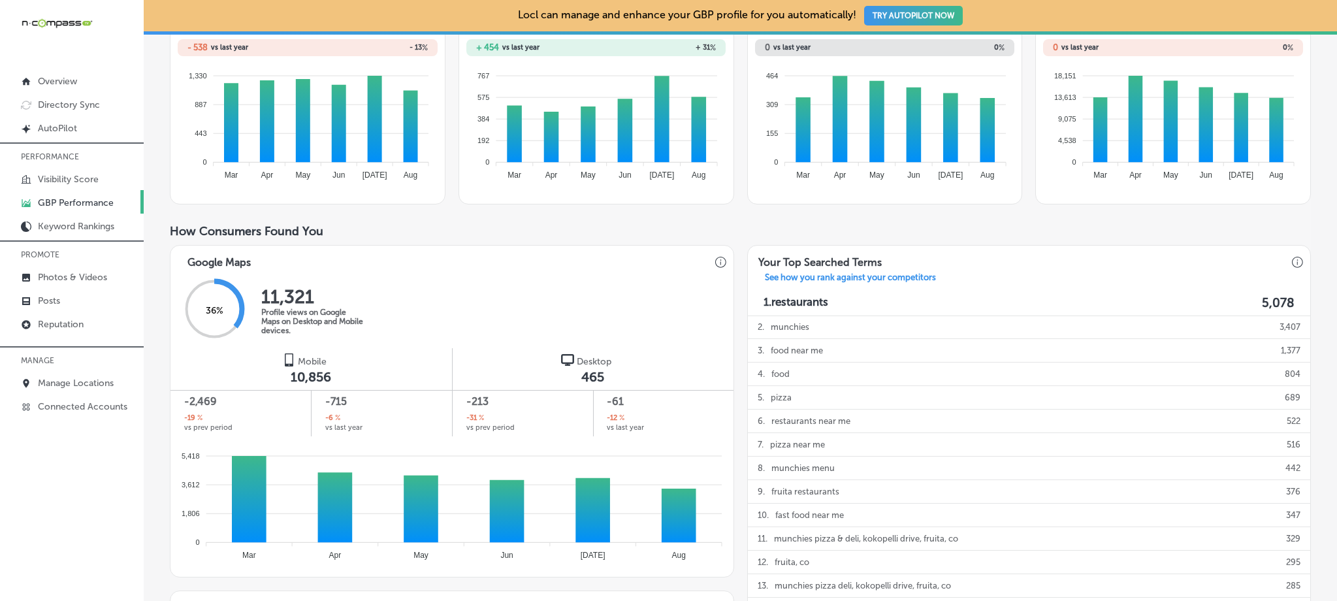
scroll to position [0, 0]
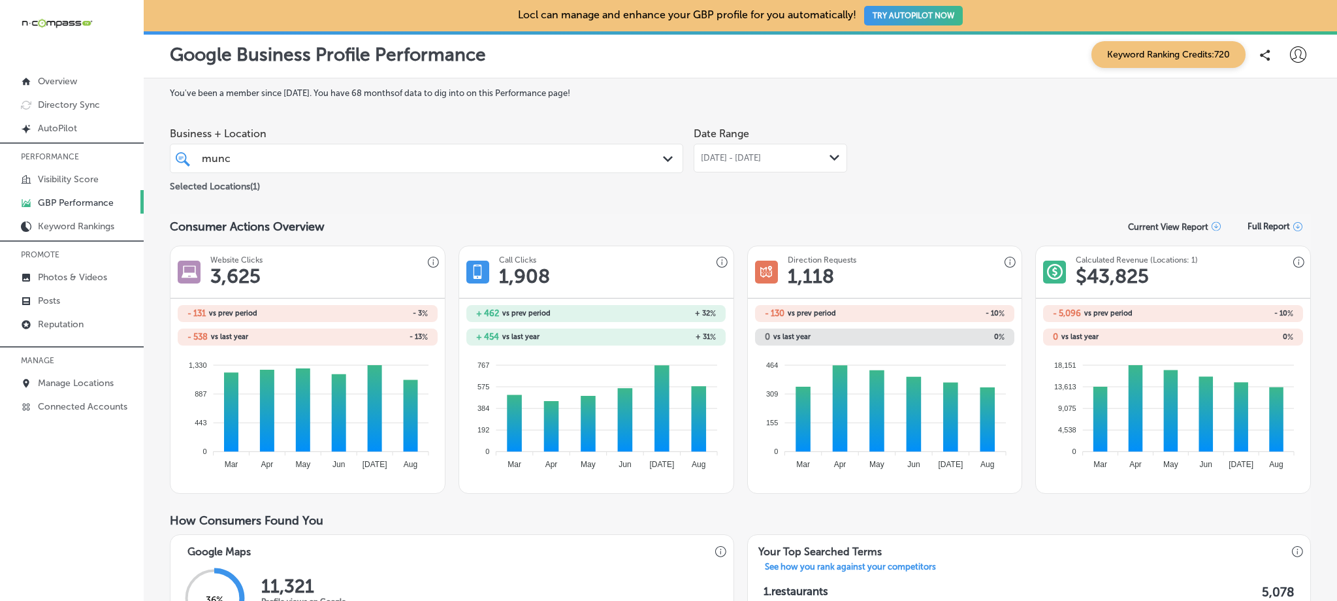
click at [734, 167] on div "[DATE] - [DATE] Path Created with Sketch." at bounding box center [769, 158] width 153 height 29
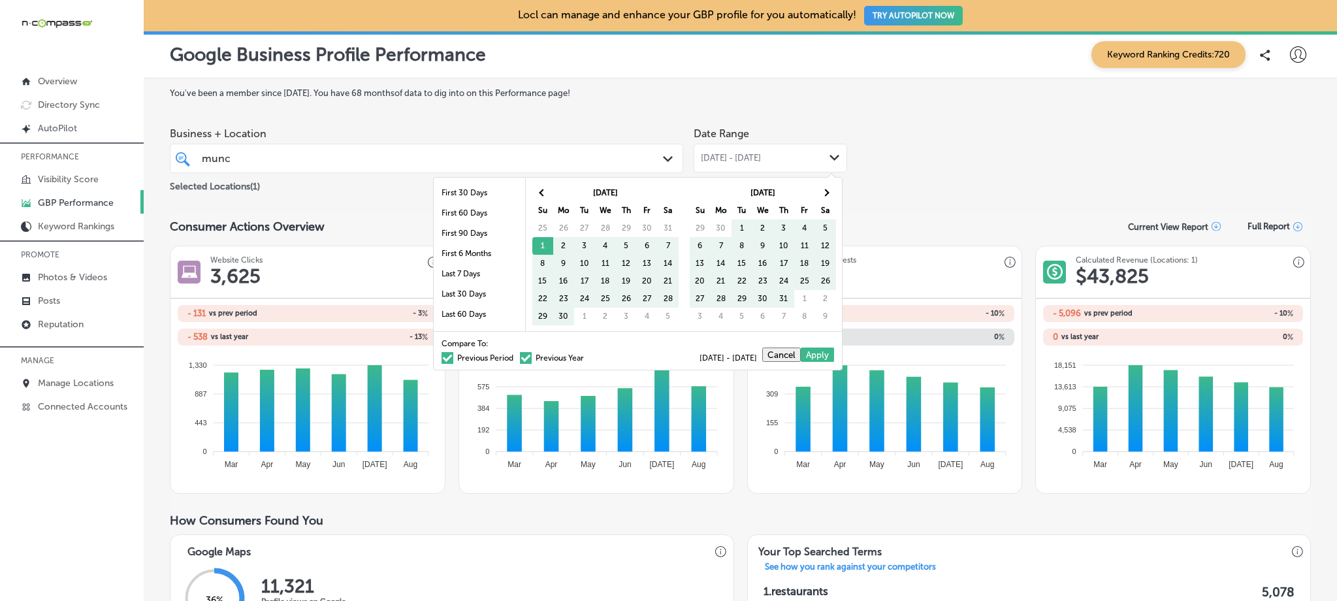
click at [520, 360] on span at bounding box center [526, 358] width 12 height 12
click at [586, 356] on input "Previous Year" at bounding box center [586, 356] width 0 height 0
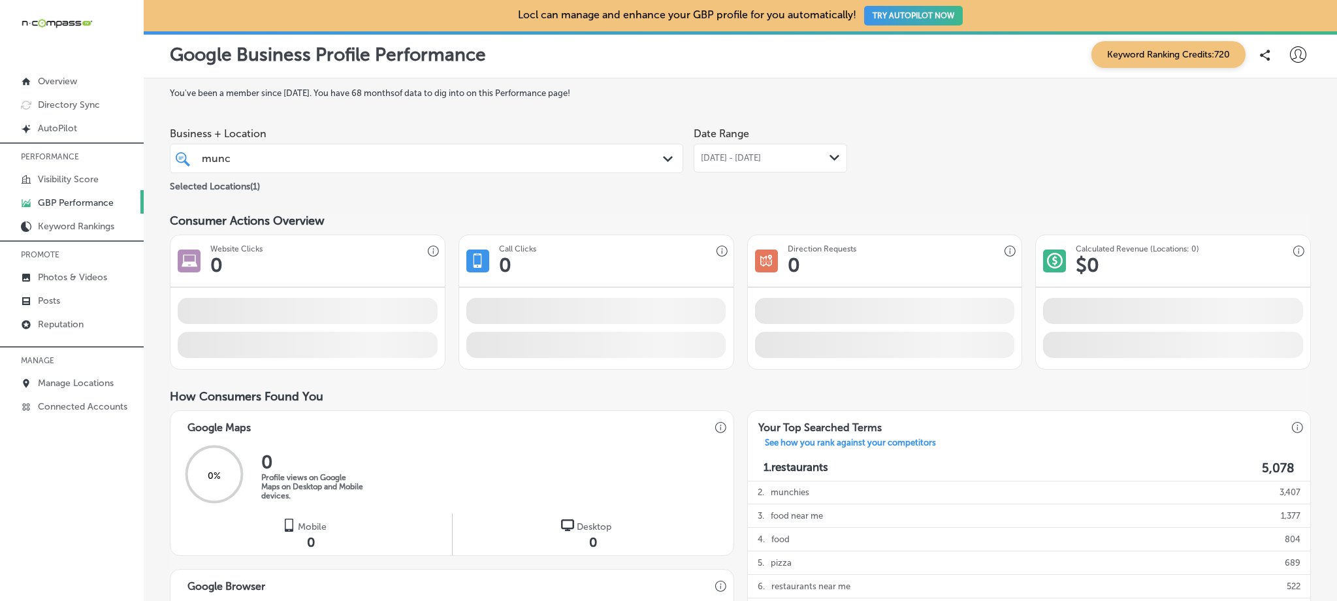
click at [737, 160] on span "[DATE] - [DATE]" at bounding box center [731, 158] width 60 height 10
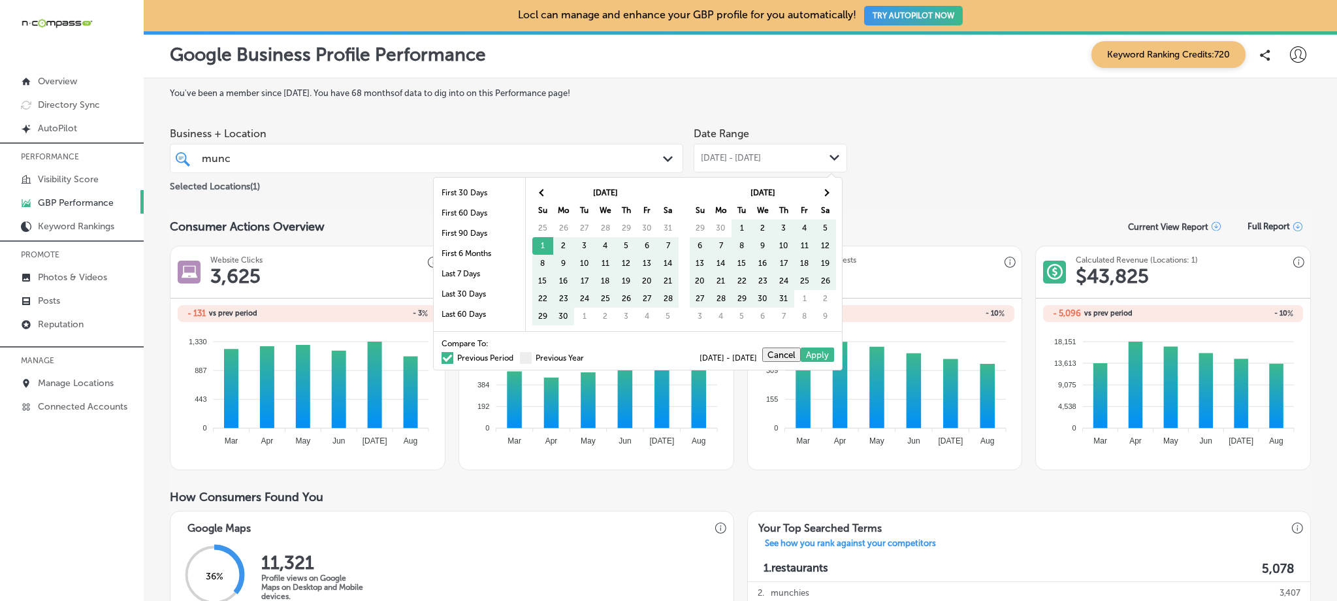
click at [441, 355] on span at bounding box center [447, 358] width 12 height 12
click at [516, 356] on input "Previous Period" at bounding box center [516, 356] width 0 height 0
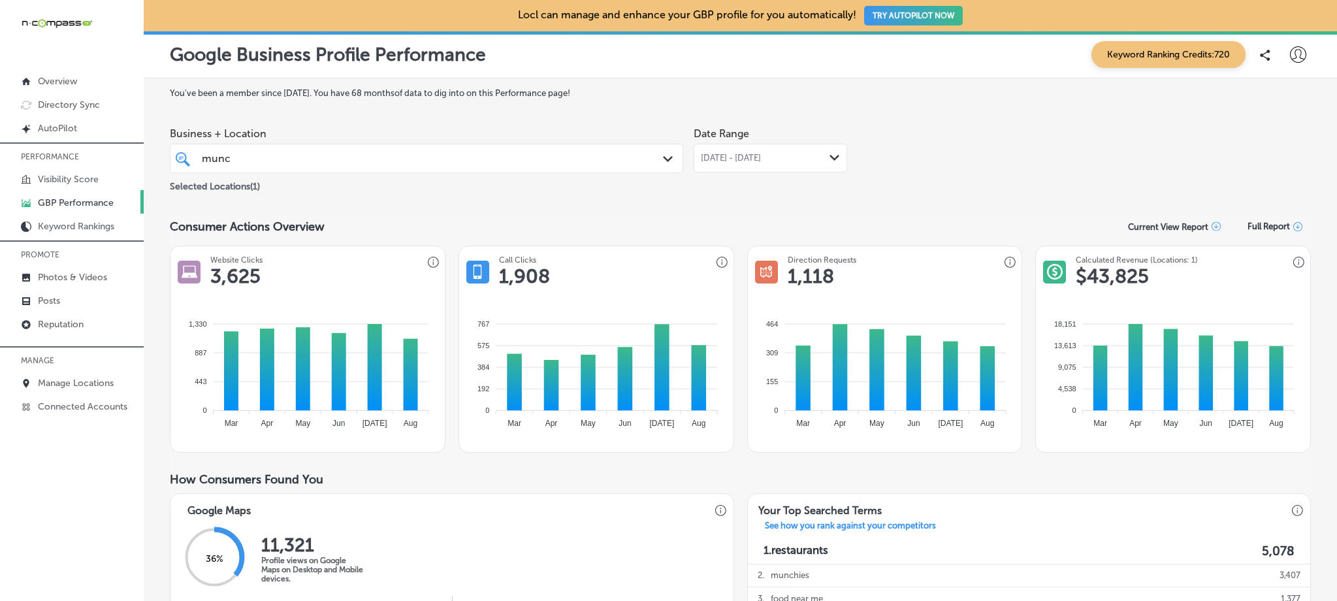
drag, startPoint x: 399, startPoint y: 155, endPoint x: 395, endPoint y: 167, distance: 13.0
click at [399, 155] on div "munc munc" at bounding box center [403, 159] width 407 height 18
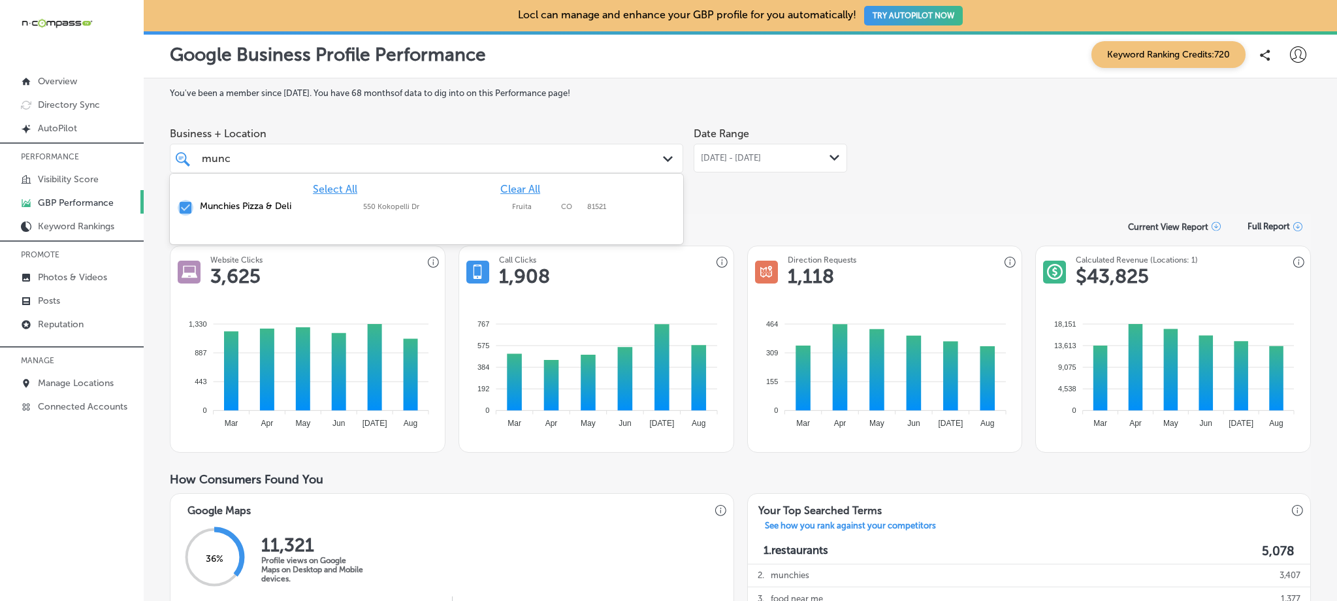
click at [191, 208] on input "checkbox" at bounding box center [186, 208] width 16 height 16
type input "m"
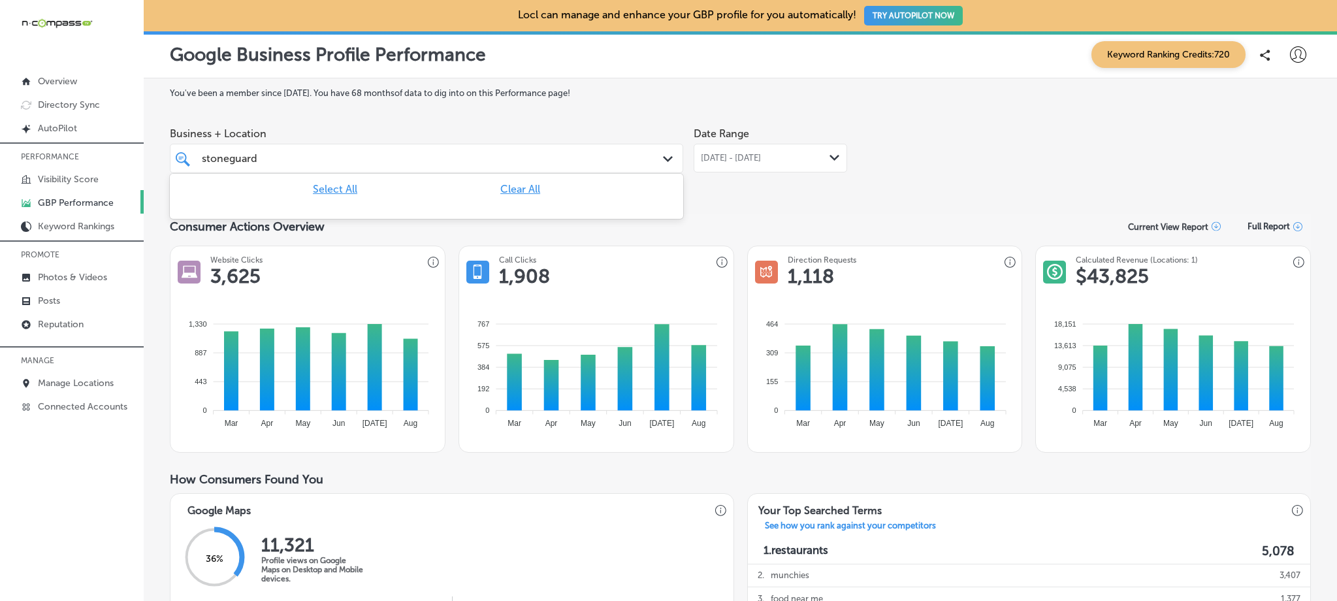
click at [229, 159] on input "stoneguard" at bounding box center [230, 158] width 57 height 12
click at [182, 205] on input "checkbox" at bounding box center [186, 208] width 16 height 16
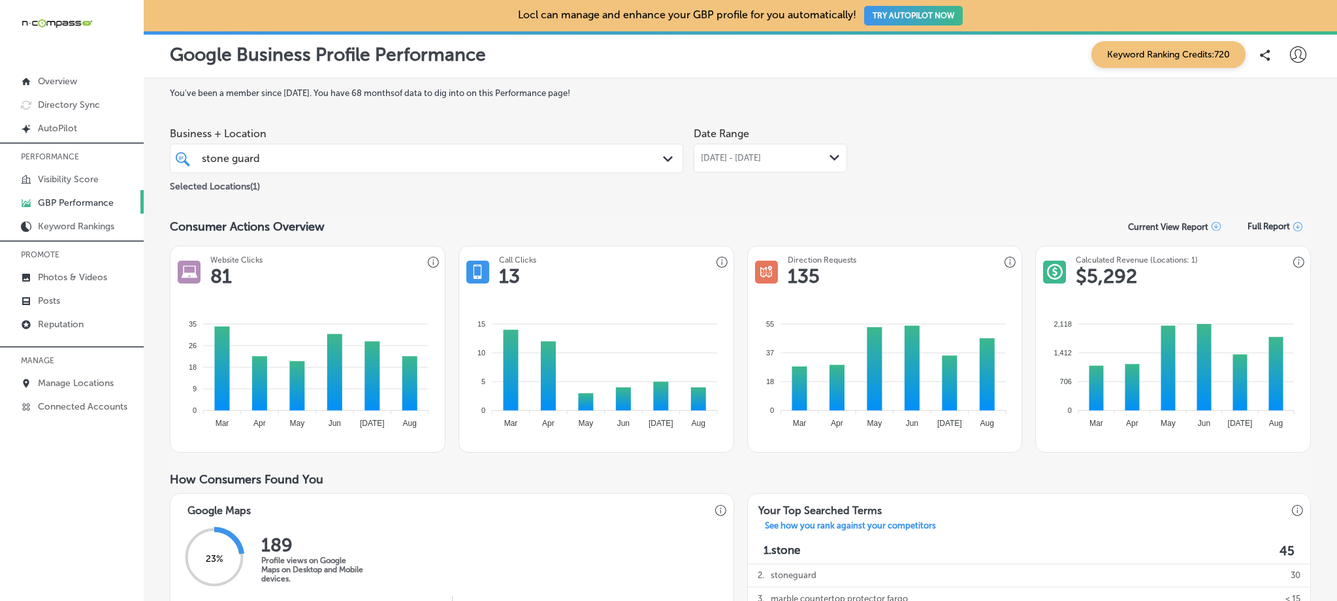
click at [732, 158] on span "[DATE] - [DATE]" at bounding box center [731, 158] width 60 height 10
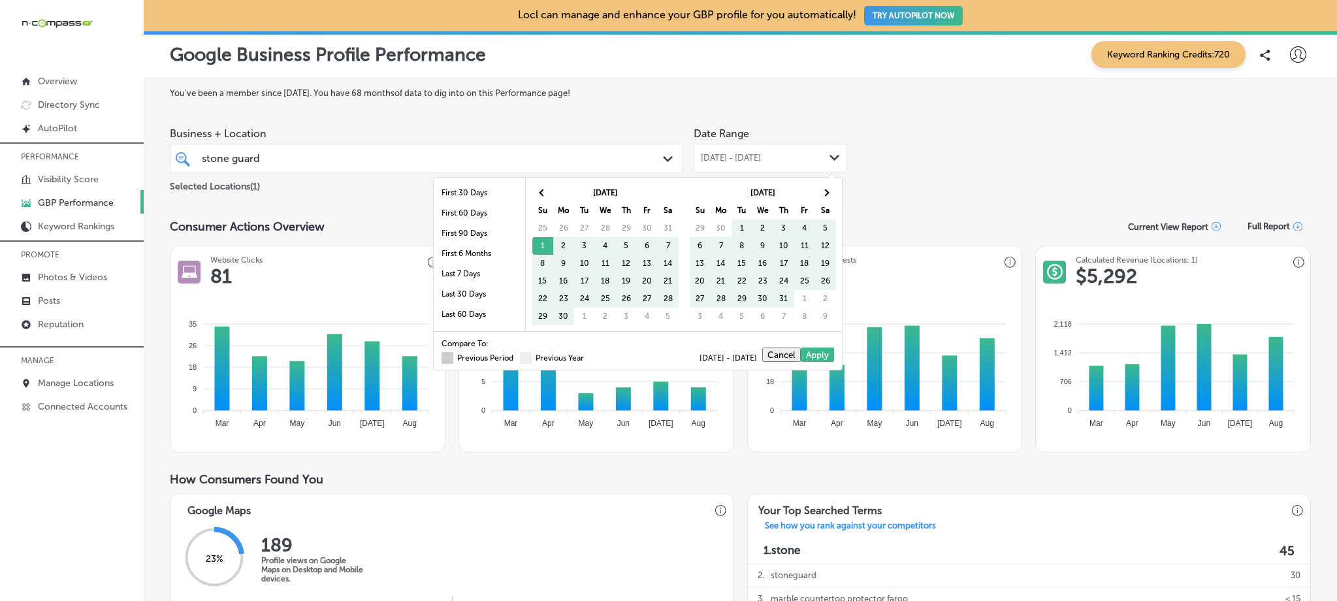
click at [443, 353] on div "Compare To: Previous Period Previous Year" at bounding box center [512, 351] width 142 height 22
click at [441, 357] on span at bounding box center [447, 358] width 12 height 12
click at [516, 356] on input "Previous Period" at bounding box center [516, 356] width 0 height 0
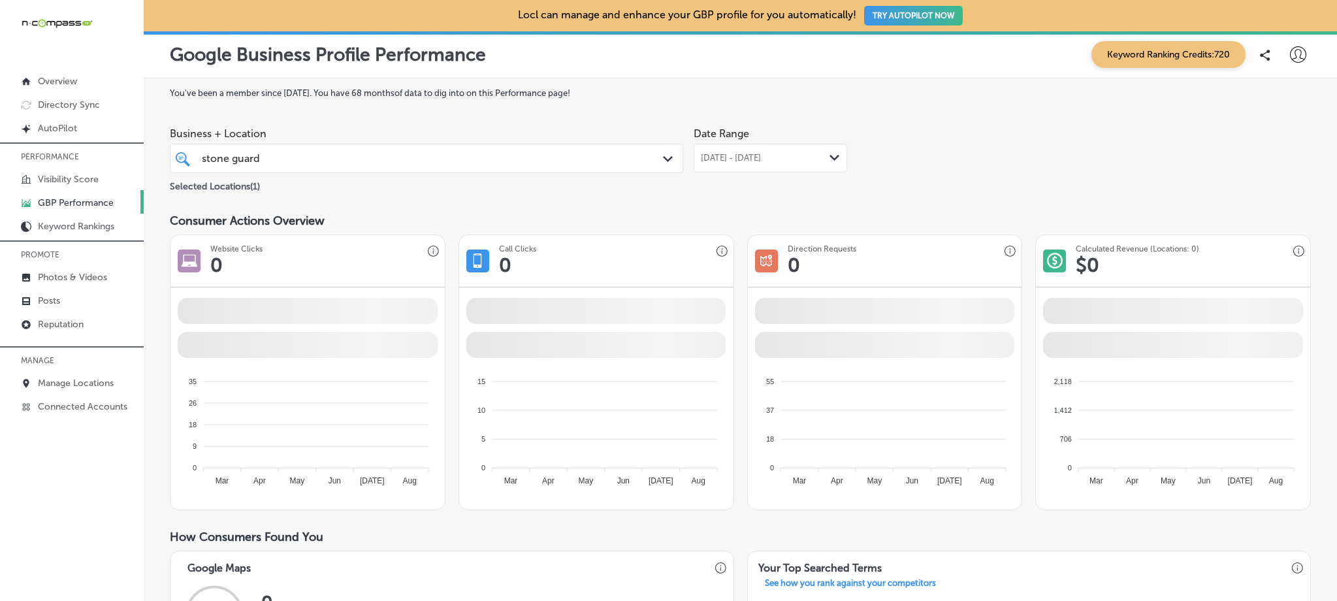
click at [708, 155] on span "[DATE] - [DATE]" at bounding box center [731, 158] width 60 height 10
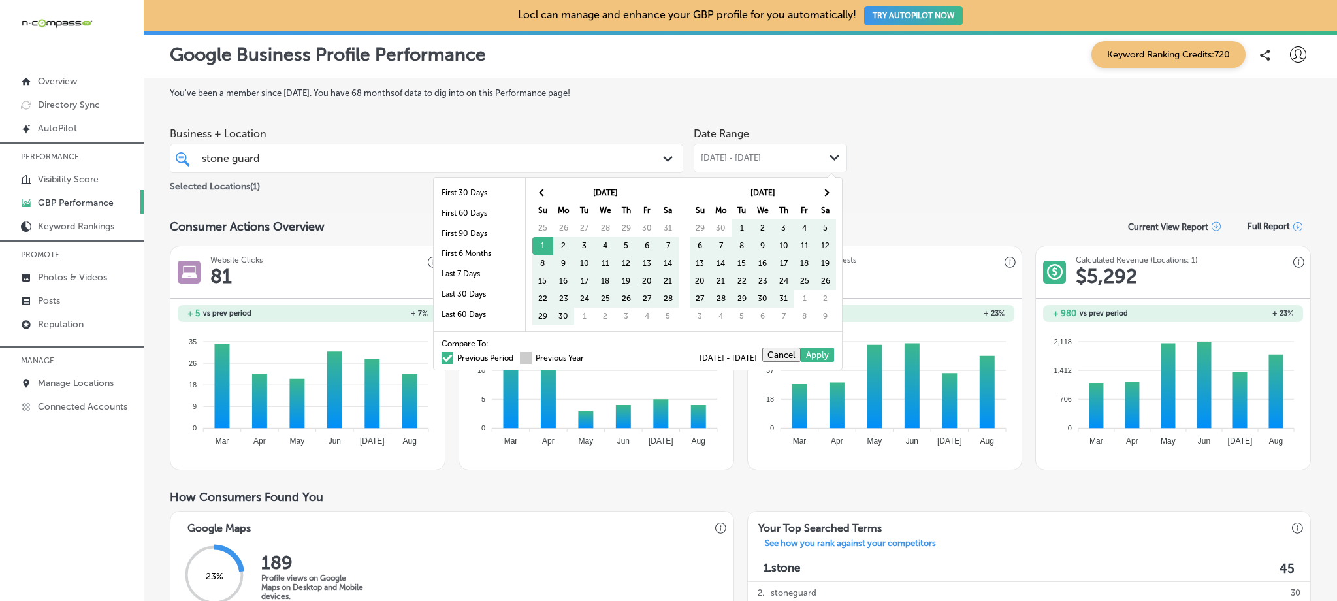
click at [521, 358] on span at bounding box center [526, 358] width 12 height 12
click at [586, 356] on input "Previous Year" at bounding box center [586, 356] width 0 height 0
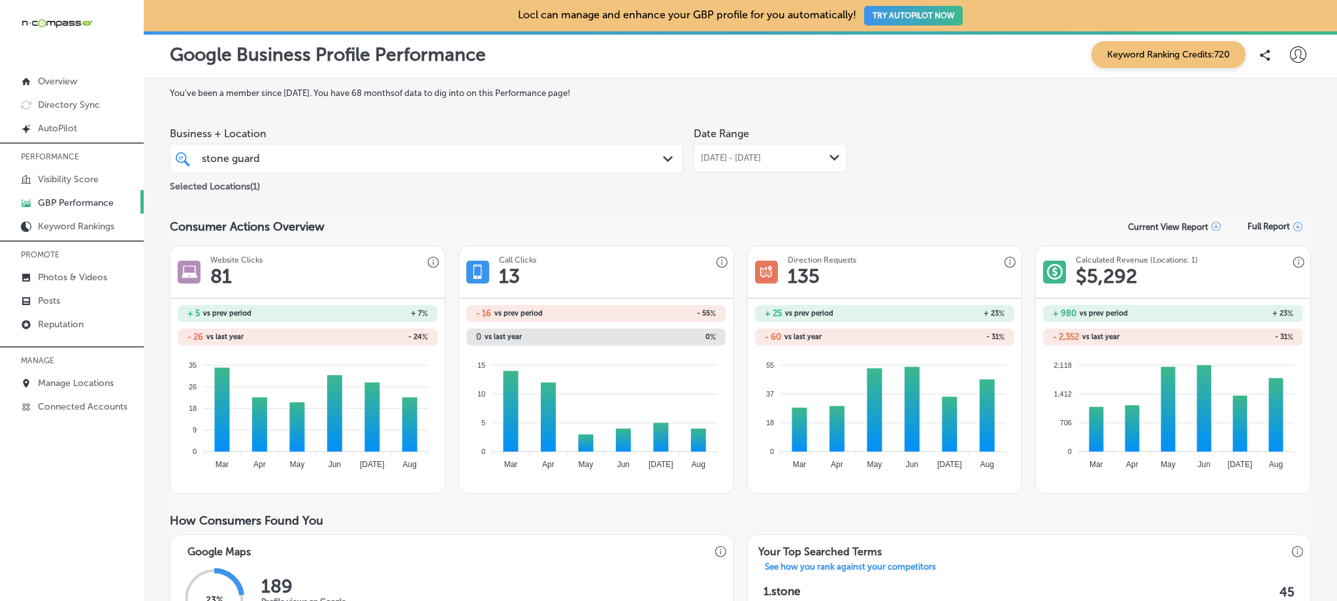
click at [450, 155] on div "stone guard stone guard" at bounding box center [403, 159] width 407 height 18
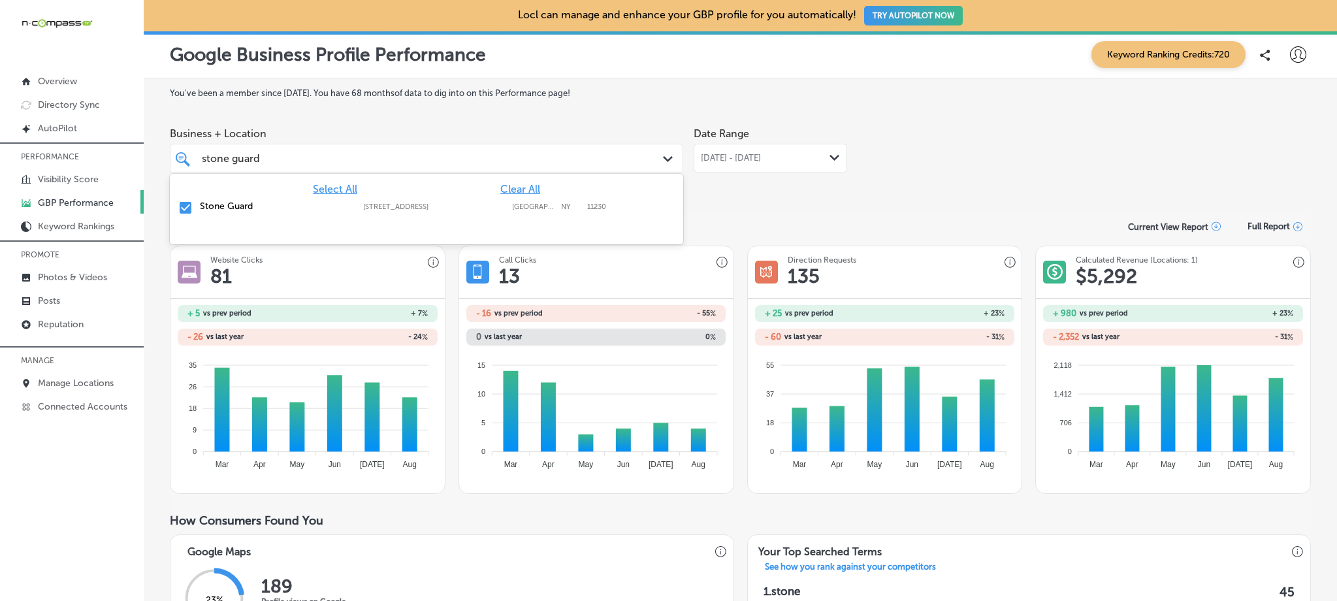
click at [181, 207] on input "checkbox" at bounding box center [186, 208] width 16 height 16
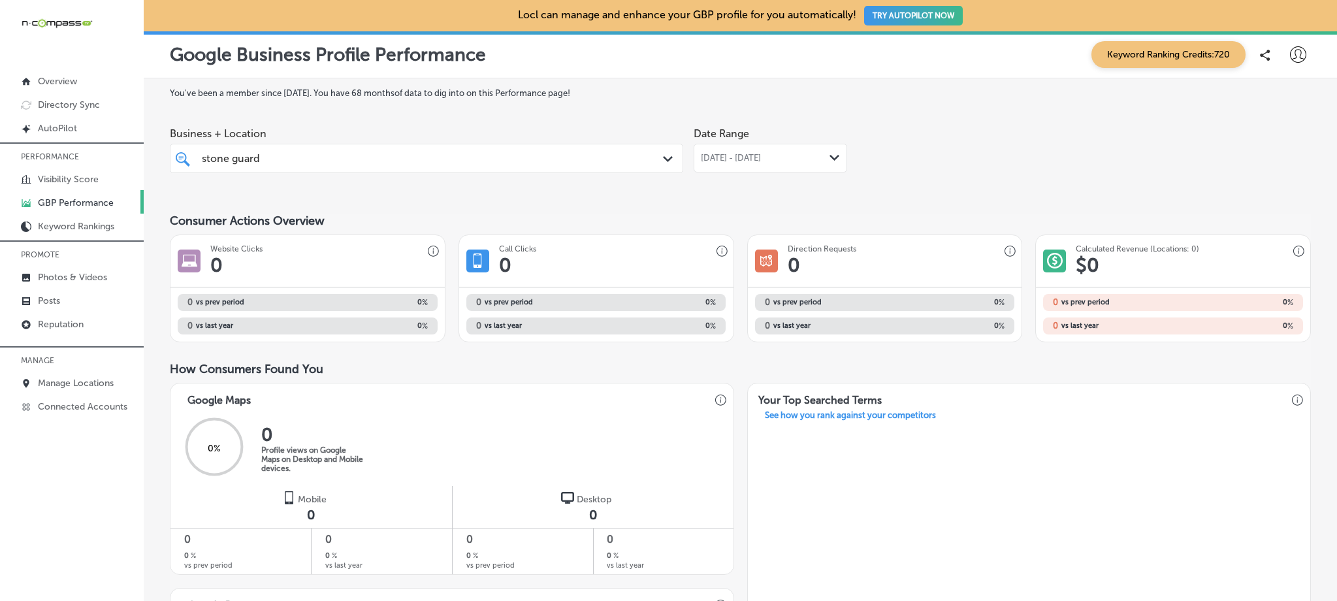
click at [196, 153] on div "stone guard stone guard" at bounding box center [426, 158] width 462 height 20
click at [231, 159] on input "stone guard" at bounding box center [231, 158] width 59 height 12
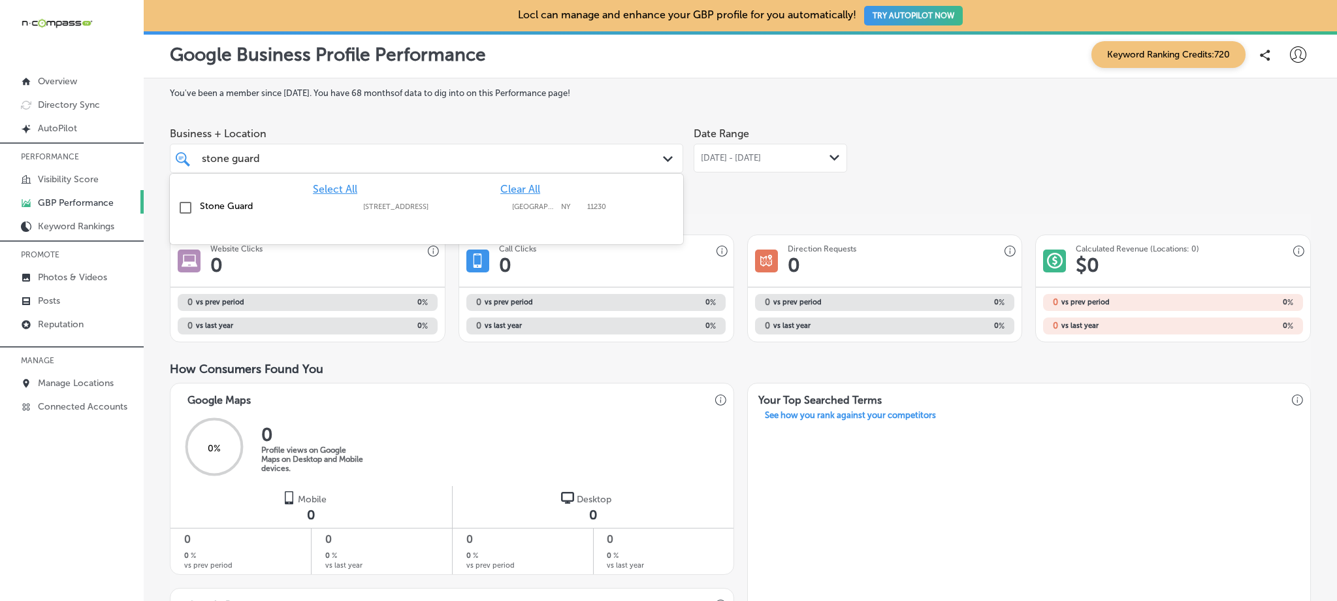
click at [231, 159] on input "stone guard" at bounding box center [231, 158] width 59 height 12
click at [206, 208] on label "New West Knifeworks - [GEOGRAPHIC_DATA]" at bounding box center [275, 211] width 150 height 22
click at [659, 92] on label "You've been a member since [DATE] . You have 68 months of data to dig into on t…" at bounding box center [740, 93] width 1141 height 10
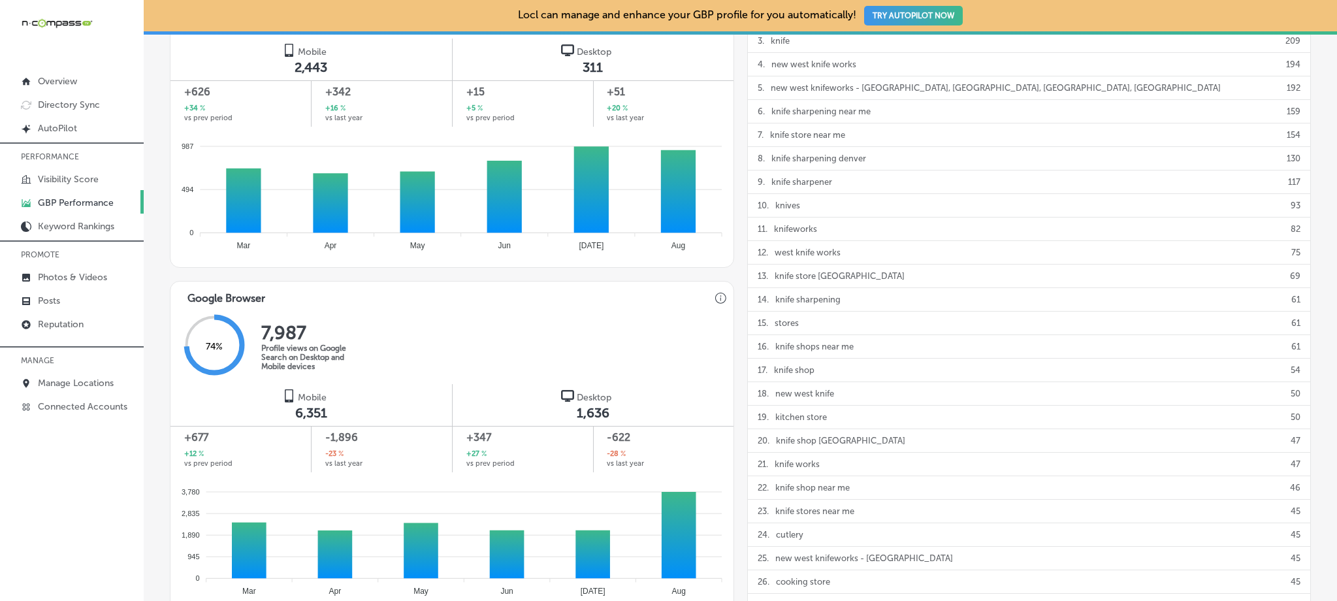
scroll to position [14, 0]
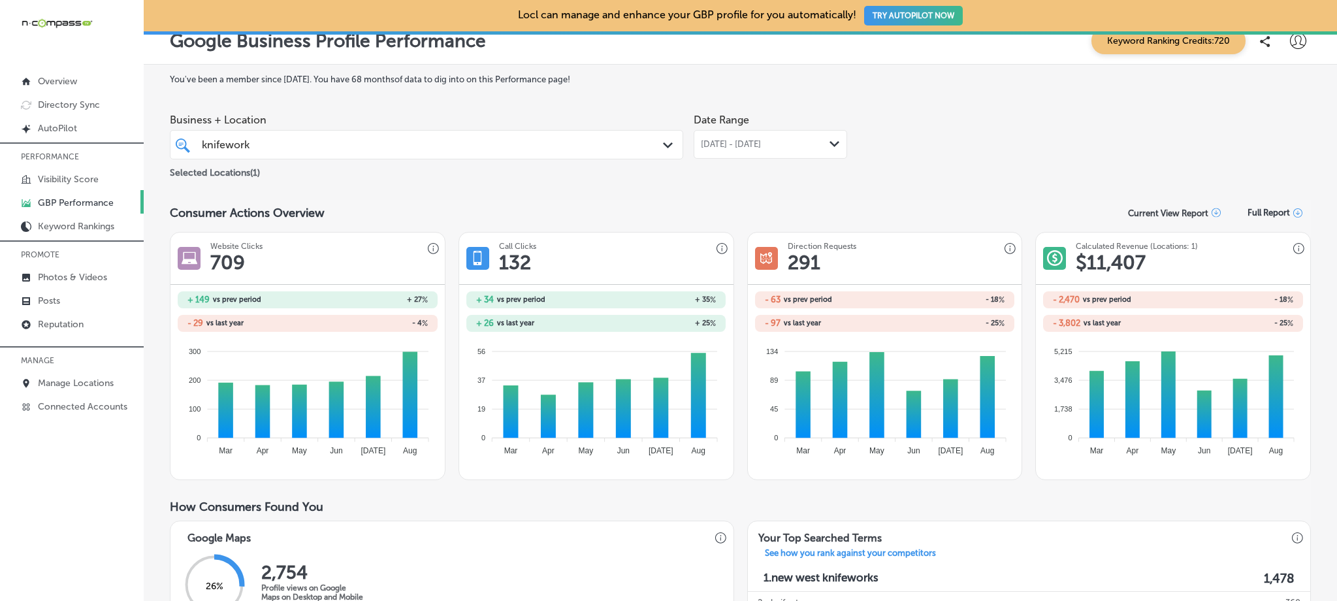
click at [749, 137] on div "[DATE] - [DATE] Path Created with Sketch." at bounding box center [769, 144] width 153 height 29
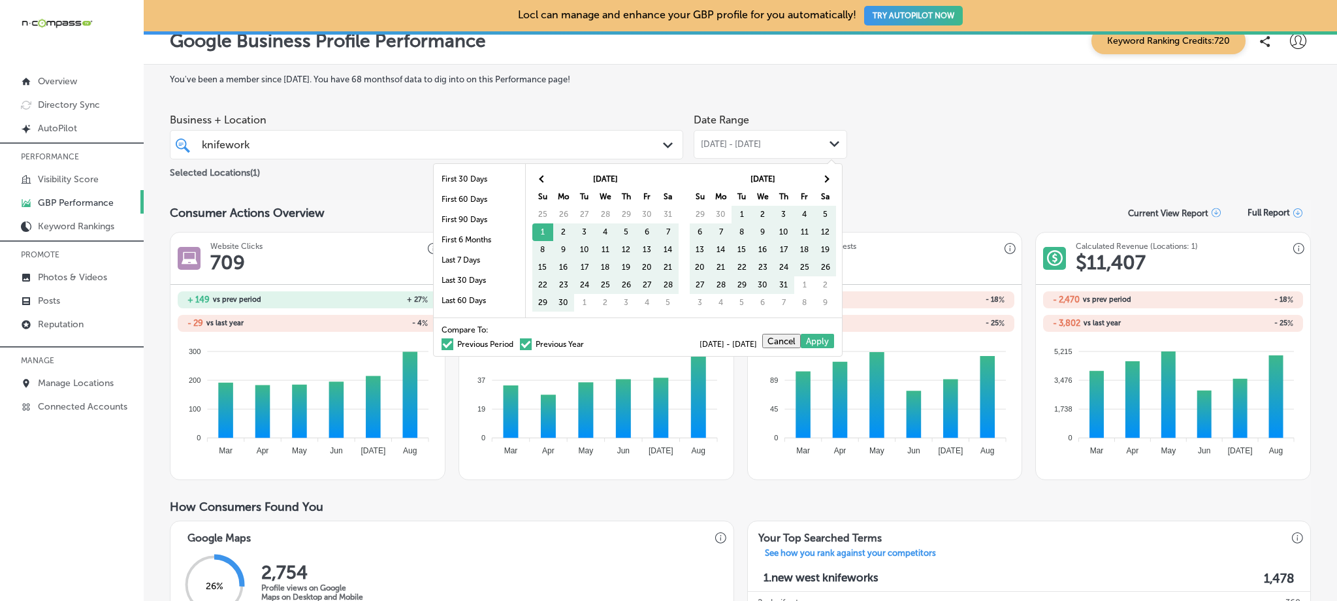
click at [520, 343] on span at bounding box center [526, 344] width 12 height 12
click at [586, 342] on input "Previous Year" at bounding box center [586, 342] width 0 height 0
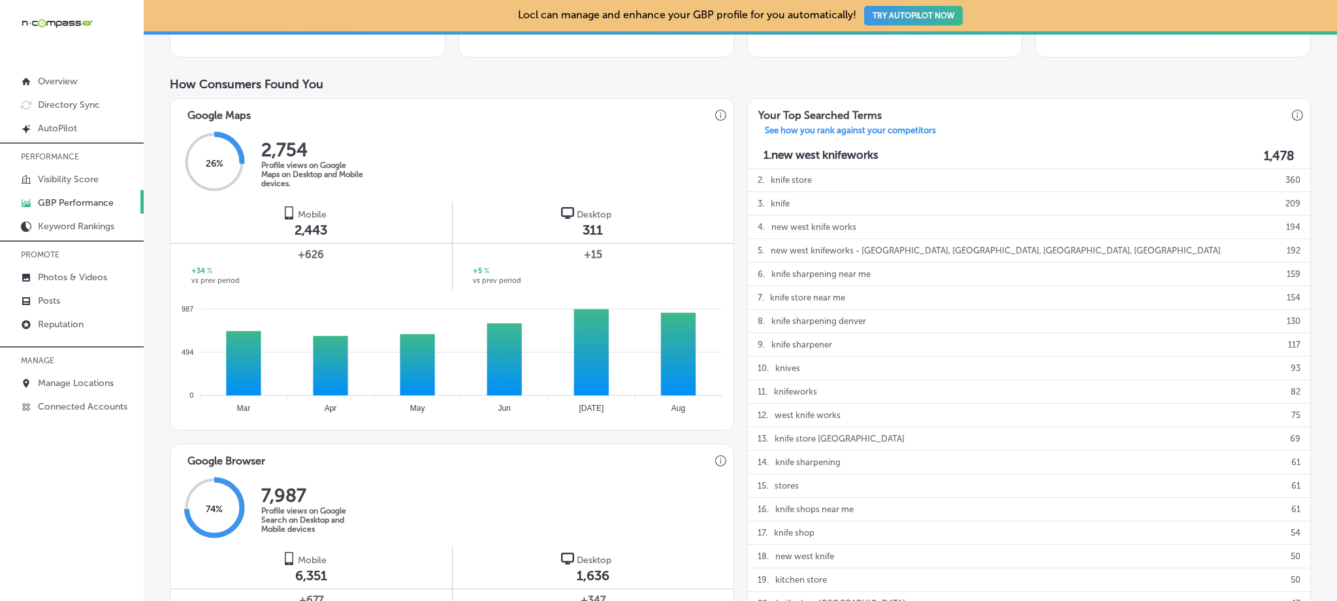
scroll to position [0, 0]
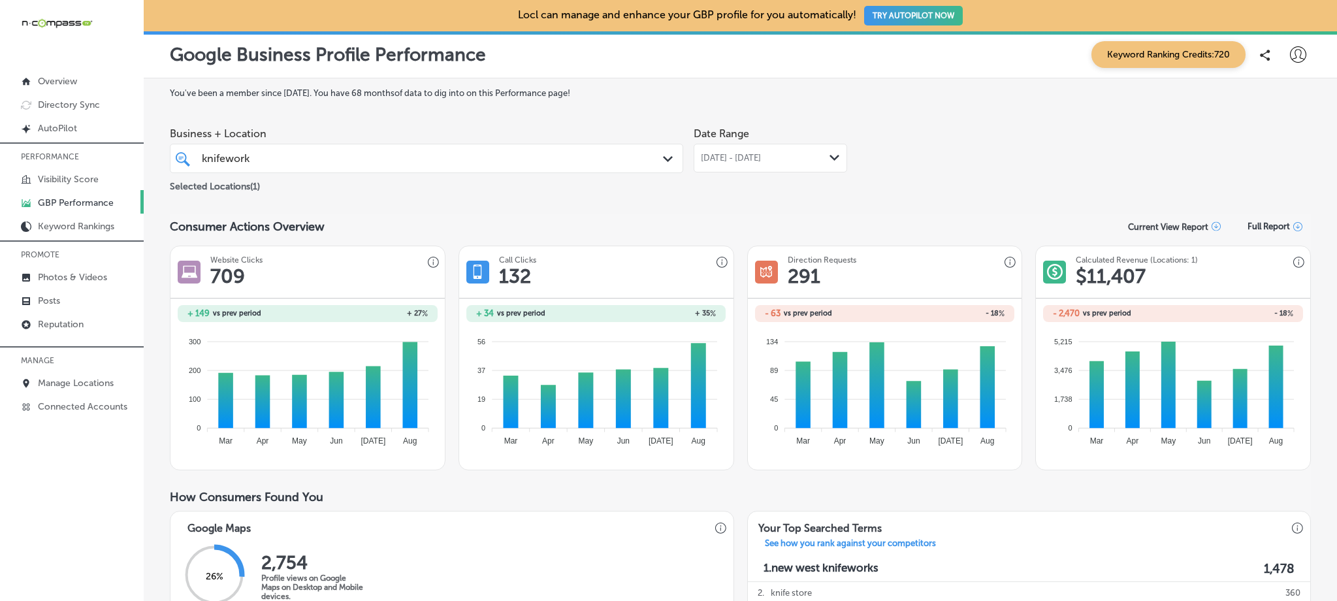
click at [603, 161] on div "knifework knifework" at bounding box center [403, 159] width 407 height 18
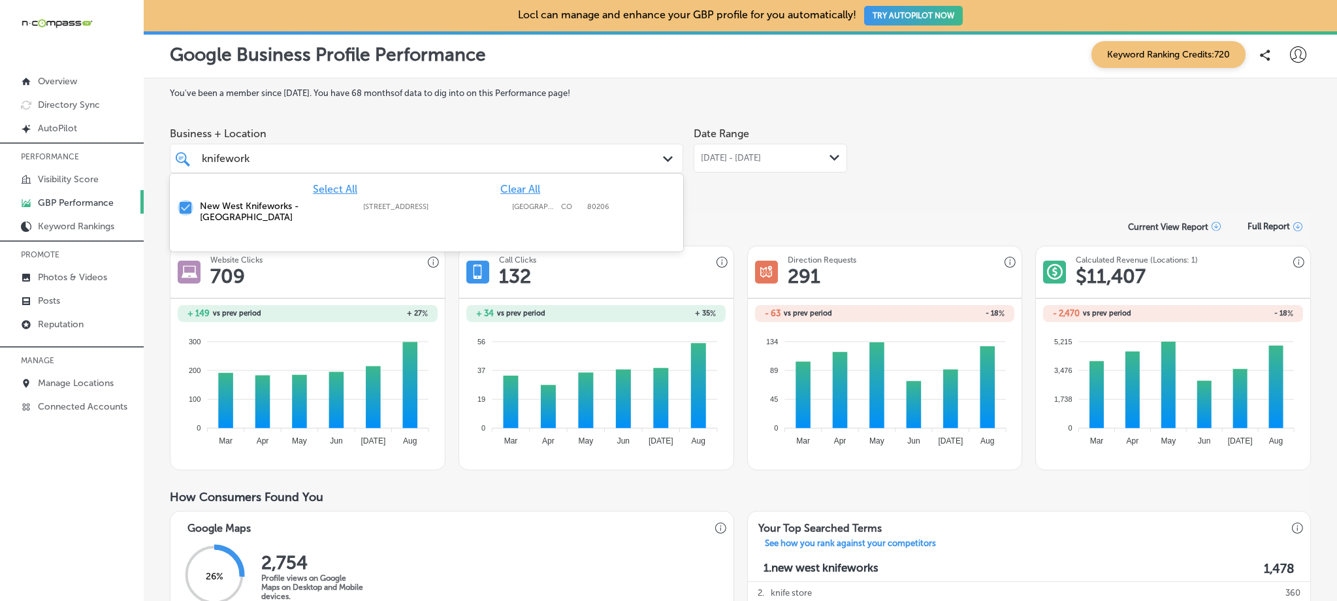
click at [181, 208] on input "checkbox" at bounding box center [186, 208] width 16 height 16
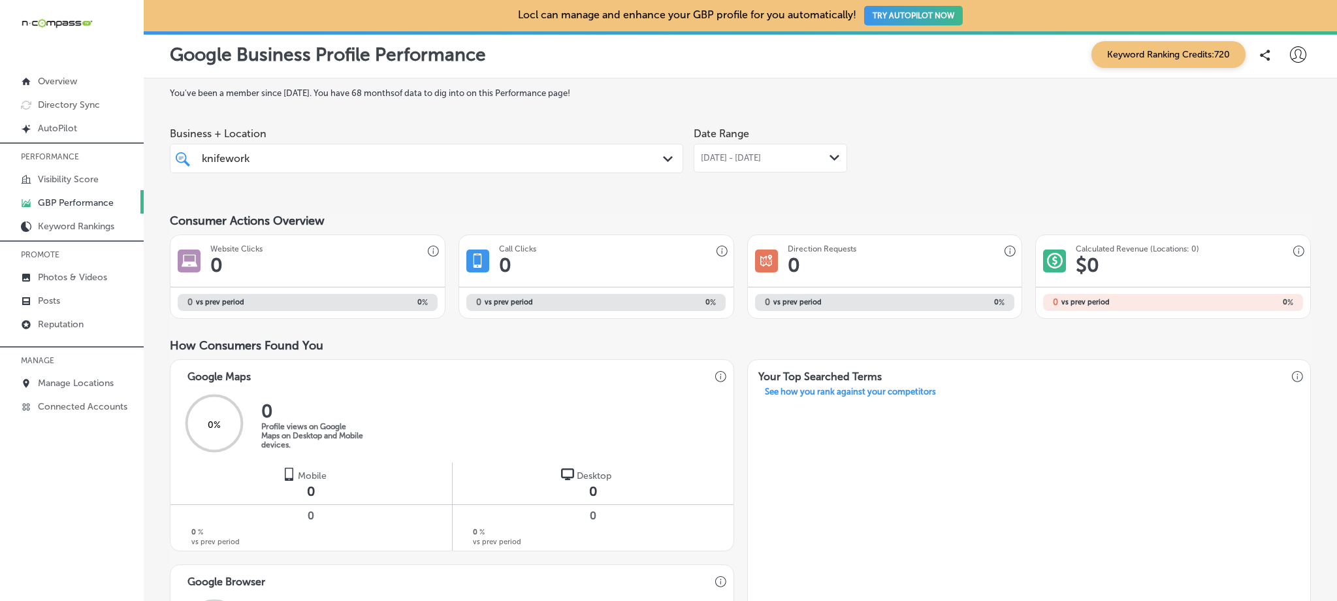
drag, startPoint x: 283, startPoint y: 159, endPoint x: 178, endPoint y: 160, distance: 105.8
click at [178, 160] on div "knifework knifework Path Created with Sketch." at bounding box center [426, 158] width 512 height 20
click at [240, 159] on input "knifework" at bounding box center [227, 158] width 50 height 12
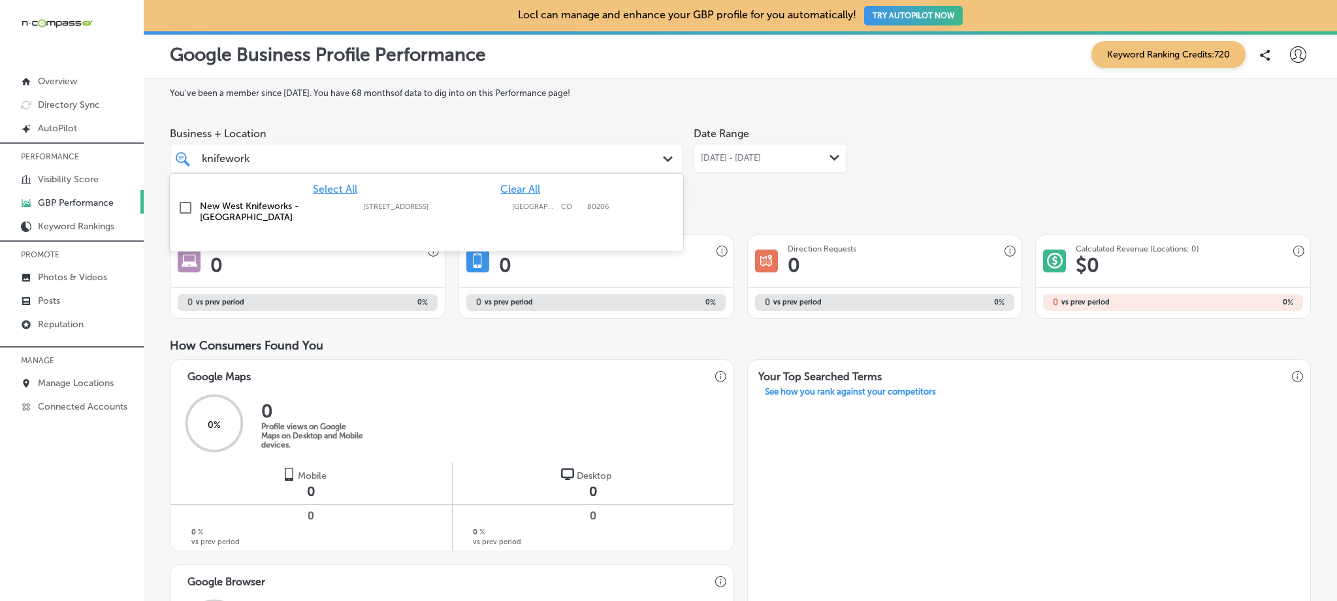
type input "knifewrk"
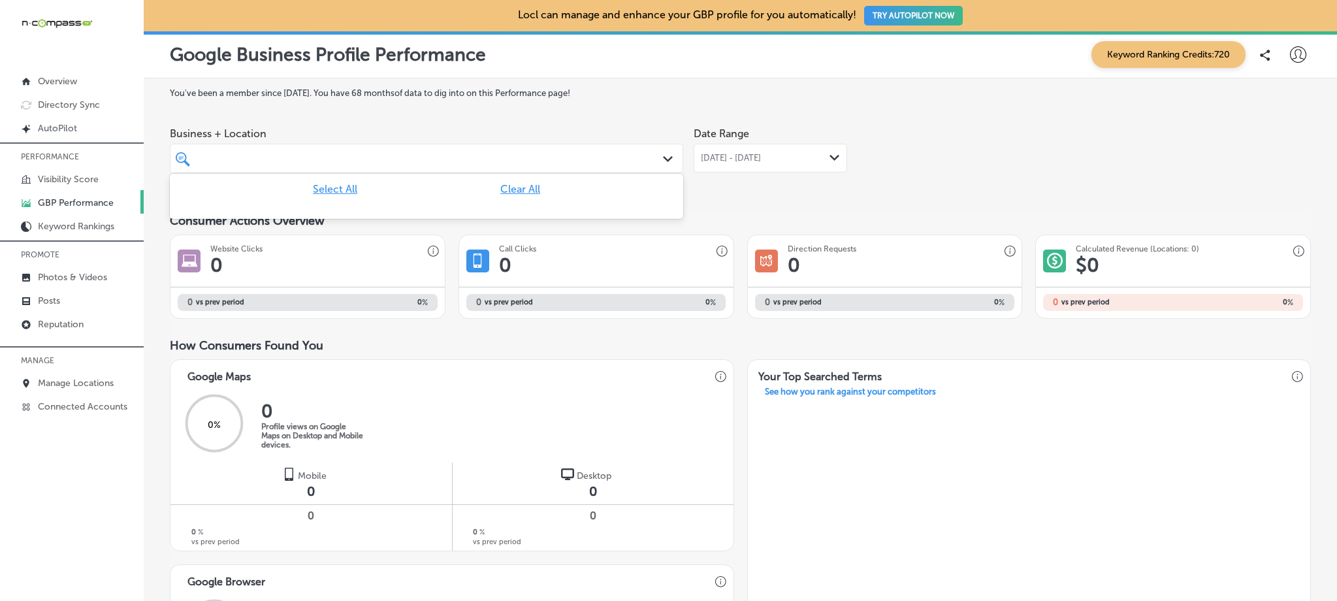
type input "\"
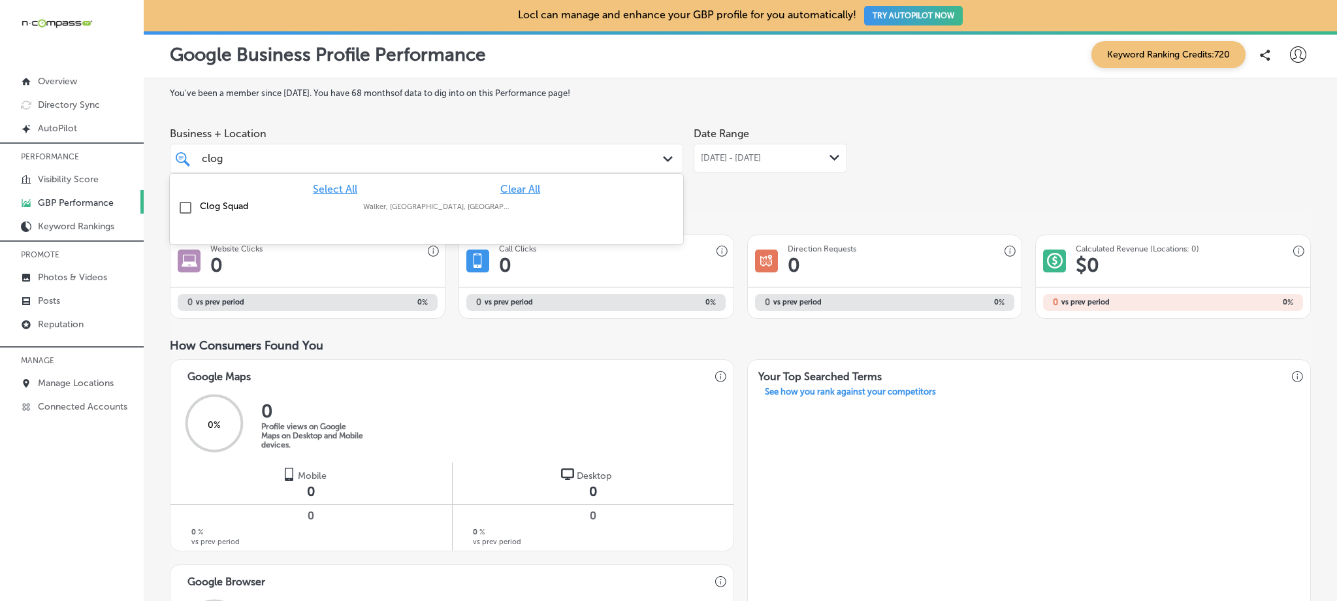
click at [221, 200] on label "Clog Squad" at bounding box center [275, 205] width 150 height 11
click at [735, 200] on div "You've been a member since [DATE] . You have 68 months of data to dig into on t…" at bounding box center [740, 585] width 1141 height 994
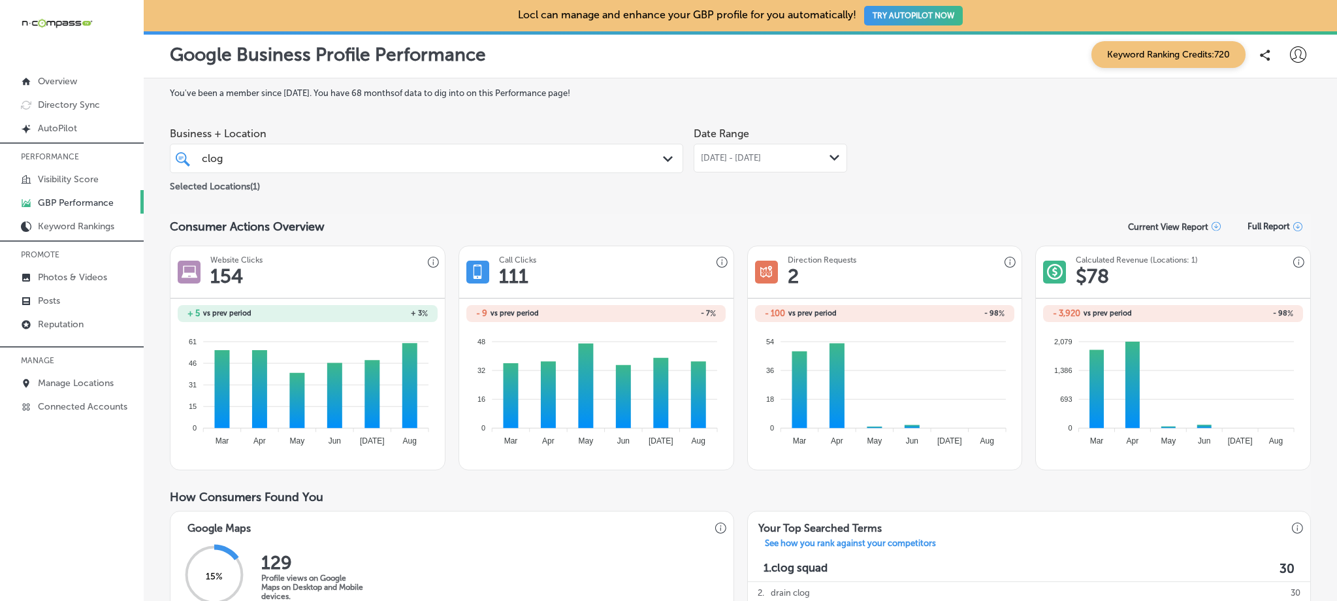
click at [759, 157] on span "[DATE] - [DATE]" at bounding box center [731, 158] width 60 height 10
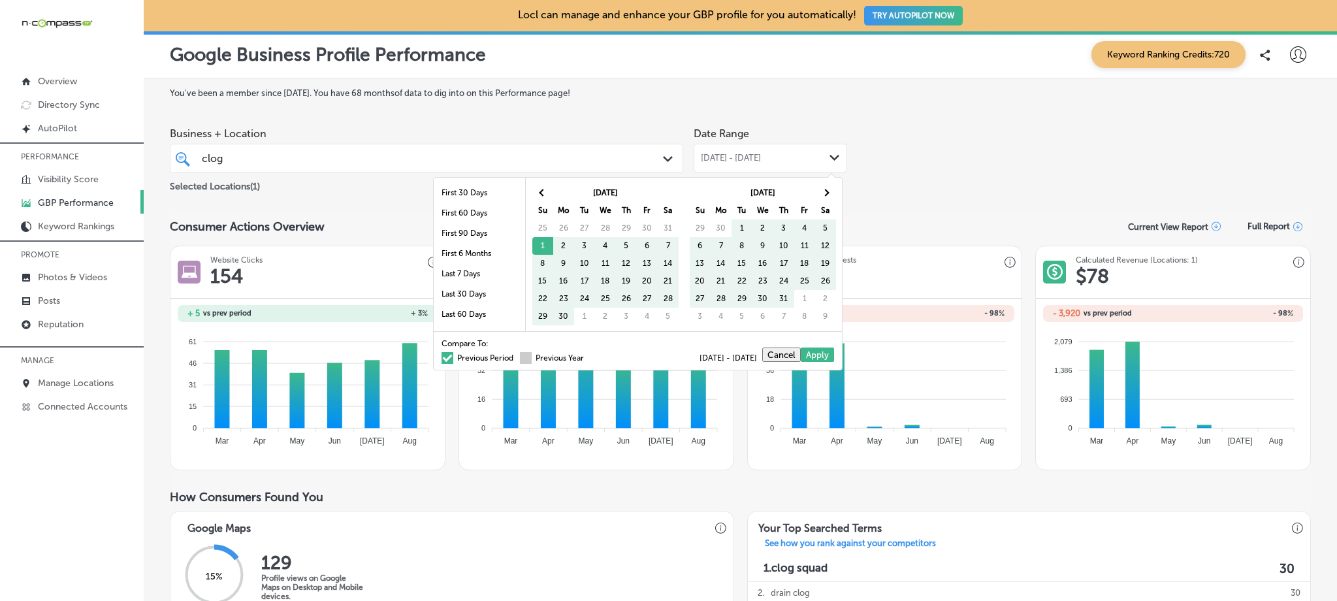
click at [520, 355] on span at bounding box center [526, 358] width 12 height 12
click at [586, 356] on input "Previous Year" at bounding box center [586, 356] width 0 height 0
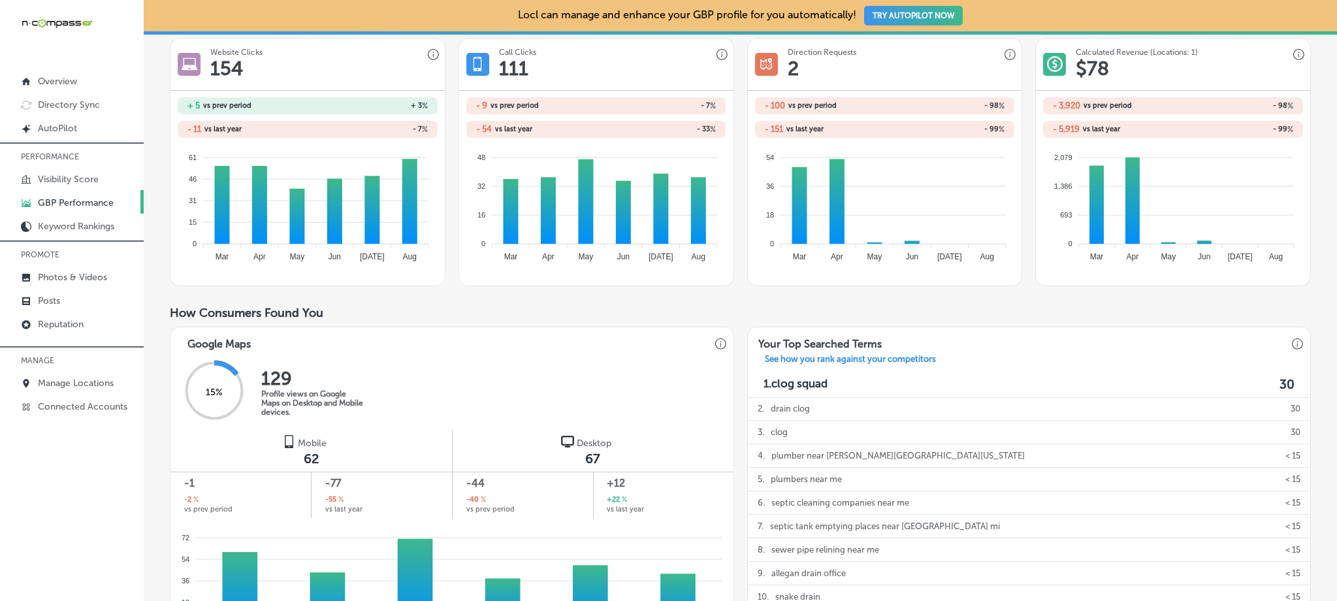
scroll to position [72, 0]
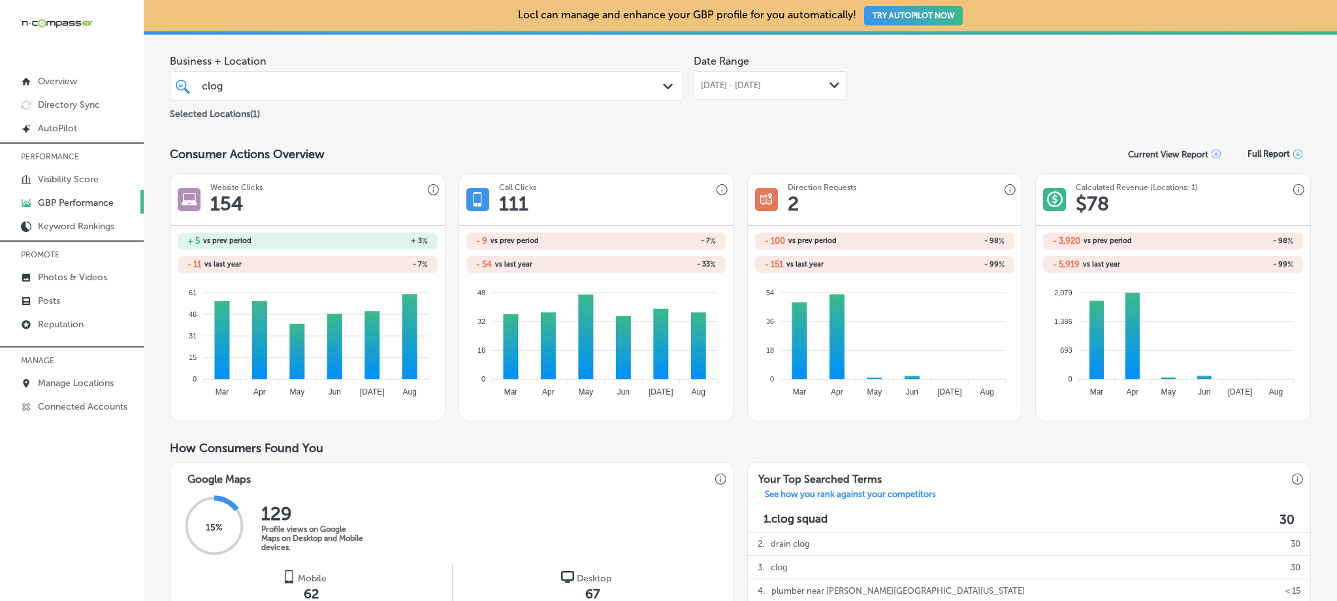
click at [760, 82] on span "[DATE] - [DATE]" at bounding box center [731, 85] width 60 height 10
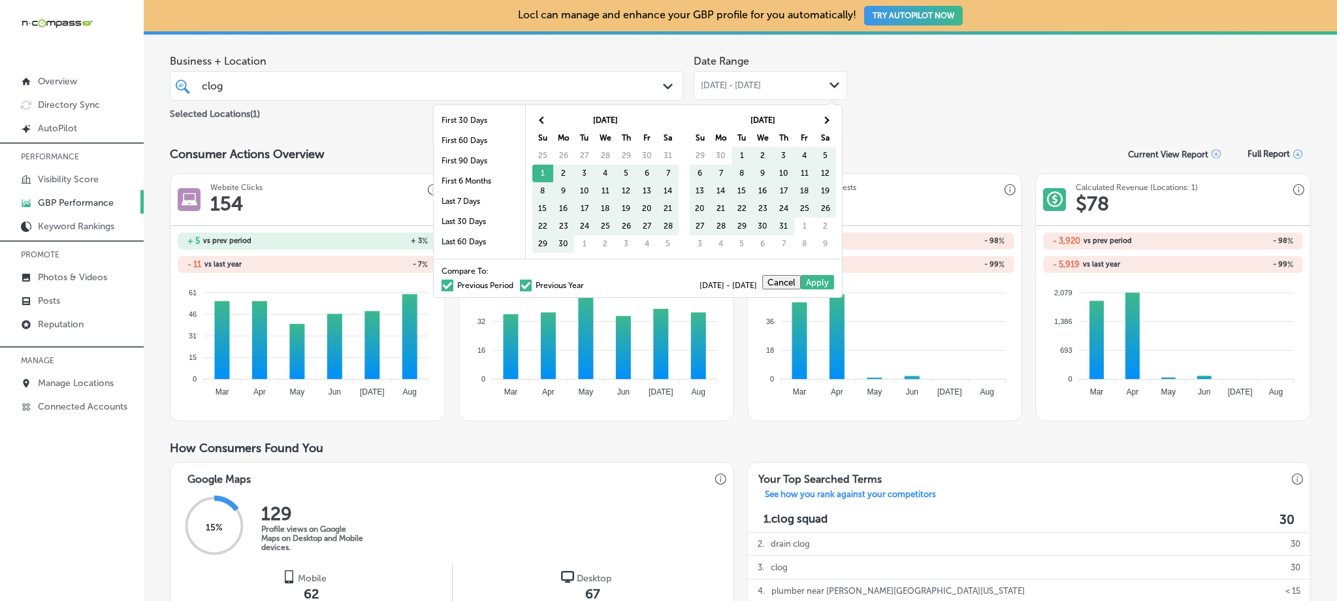
click at [520, 283] on span at bounding box center [526, 285] width 12 height 12
click at [586, 283] on input "Previous Year" at bounding box center [586, 283] width 0 height 0
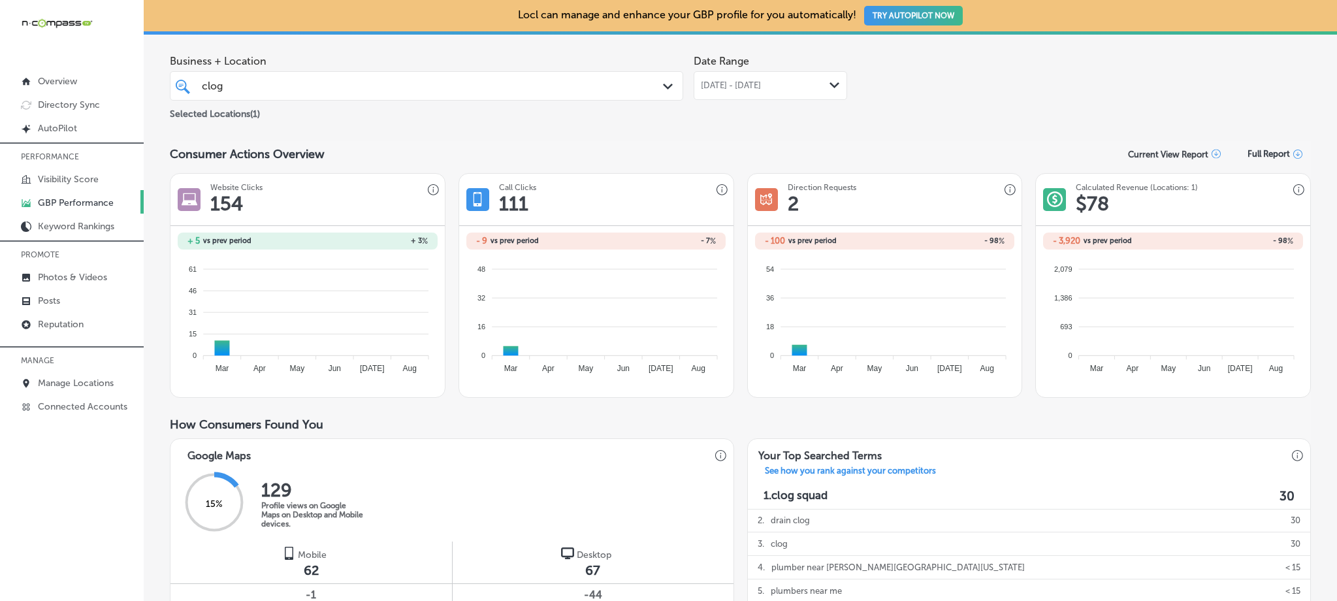
click at [756, 83] on span "[DATE] - [DATE]" at bounding box center [731, 85] width 60 height 10
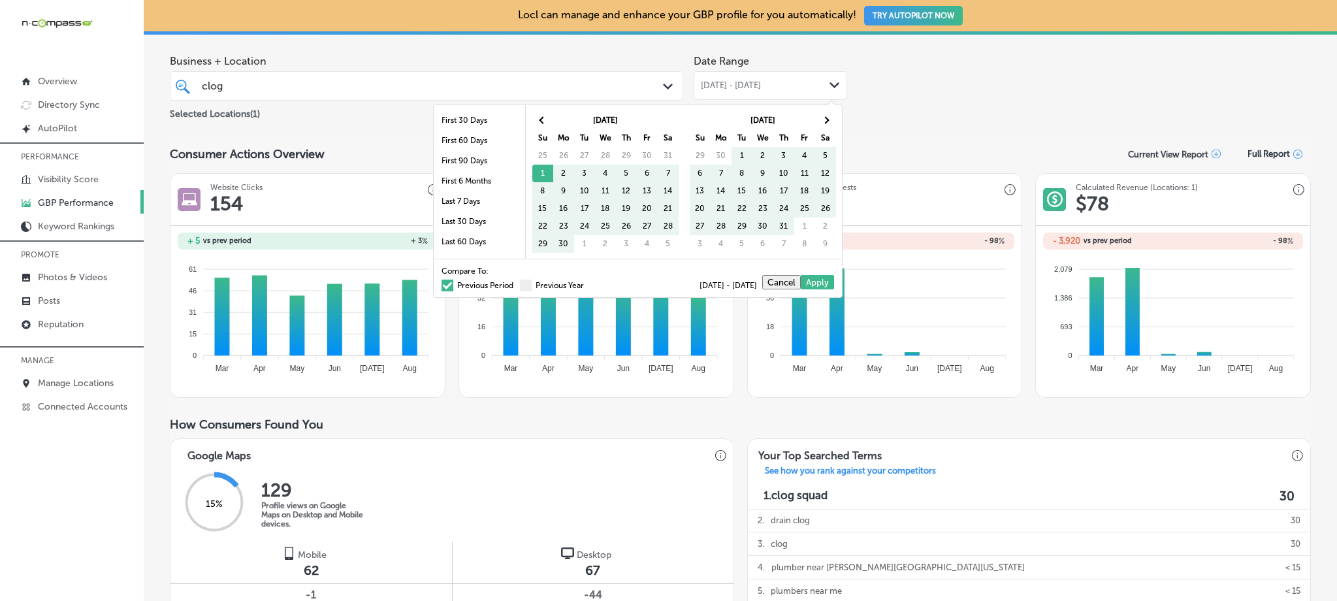
click at [441, 285] on span at bounding box center [447, 285] width 12 height 12
click at [516, 283] on input "Previous Period" at bounding box center [516, 283] width 0 height 0
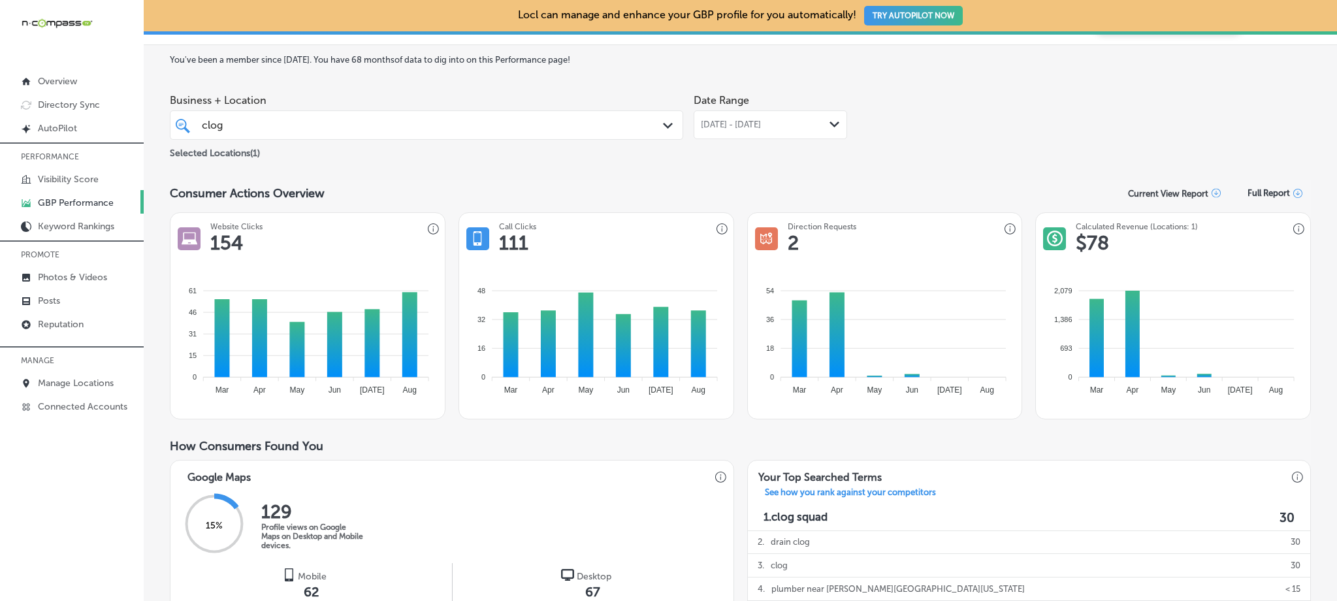
scroll to position [0, 0]
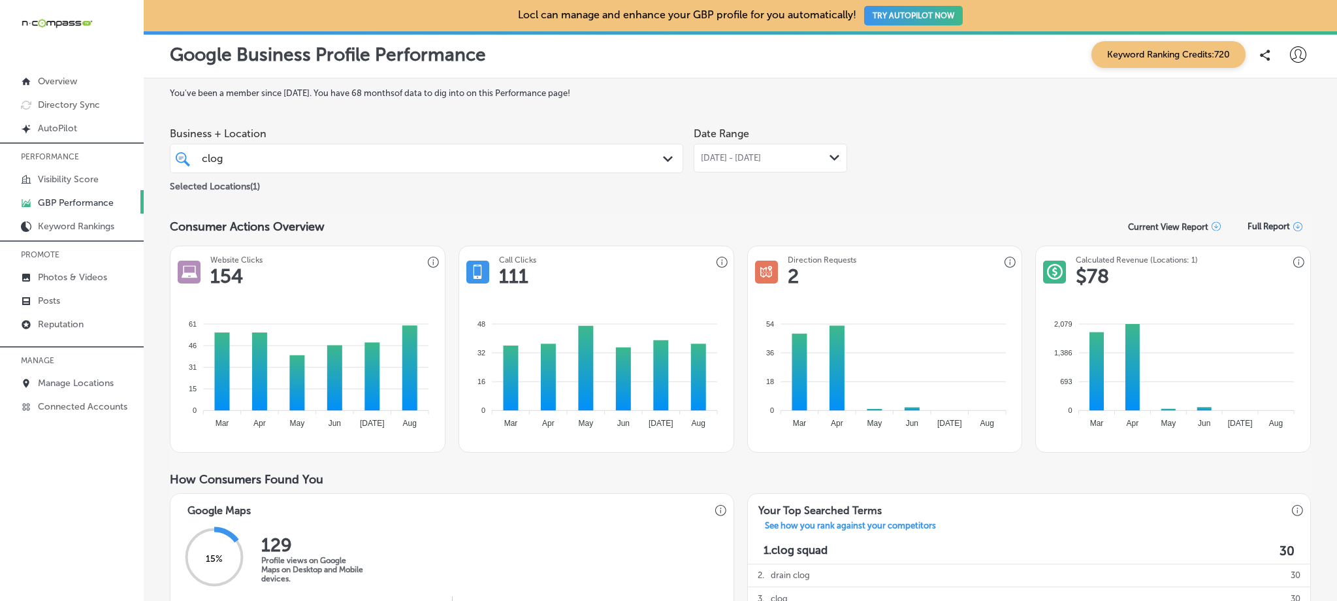
click at [405, 161] on div "clog clog" at bounding box center [403, 159] width 407 height 18
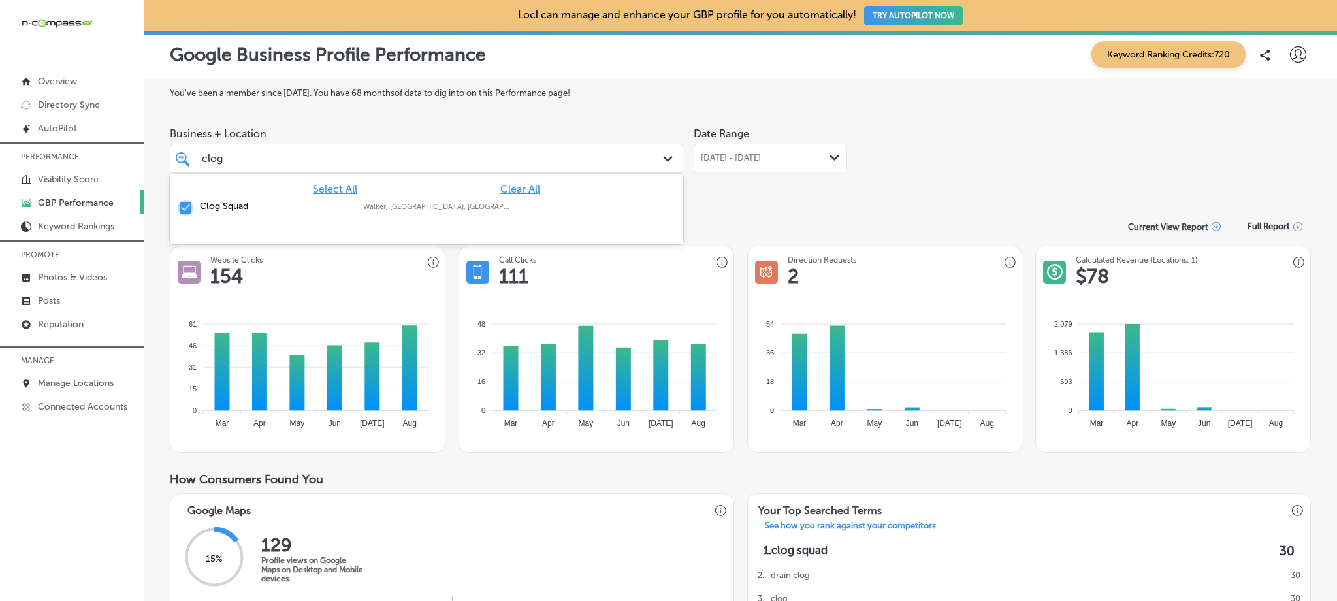
click at [187, 207] on input "checkbox" at bounding box center [186, 208] width 16 height 16
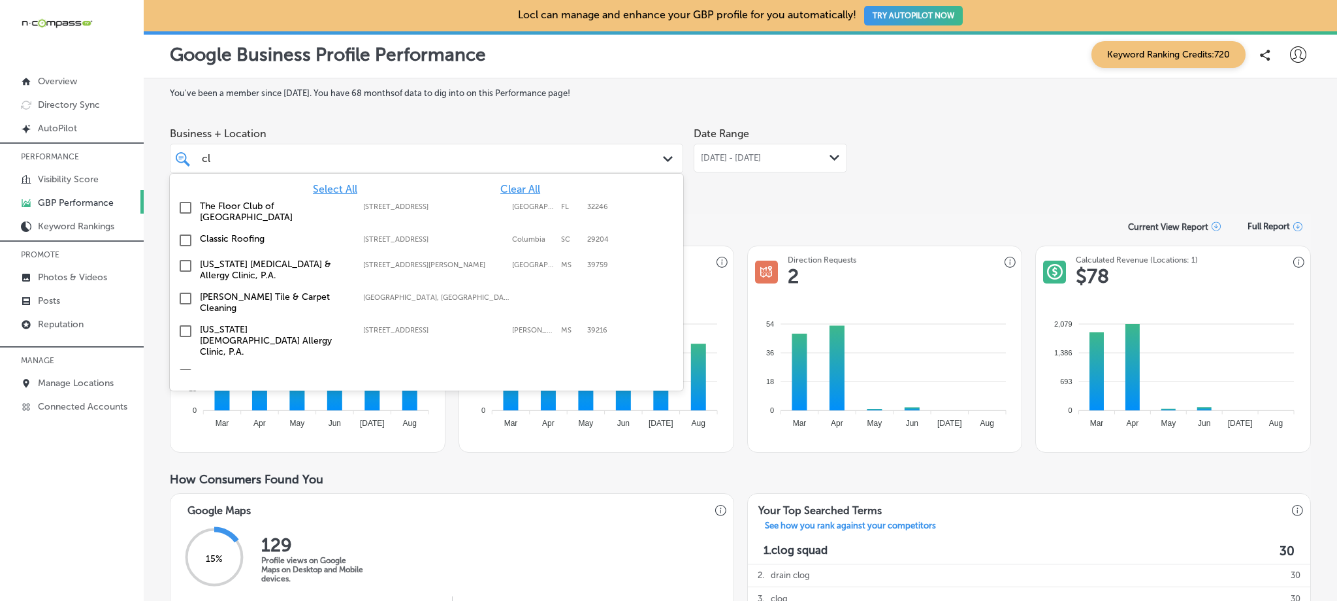
type input "c"
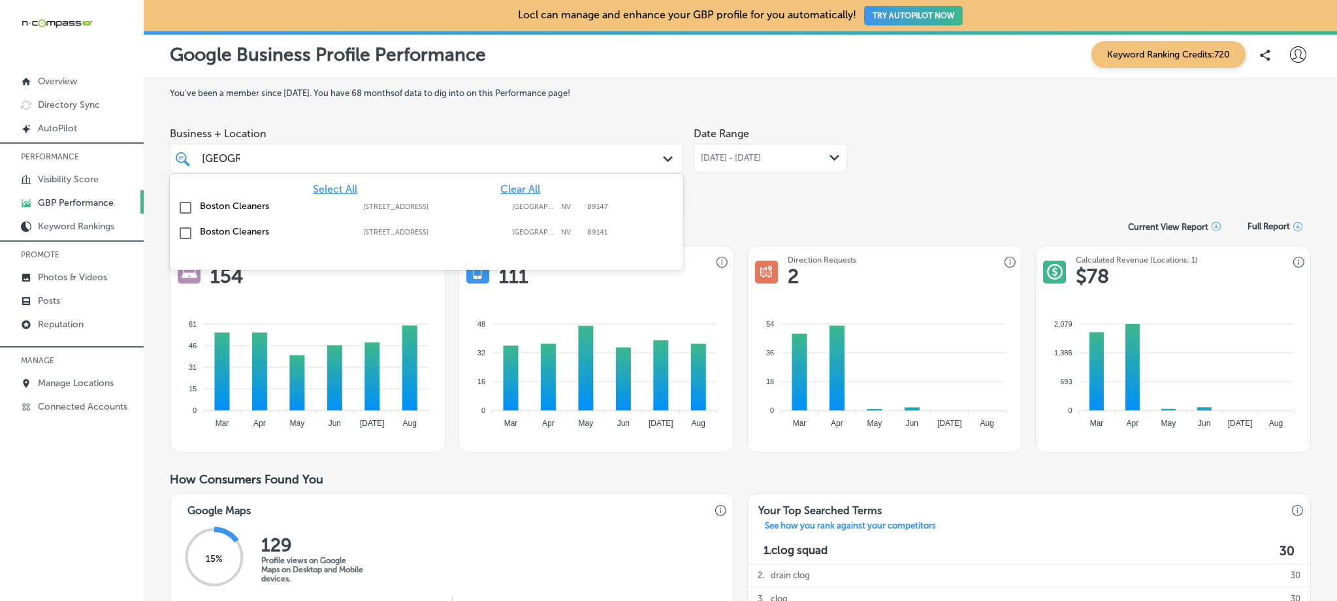
type input "[GEOGRAPHIC_DATA]"
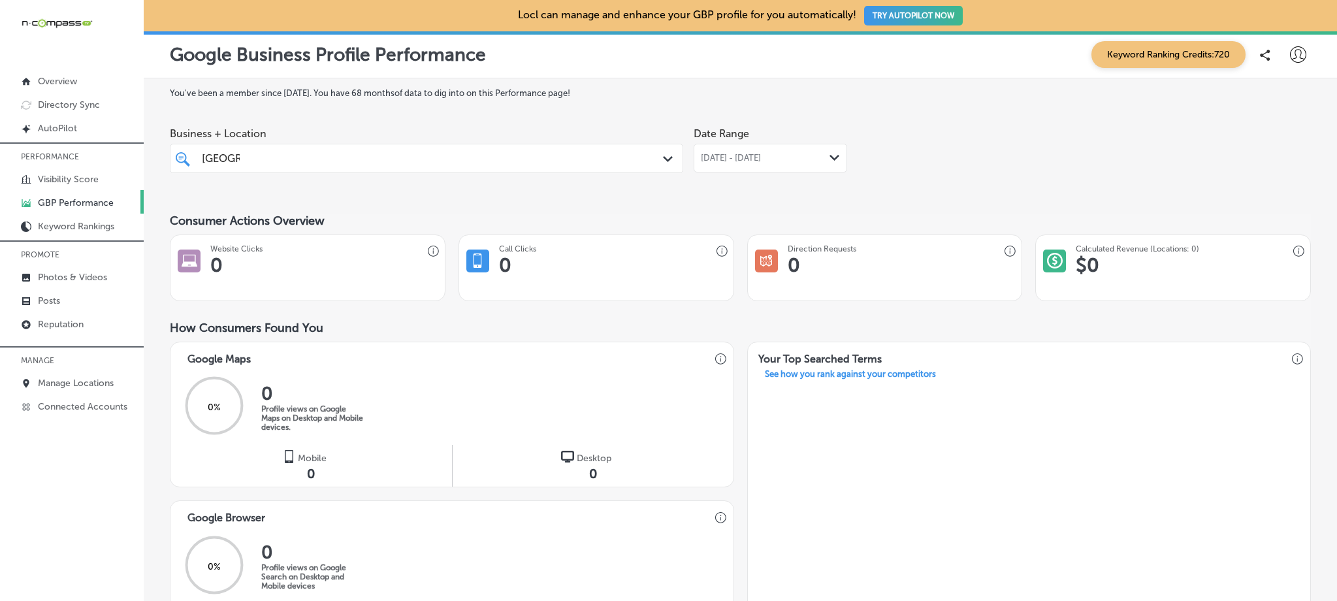
click at [282, 159] on div "boston [GEOGRAPHIC_DATA]" at bounding box center [403, 159] width 407 height 18
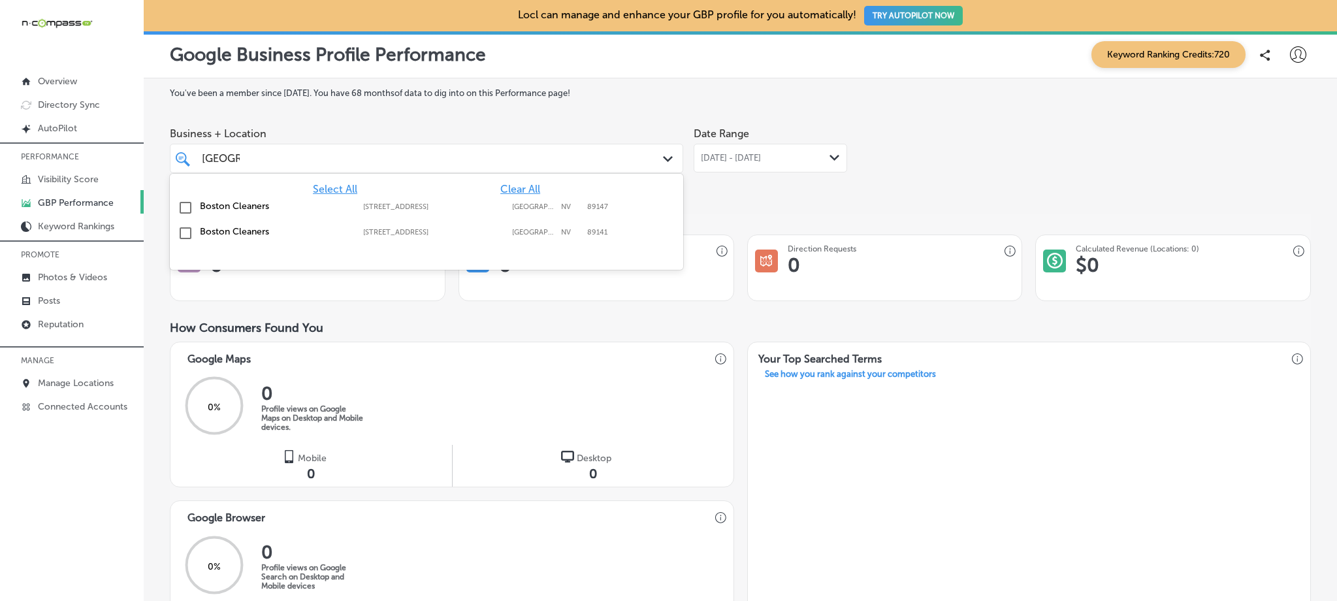
click at [253, 211] on label "Boston Cleaners" at bounding box center [275, 205] width 150 height 11
click at [774, 220] on div "Consumer Actions Overview" at bounding box center [740, 221] width 1141 height 14
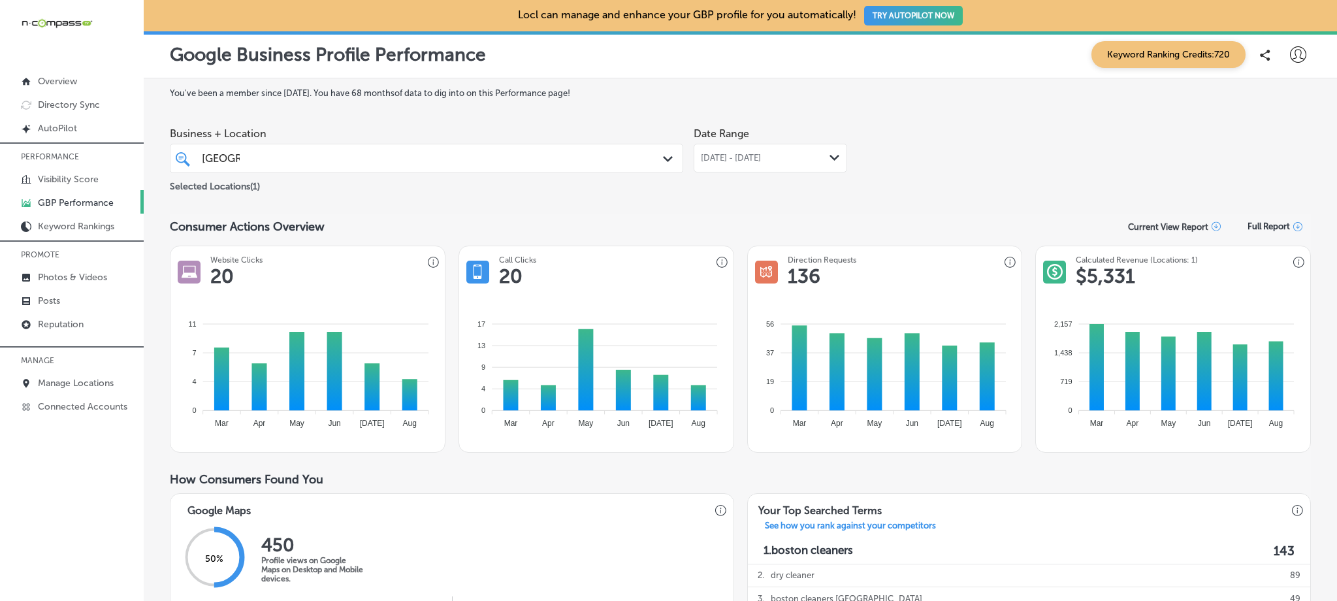
click at [708, 156] on span "[DATE] - [DATE]" at bounding box center [731, 158] width 60 height 10
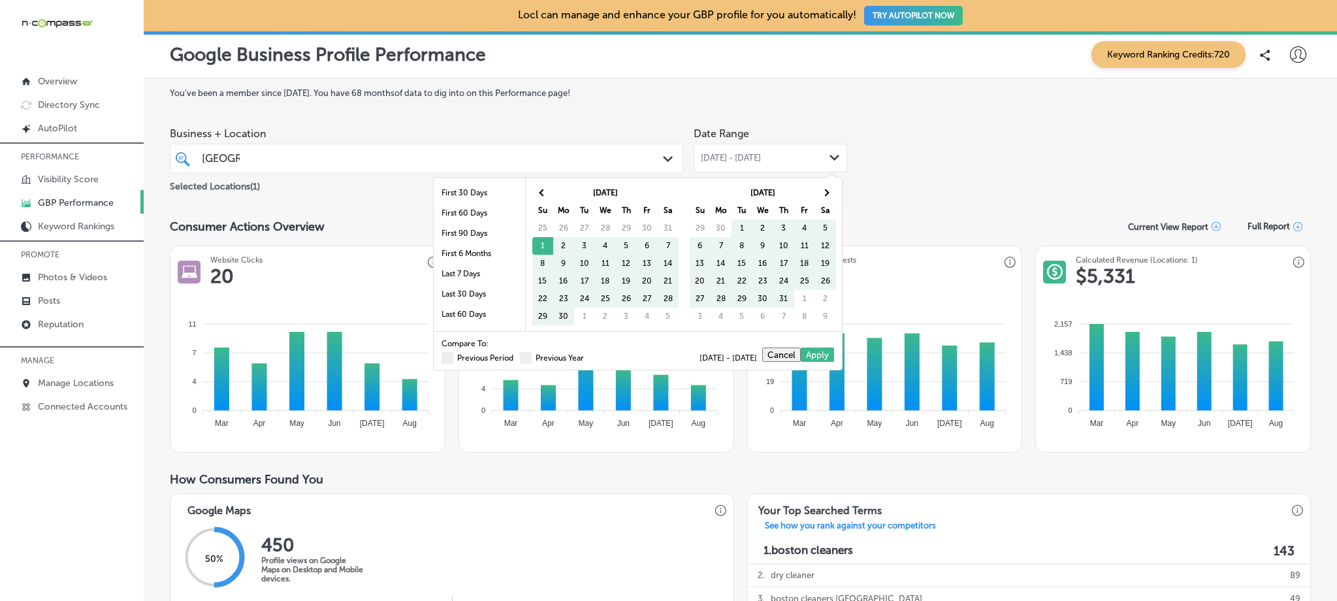
click at [509, 352] on div "Compare To: Previous Period Previous Year" at bounding box center [512, 351] width 142 height 22
click at [510, 355] on div "Previous Period Previous Year" at bounding box center [512, 358] width 142 height 8
click at [520, 359] on span at bounding box center [526, 358] width 12 height 12
click at [586, 356] on input "Previous Year" at bounding box center [586, 356] width 0 height 0
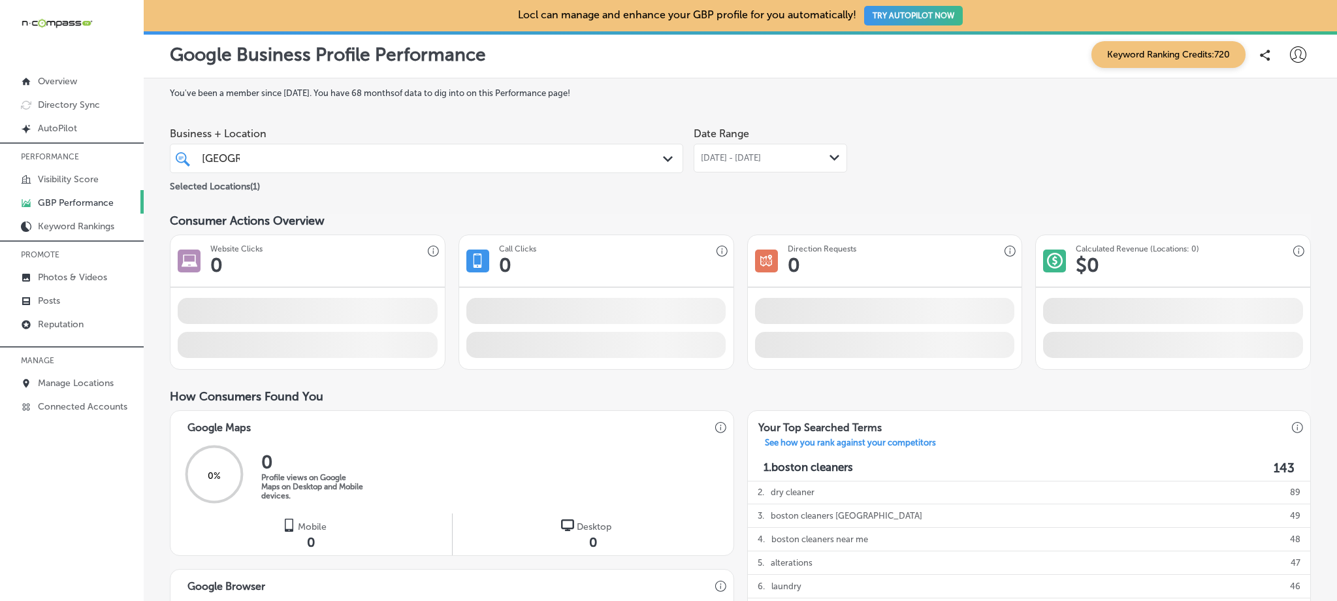
click at [745, 165] on div "[DATE] - [DATE] Path Created with Sketch." at bounding box center [769, 158] width 153 height 29
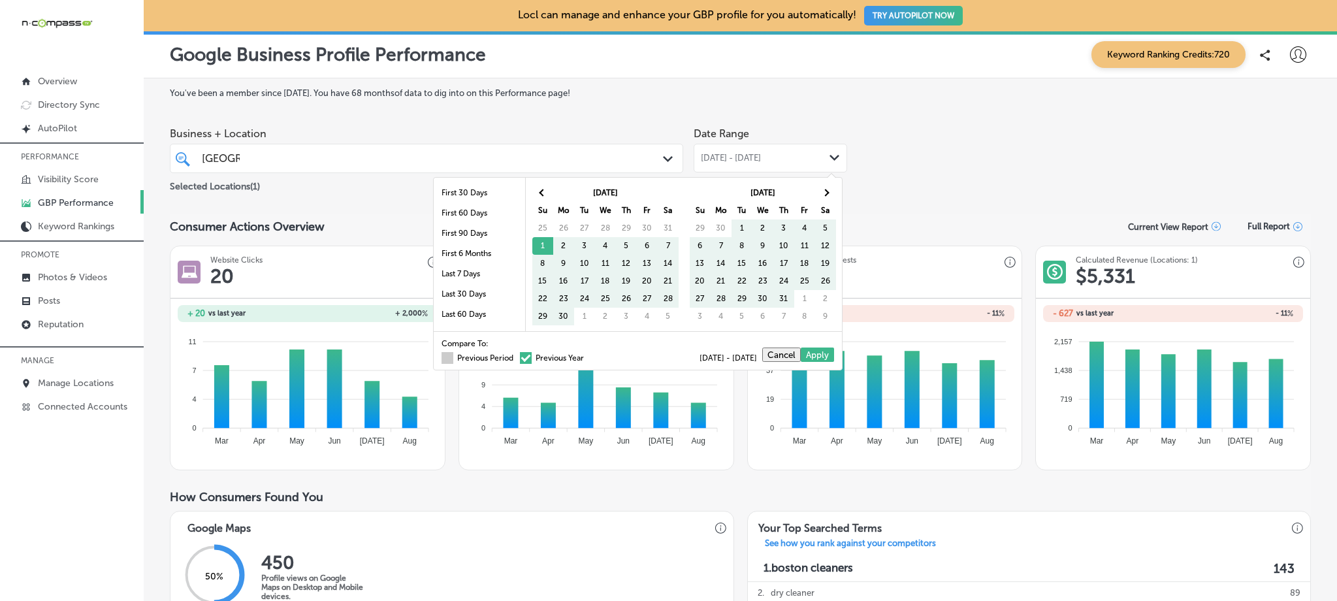
click at [441, 358] on span at bounding box center [447, 358] width 12 height 12
click at [516, 356] on input "Previous Period" at bounding box center [516, 356] width 0 height 0
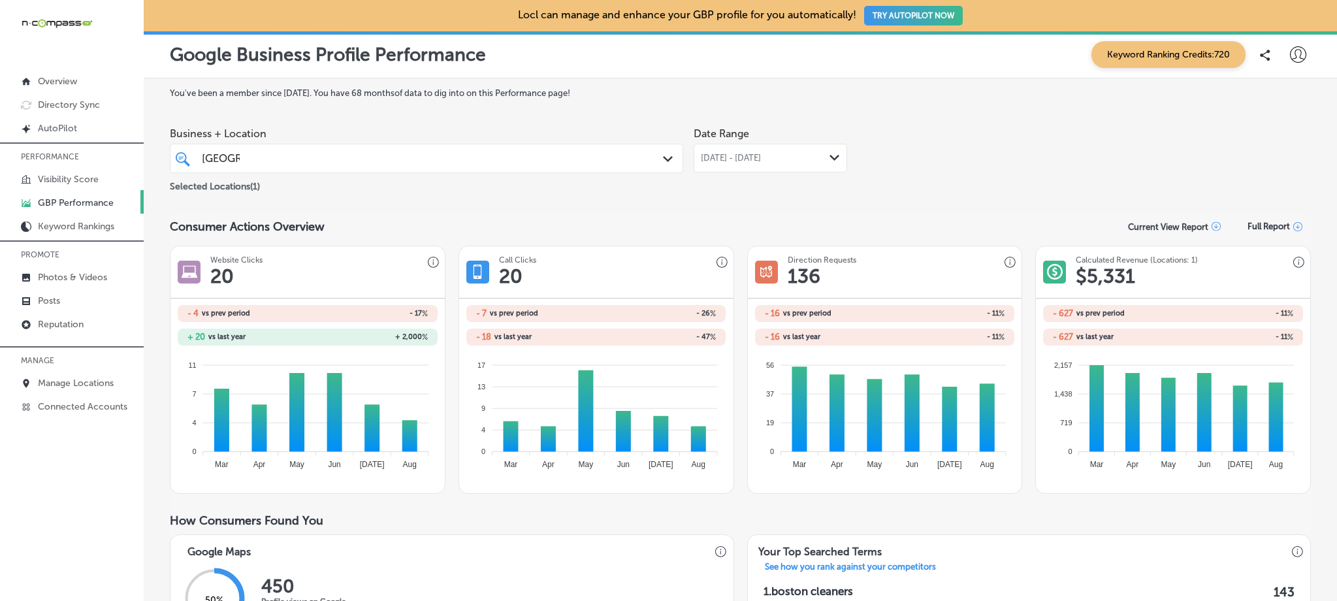
click at [761, 153] on span "[DATE] - [DATE]" at bounding box center [731, 158] width 60 height 10
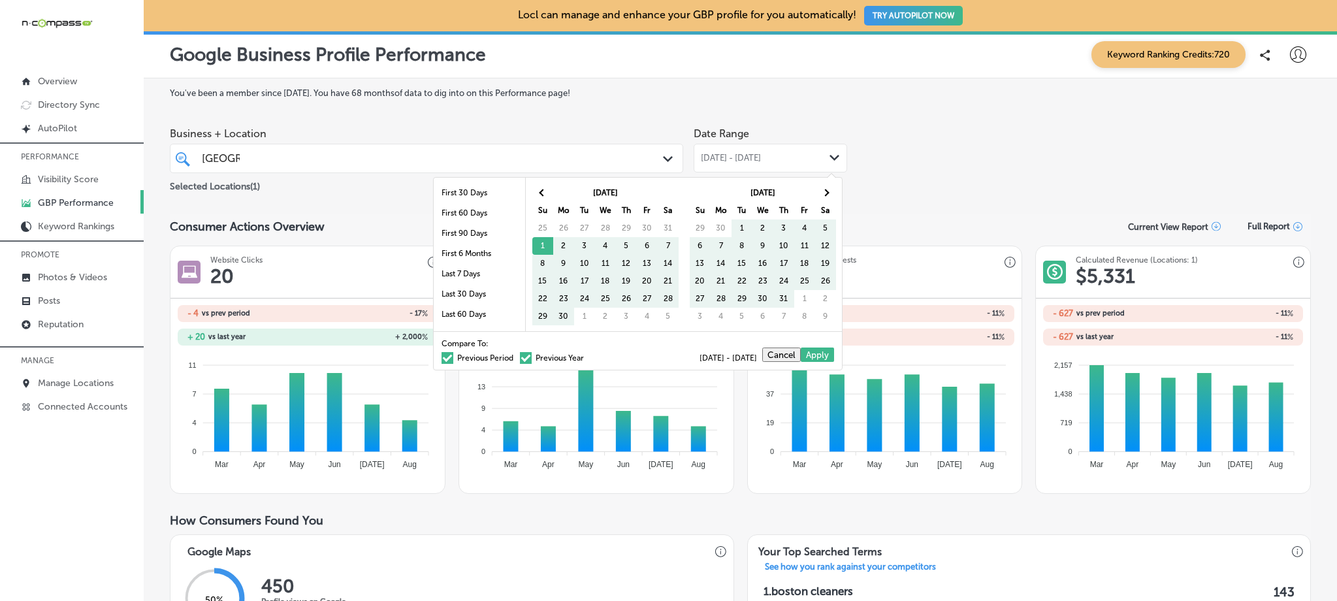
click at [520, 360] on span at bounding box center [526, 358] width 12 height 12
click at [586, 356] on input "Previous Year" at bounding box center [586, 356] width 0 height 0
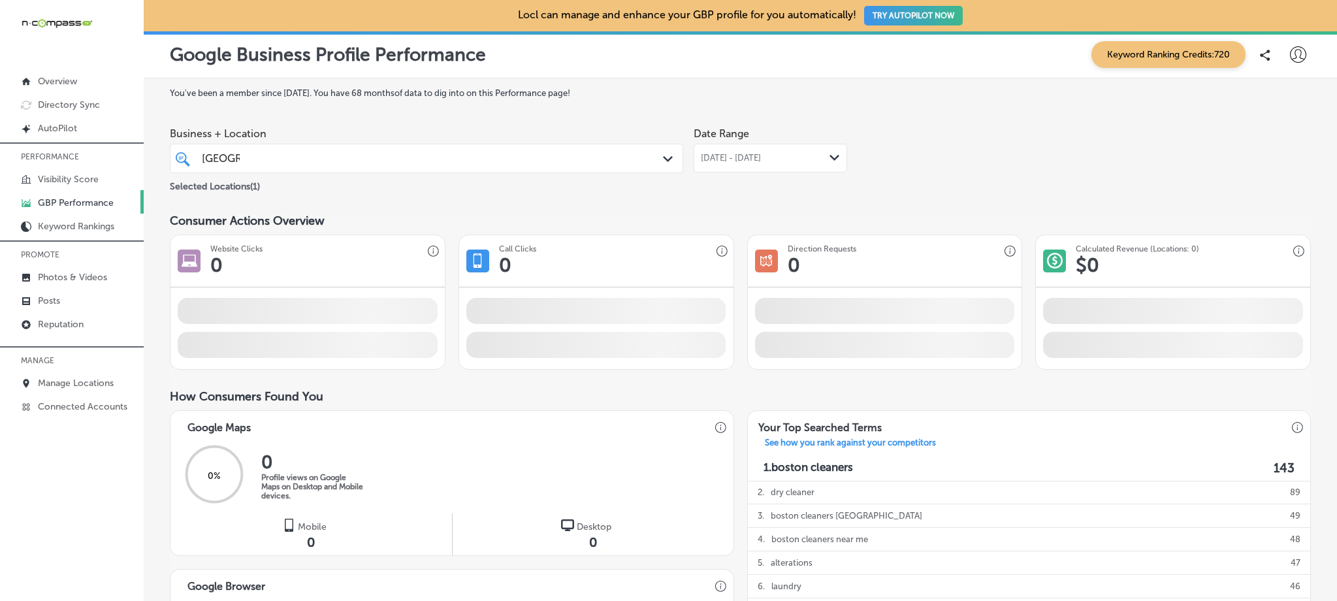
click at [761, 157] on span "[DATE] - [DATE]" at bounding box center [731, 158] width 60 height 10
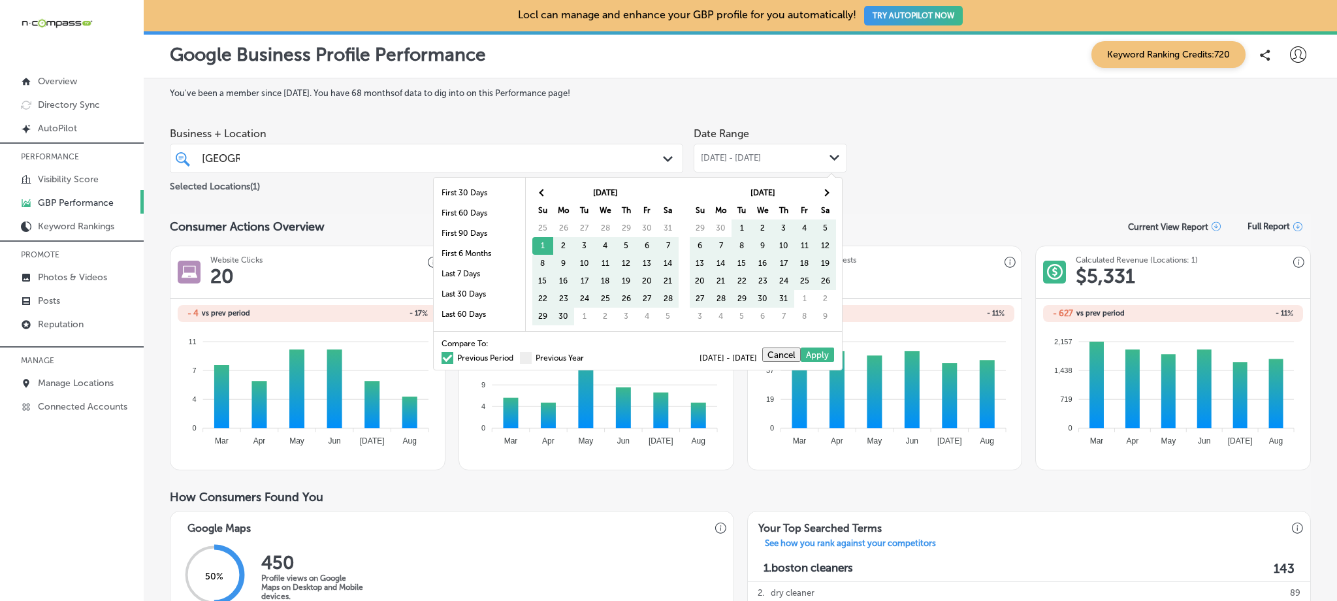
click at [441, 357] on span at bounding box center [447, 358] width 12 height 12
click at [516, 356] on input "Previous Period" at bounding box center [516, 356] width 0 height 0
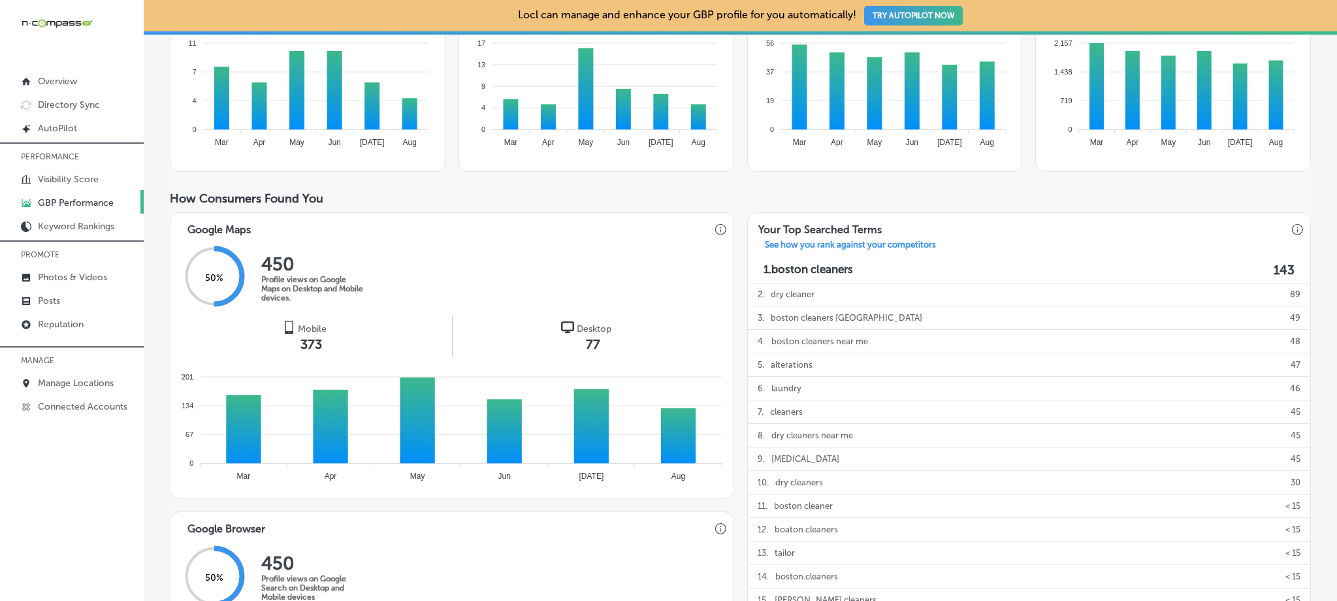
scroll to position [311, 0]
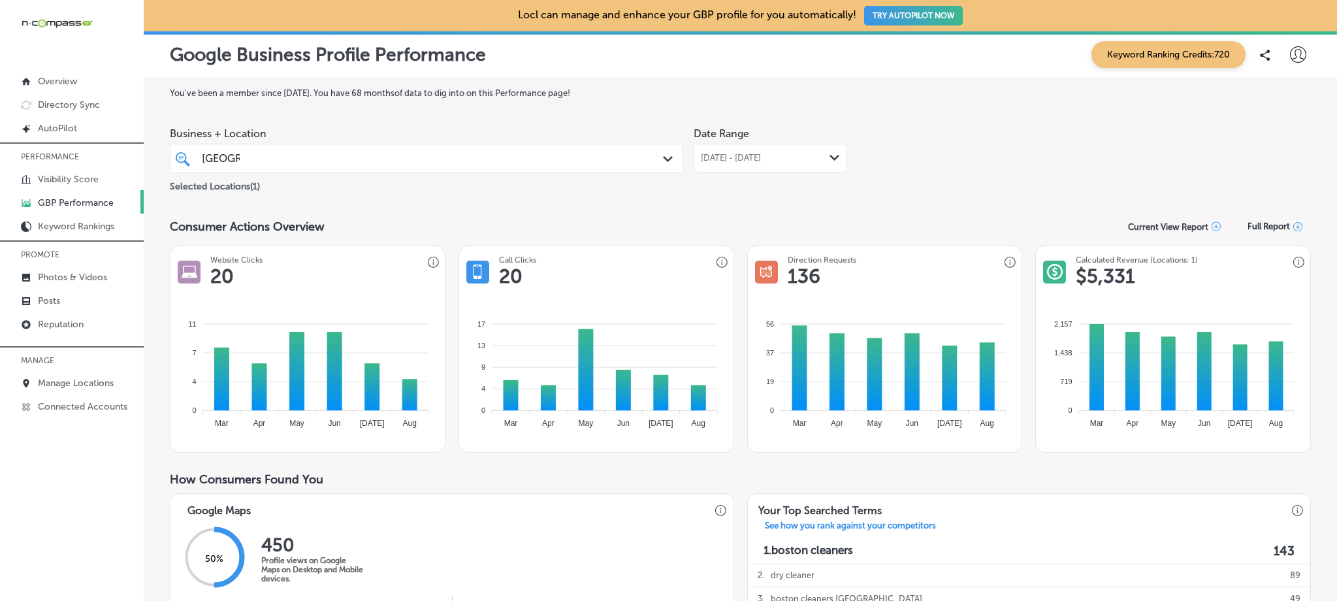
click at [336, 127] on div "Business + Location boston boston Path Created with Sketch." at bounding box center [426, 147] width 513 height 52
click at [327, 160] on div "boston [GEOGRAPHIC_DATA]" at bounding box center [403, 159] width 407 height 18
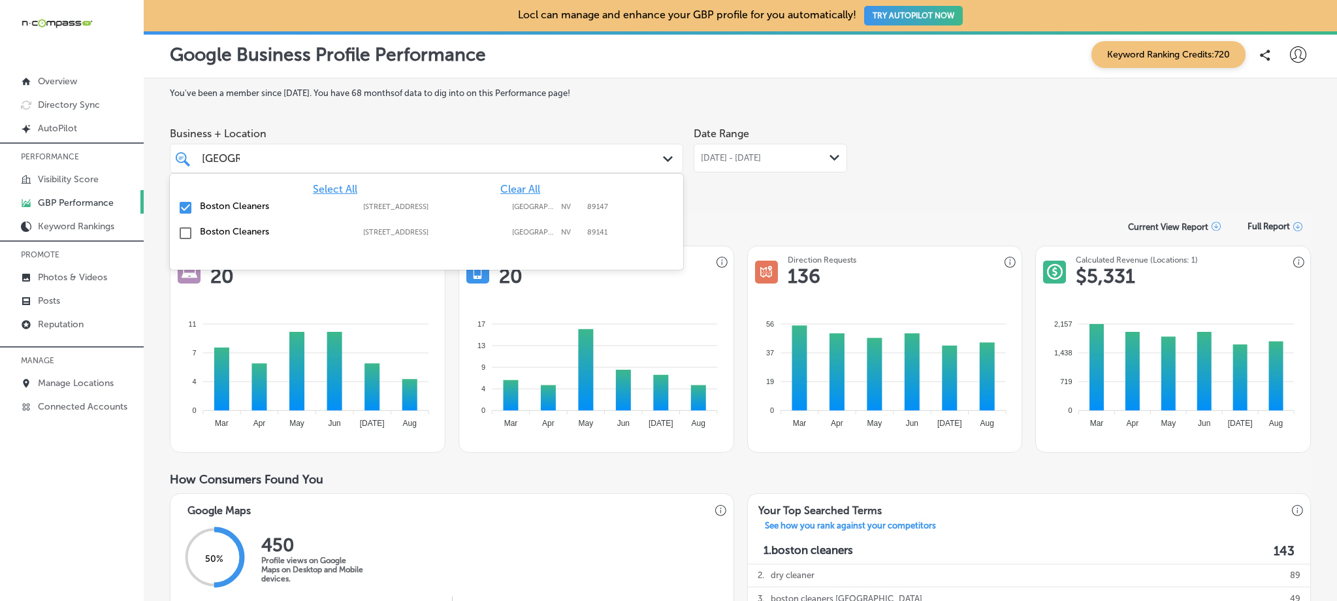
click at [184, 204] on input "checkbox" at bounding box center [186, 208] width 16 height 16
click at [183, 235] on input "checkbox" at bounding box center [186, 233] width 16 height 16
click at [828, 217] on div "Consumer Actions Overview Current View Report Full Report" at bounding box center [740, 226] width 1141 height 25
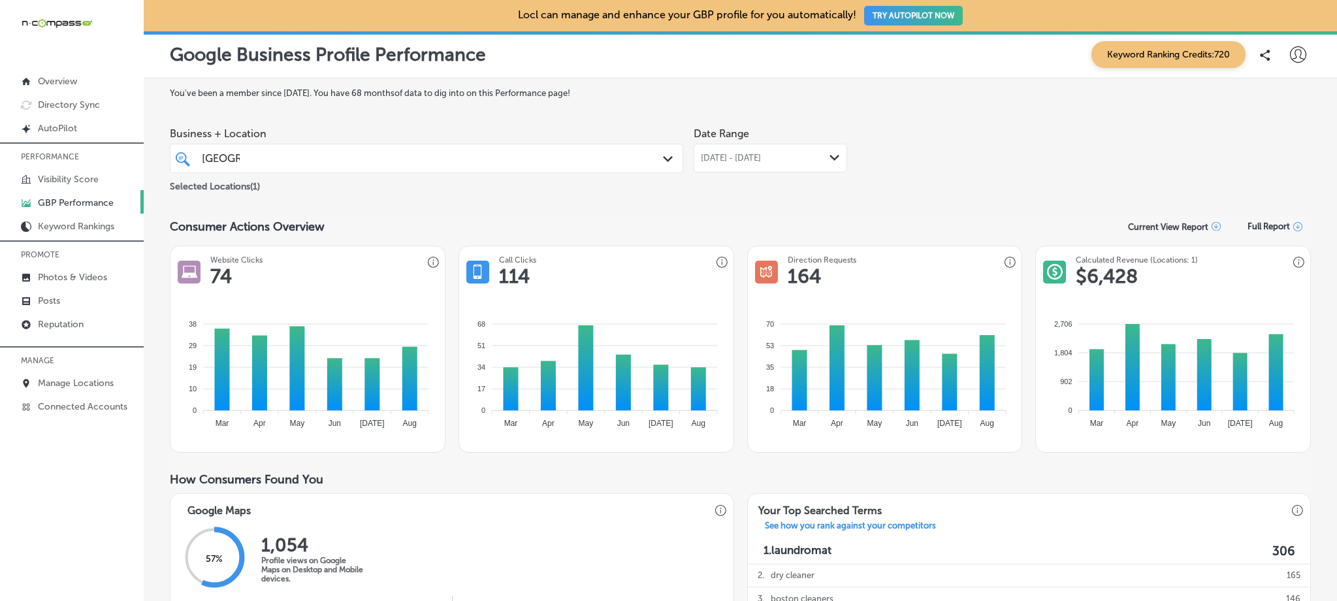
click at [741, 168] on div "[DATE] - [DATE] Path Created with Sketch." at bounding box center [769, 158] width 153 height 29
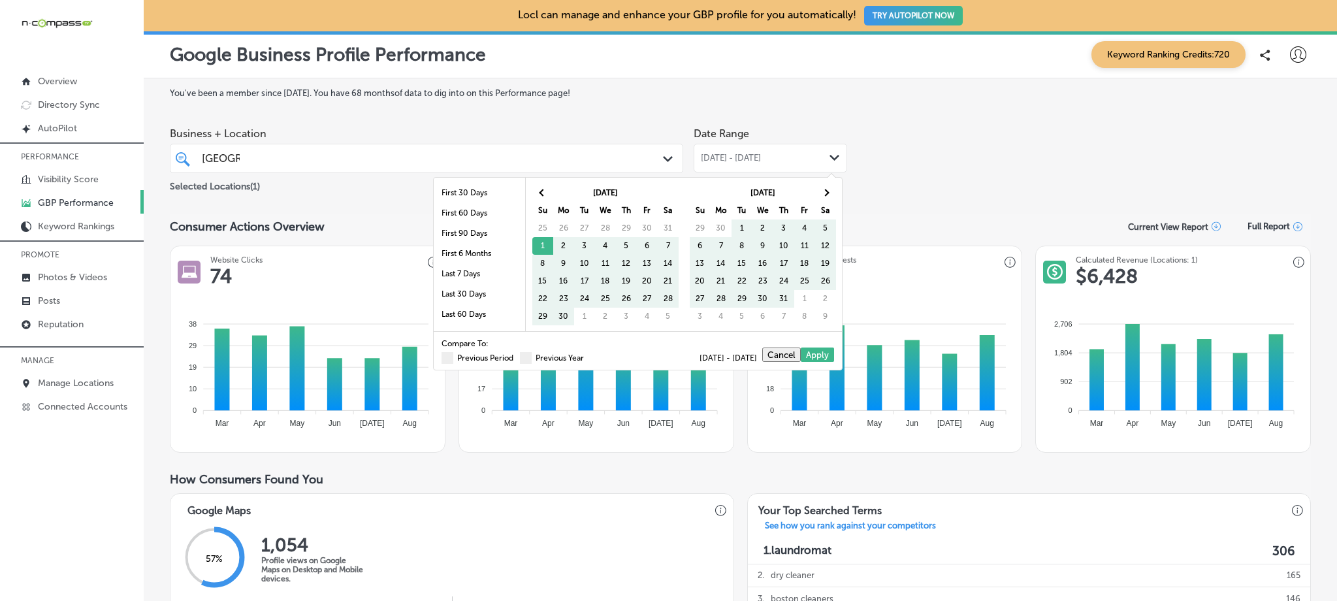
drag, startPoint x: 517, startPoint y: 355, endPoint x: 821, endPoint y: 99, distance: 397.1
click at [520, 355] on span at bounding box center [526, 358] width 12 height 12
click at [586, 356] on input "Previous Year" at bounding box center [586, 356] width 0 height 0
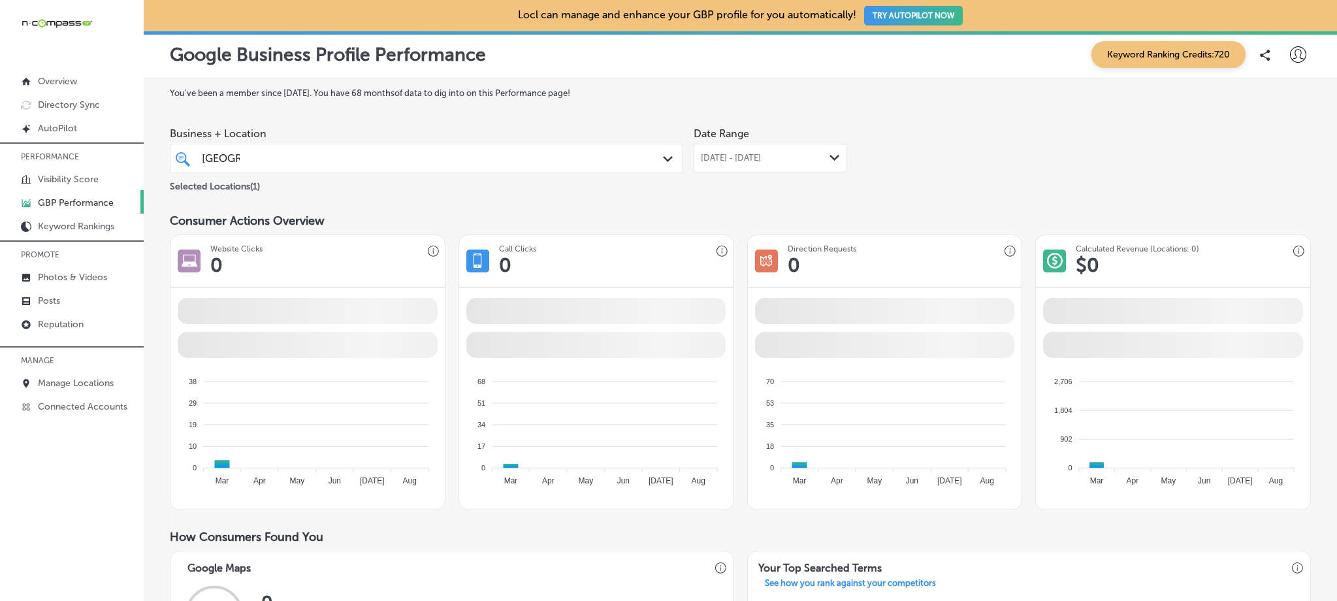
click at [754, 161] on span "[DATE] - [DATE]" at bounding box center [731, 158] width 60 height 10
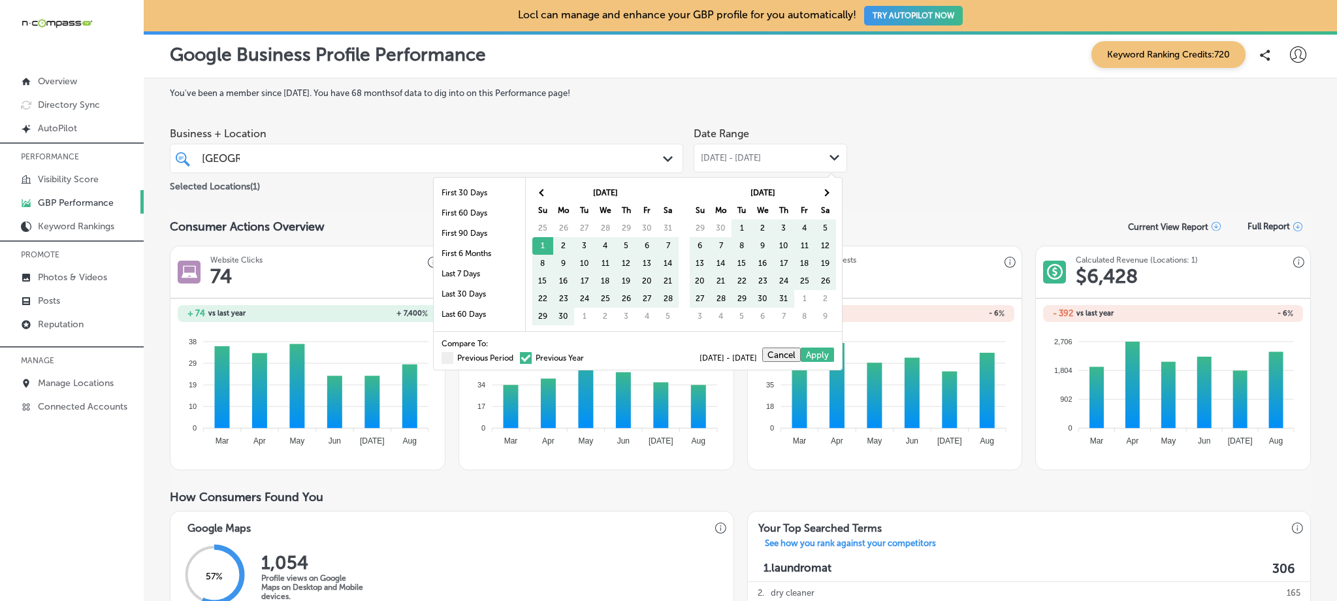
click at [441, 355] on span at bounding box center [447, 358] width 12 height 12
click at [516, 356] on input "Previous Period" at bounding box center [516, 356] width 0 height 0
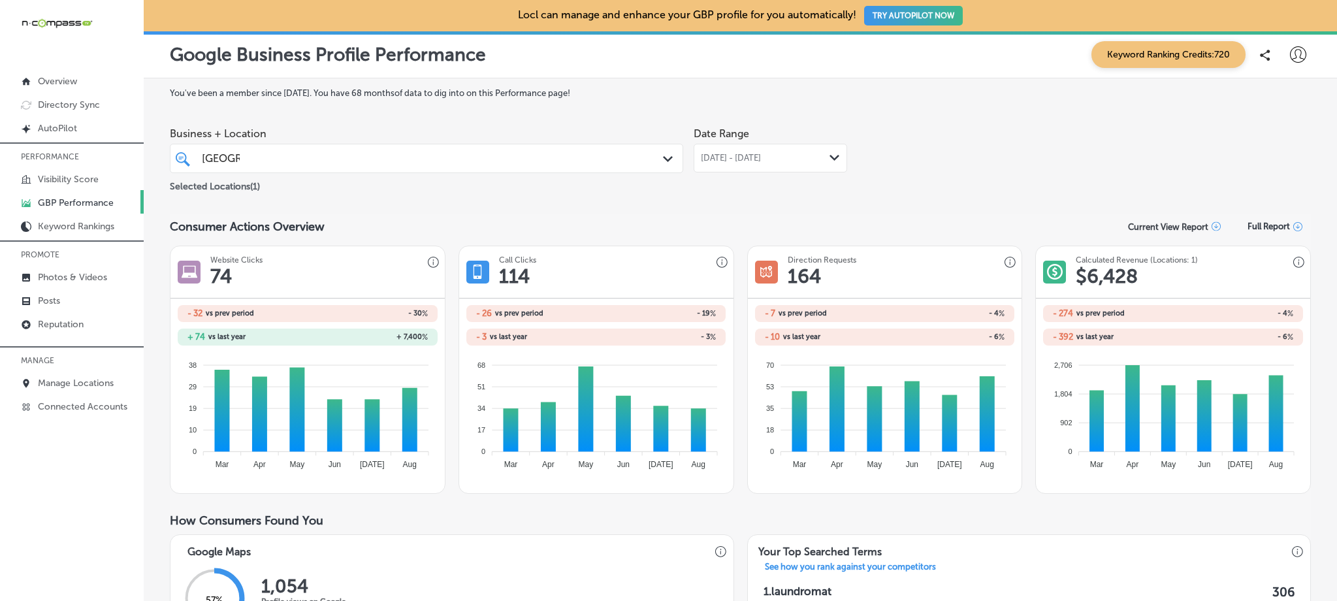
click at [761, 160] on span "[DATE] - [DATE]" at bounding box center [731, 158] width 60 height 10
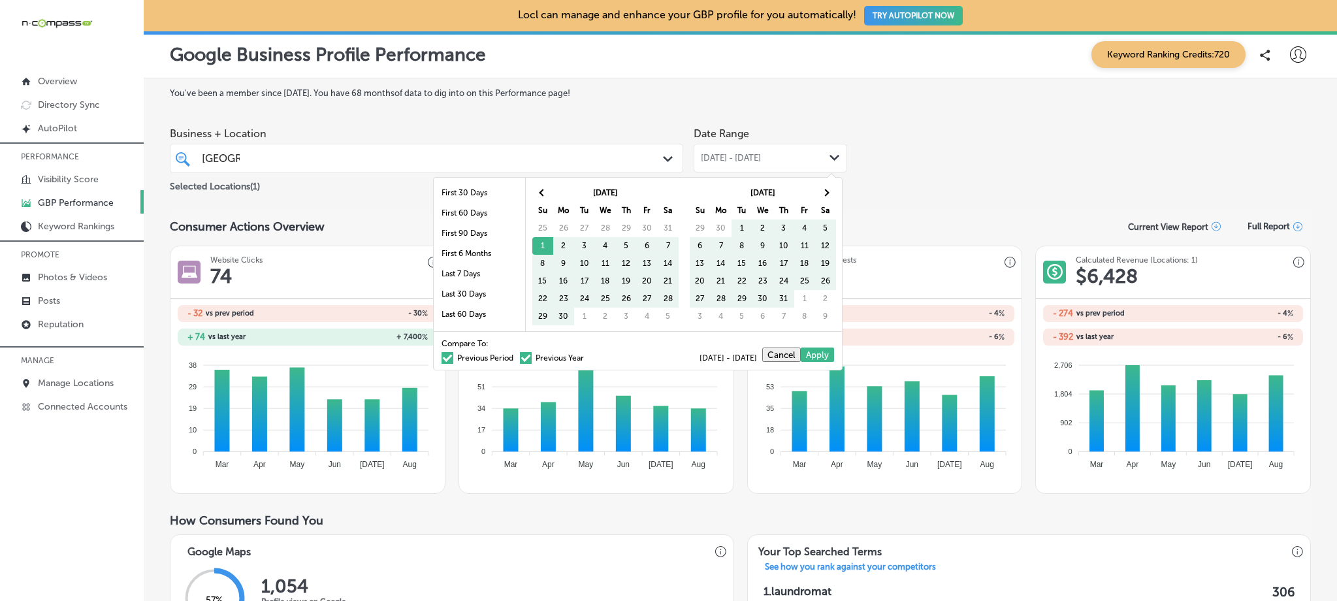
click at [520, 359] on span at bounding box center [526, 358] width 12 height 12
click at [586, 356] on input "Previous Year" at bounding box center [586, 356] width 0 height 0
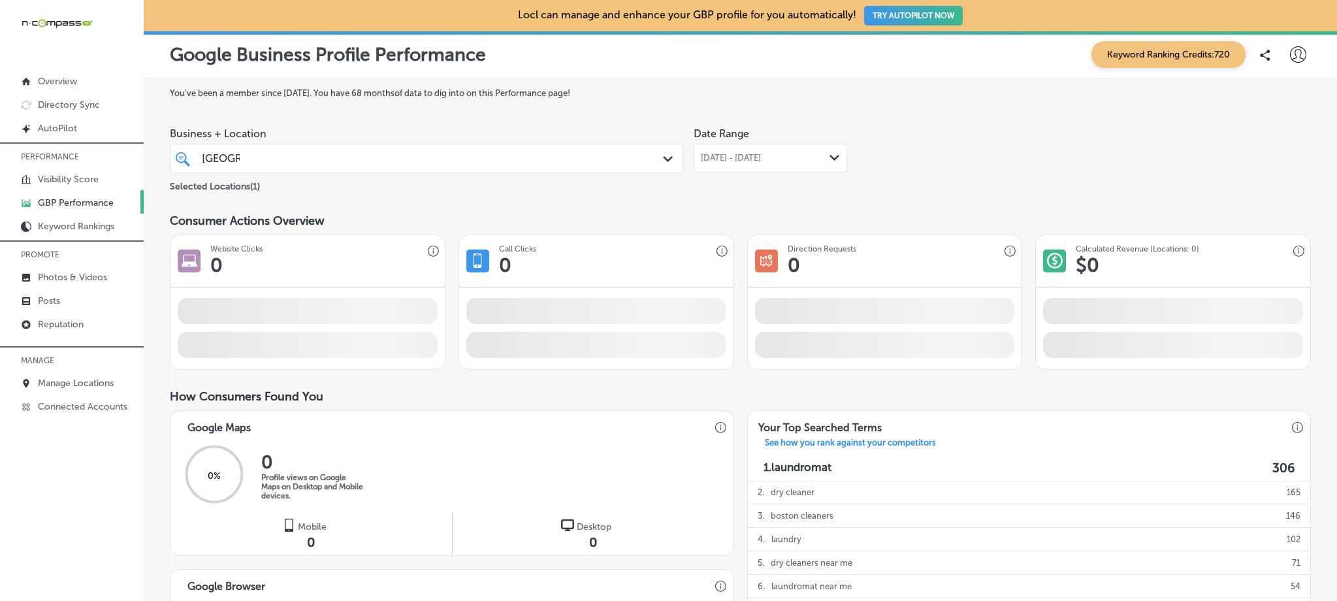
click at [745, 144] on div "[DATE] - [DATE] Path Created with Sketch." at bounding box center [769, 158] width 153 height 29
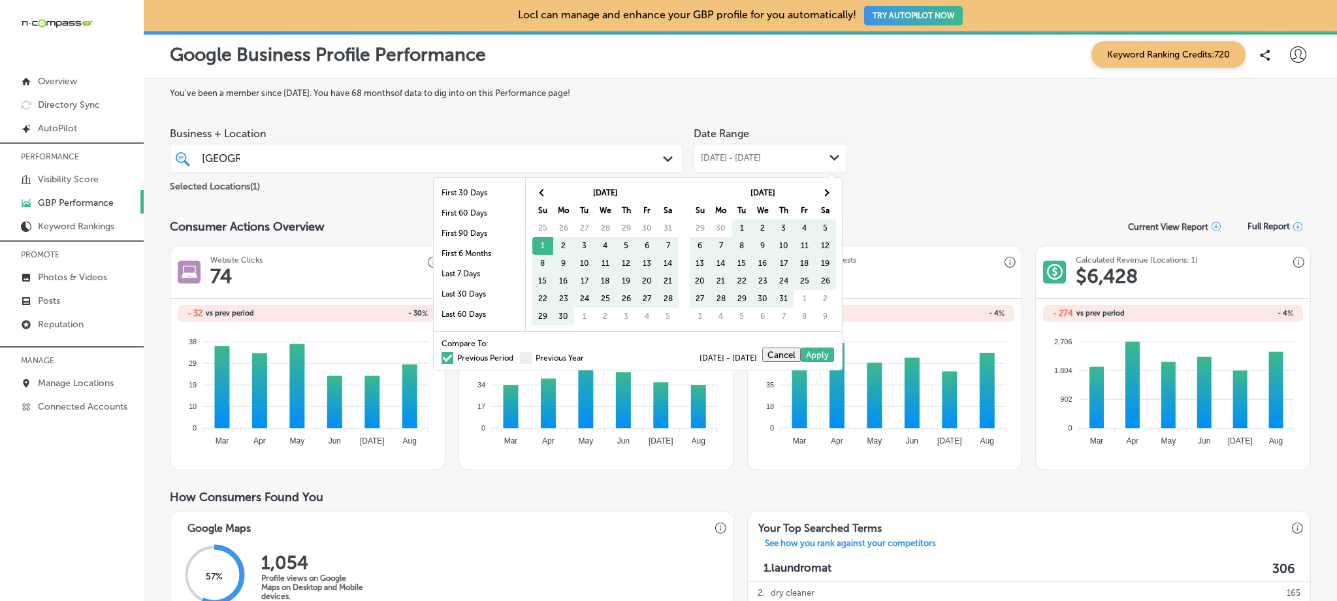
click at [441, 357] on span at bounding box center [447, 358] width 12 height 12
click at [516, 356] on input "Previous Period" at bounding box center [516, 356] width 0 height 0
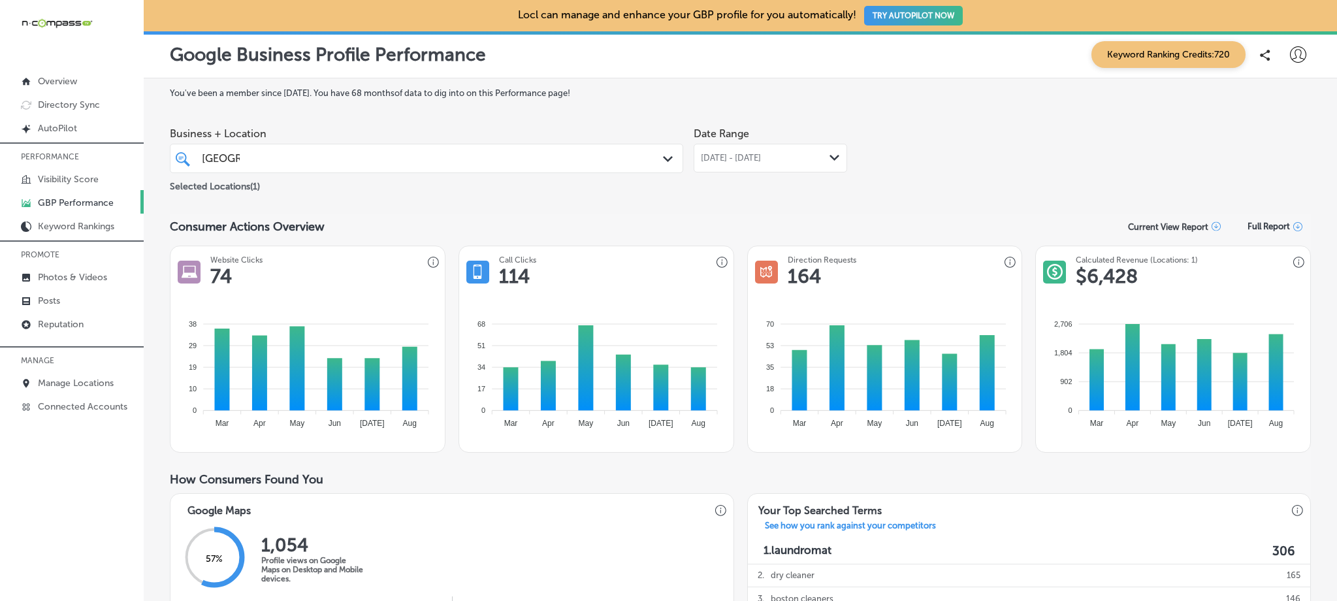
click at [378, 161] on div "boston [GEOGRAPHIC_DATA]" at bounding box center [403, 159] width 407 height 18
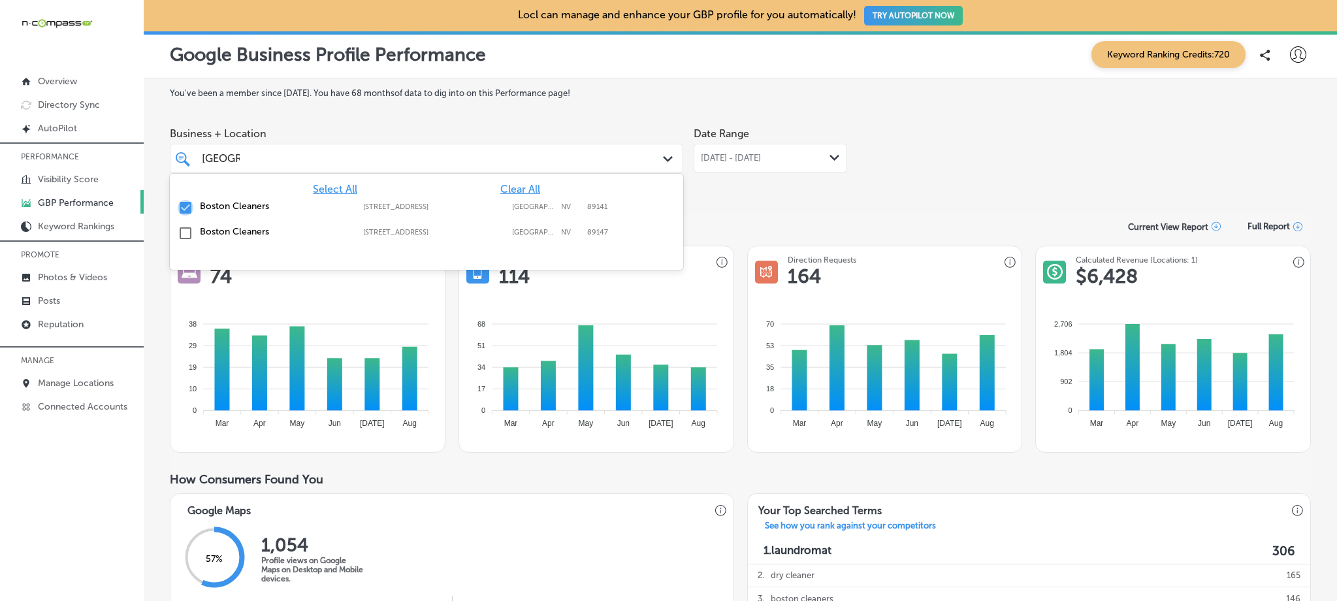
click at [186, 209] on input "checkbox" at bounding box center [186, 208] width 16 height 16
type input "b"
click at [250, 214] on label "[PERSON_NAME] Commercial Van RV and Truck Center" at bounding box center [275, 211] width 150 height 22
type input "charles"
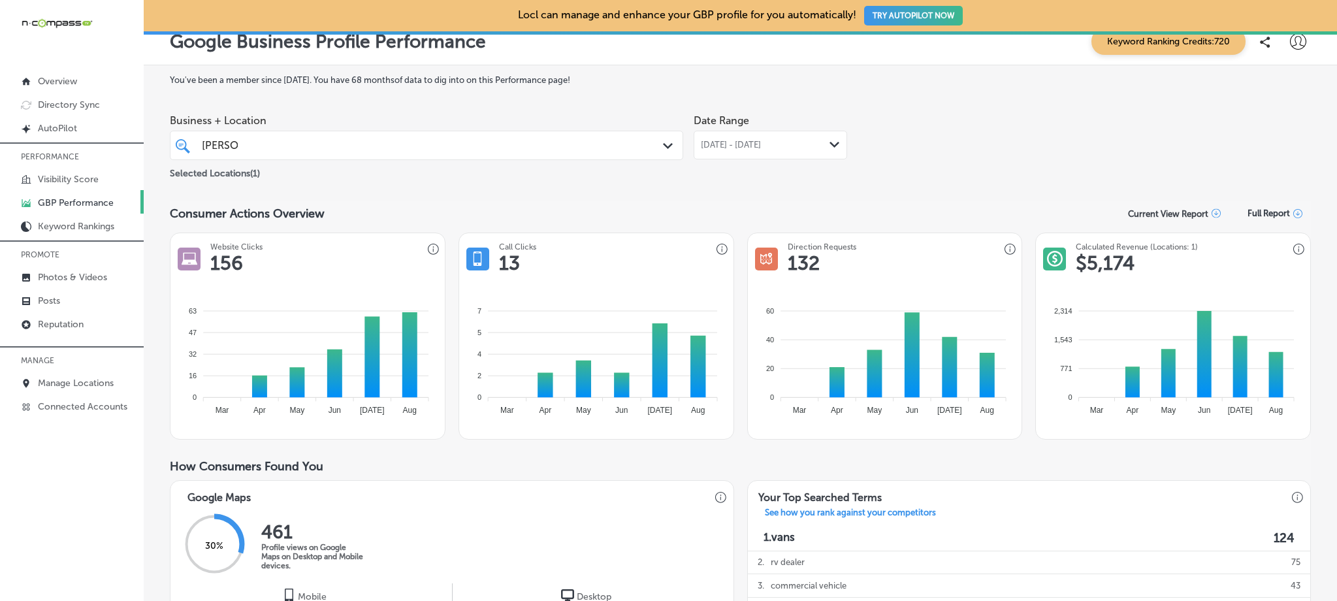
scroll to position [3, 0]
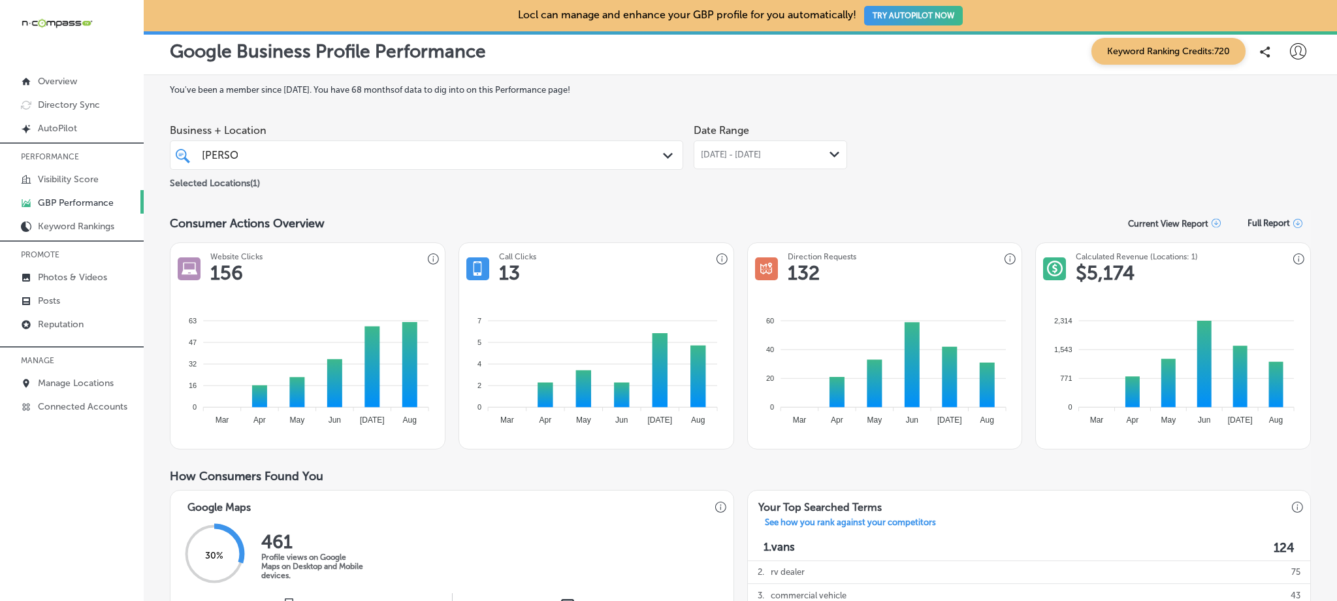
click at [744, 158] on span "[DATE] - [DATE]" at bounding box center [731, 155] width 60 height 10
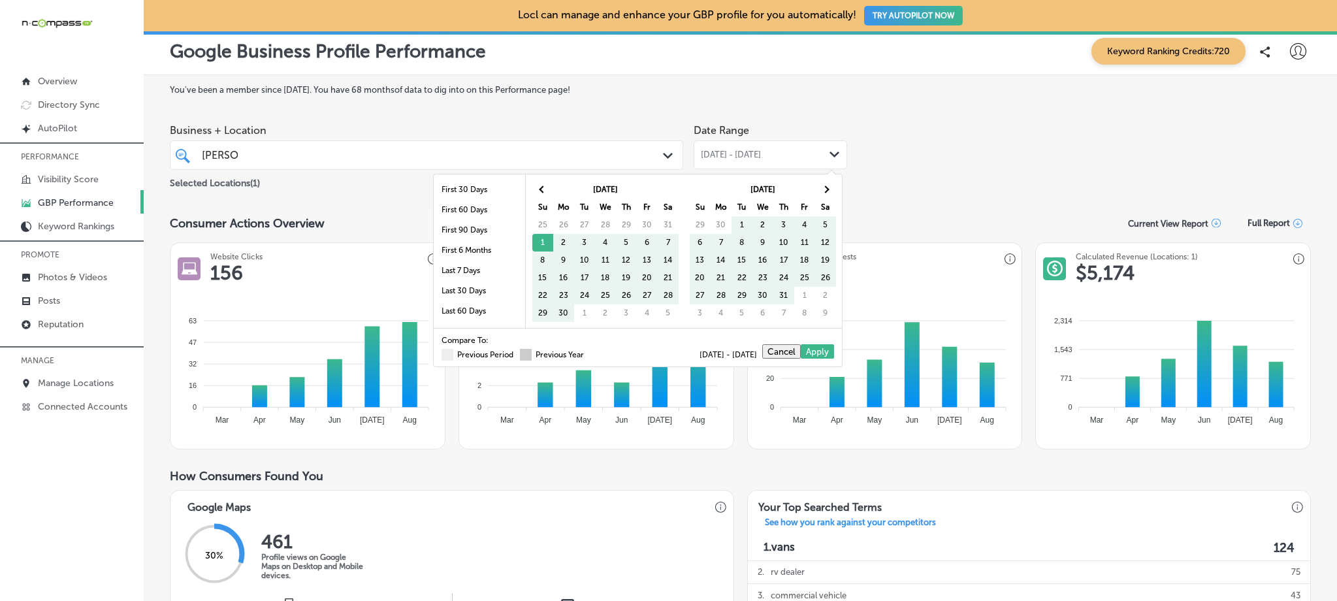
click at [521, 350] on span at bounding box center [526, 355] width 12 height 12
click at [586, 353] on input "Previous Year" at bounding box center [586, 353] width 0 height 0
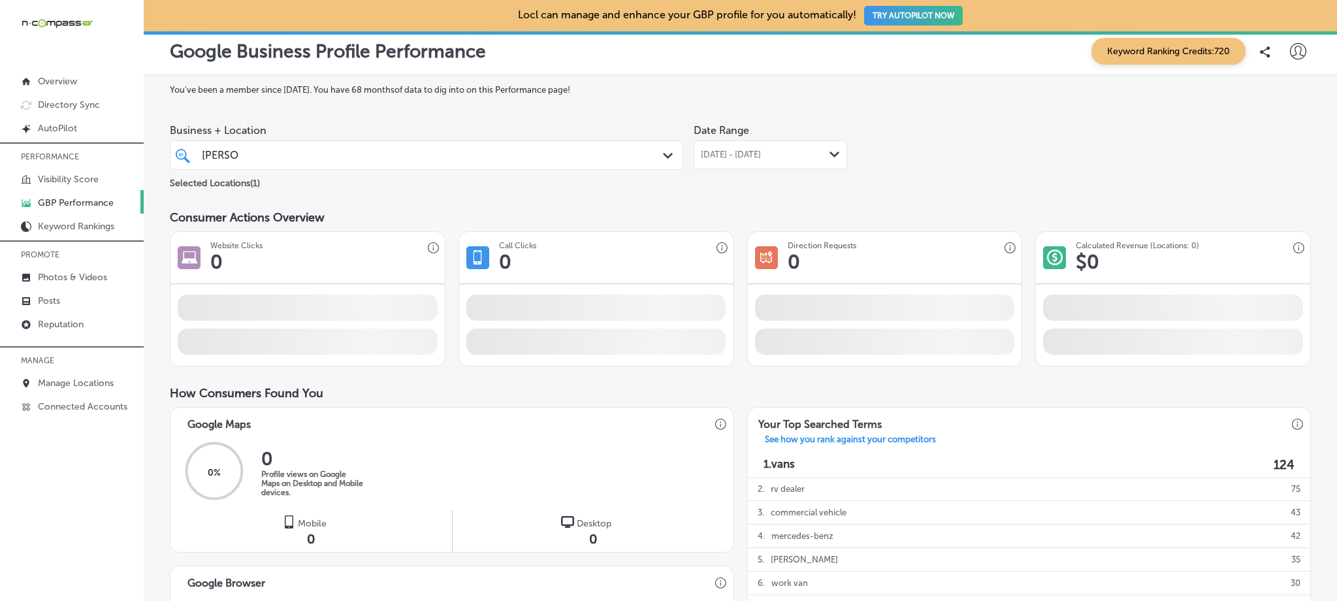
click at [722, 152] on span "[DATE] - [DATE]" at bounding box center [731, 155] width 60 height 10
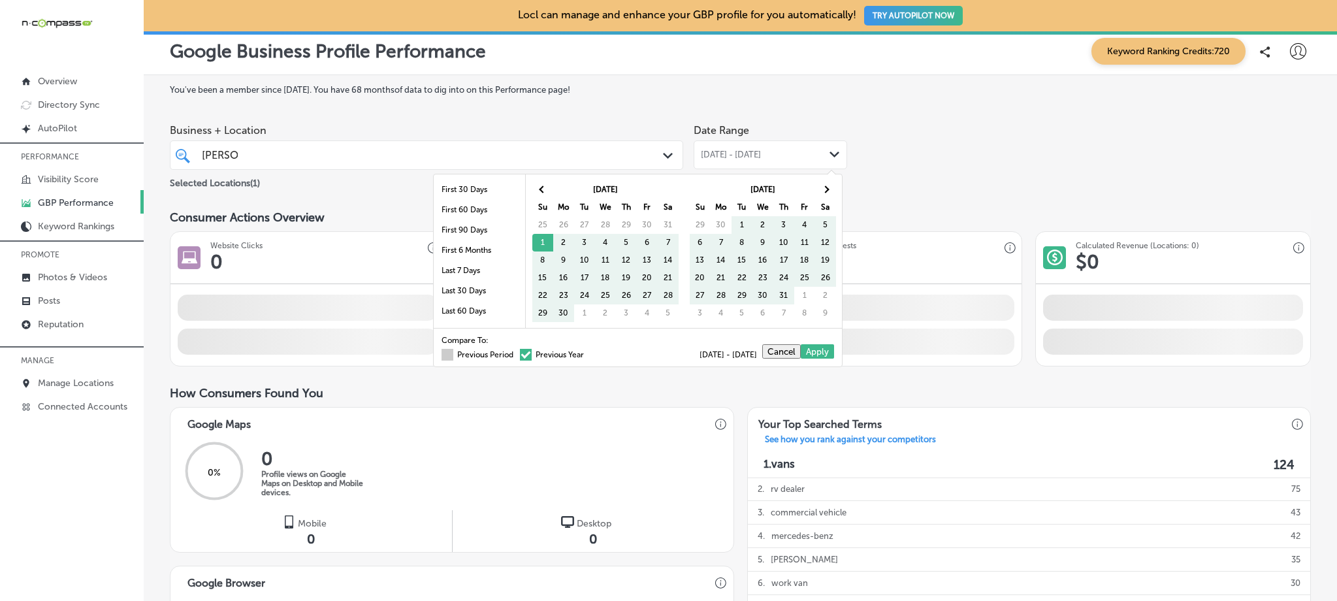
click at [441, 351] on span at bounding box center [447, 355] width 12 height 12
click at [516, 353] on input "Previous Period" at bounding box center [516, 353] width 0 height 0
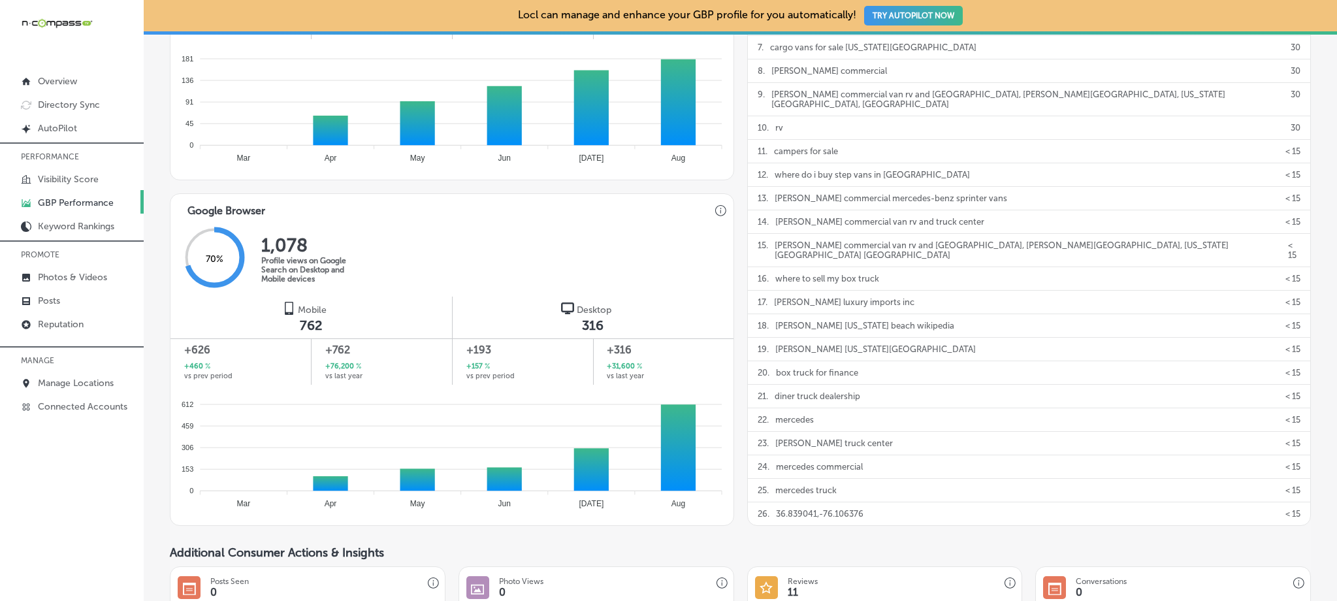
scroll to position [759, 0]
